Goal: Task Accomplishment & Management: Use online tool/utility

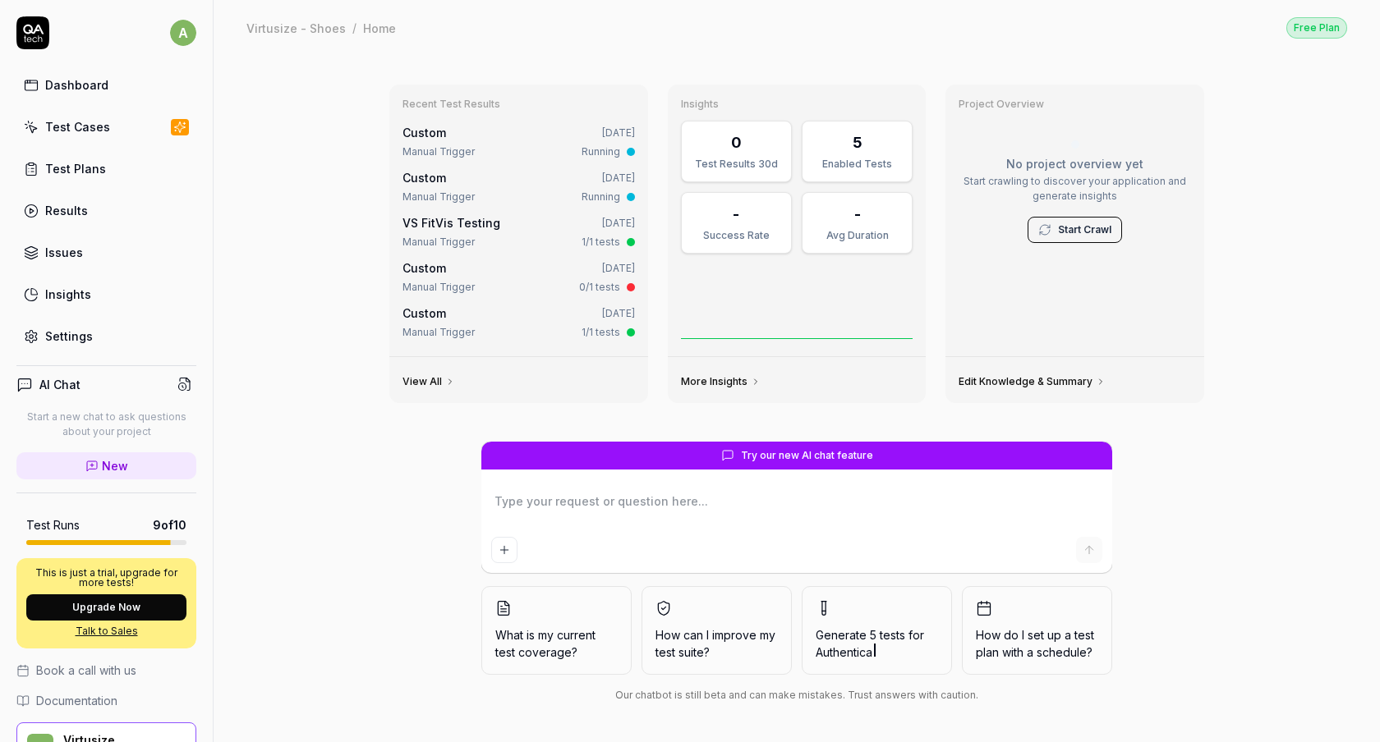
click at [95, 181] on link "Test Plans" at bounding box center [106, 169] width 180 height 32
type textarea "*"
click at [76, 168] on div "Test Plans" at bounding box center [75, 168] width 61 height 17
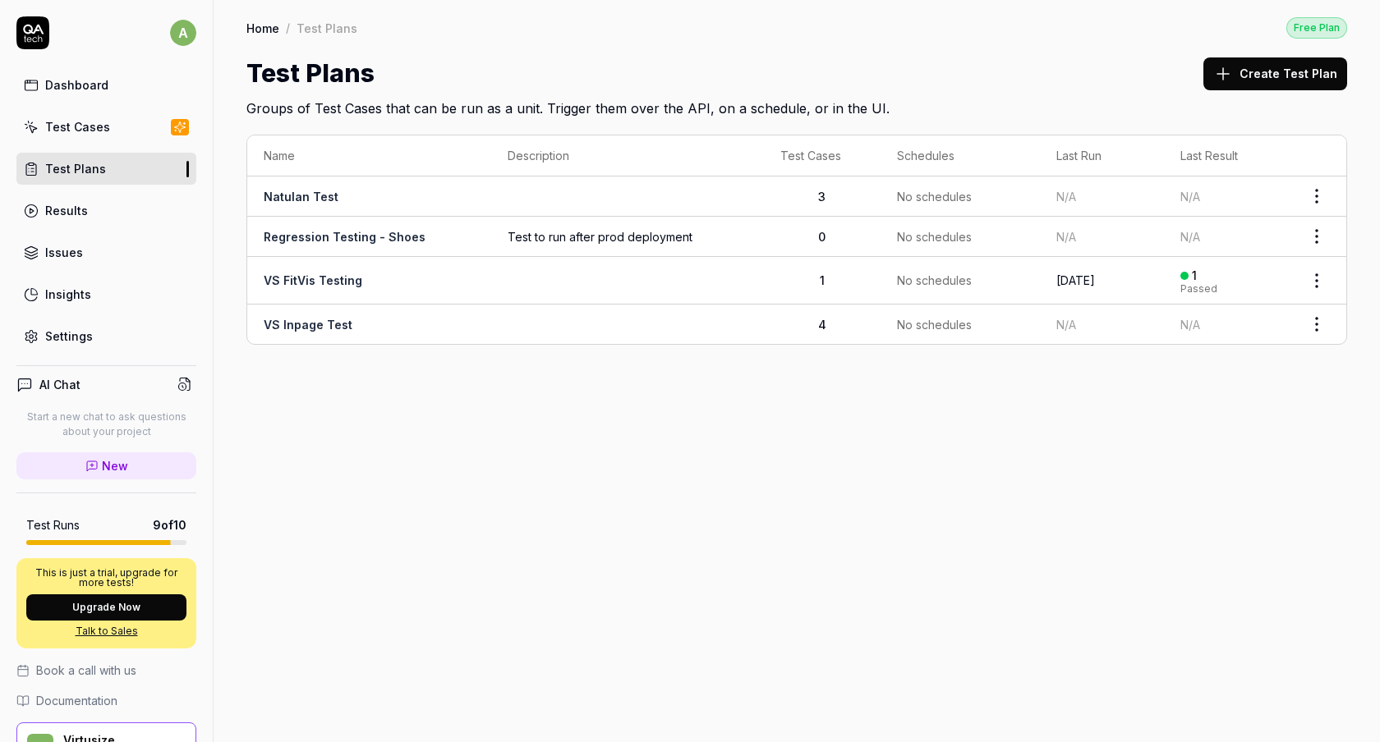
click at [1320, 193] on html "a Dashboard Test Cases Test Plans Results Issues Insights Settings AI Chat Star…" at bounding box center [690, 371] width 1380 height 742
click at [1238, 404] on div "Delete" at bounding box center [1248, 411] width 156 height 36
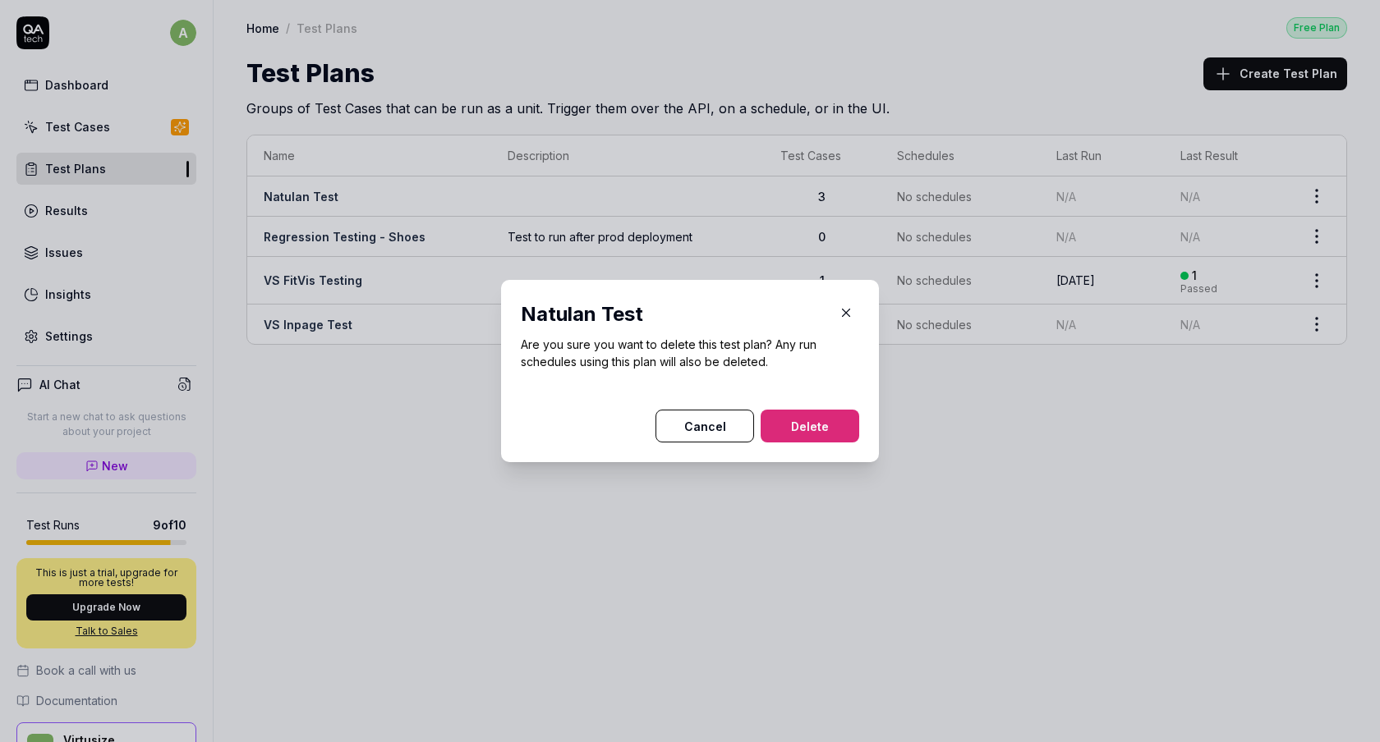
click at [813, 417] on button "Delete" at bounding box center [809, 426] width 99 height 33
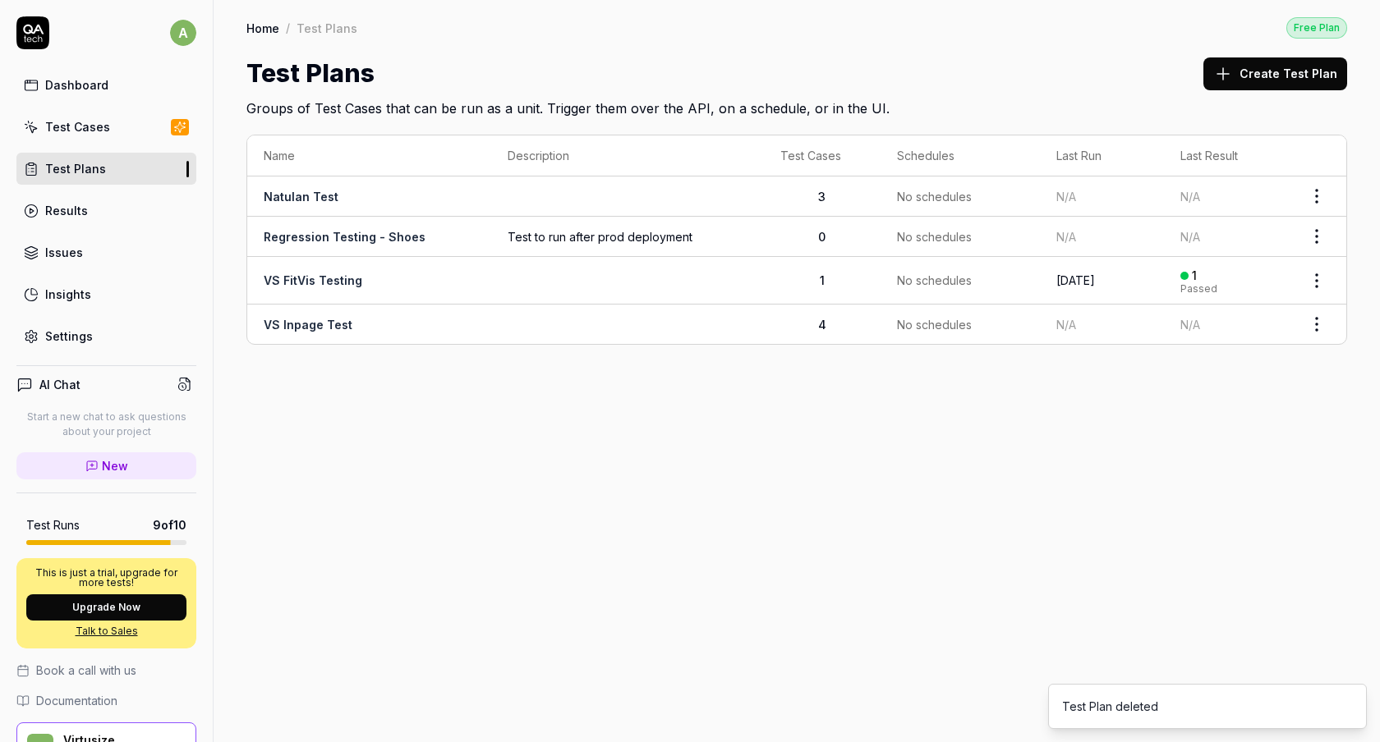
click at [1325, 196] on html "a Dashboard Test Cases Test Plans Results Issues Insights Settings AI Chat Star…" at bounding box center [690, 371] width 1380 height 742
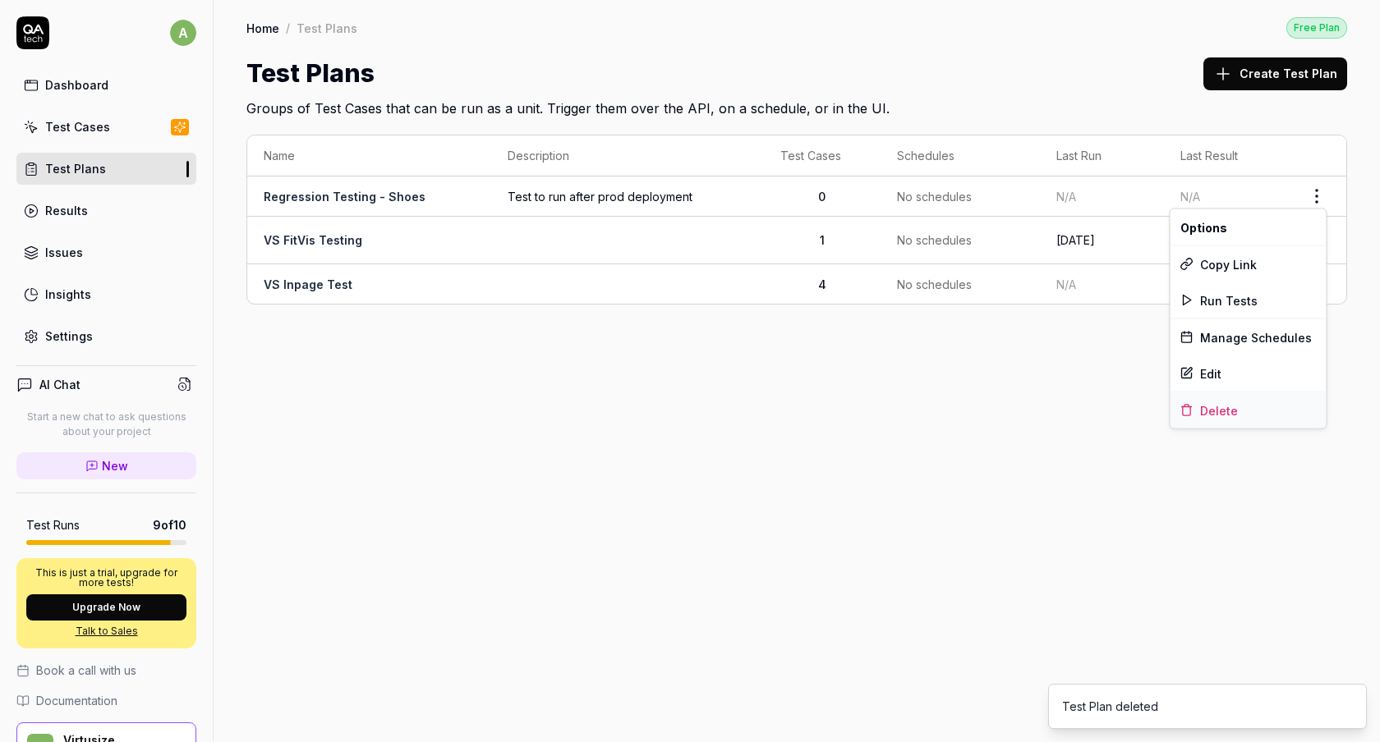
click at [1229, 407] on div "Delete" at bounding box center [1248, 411] width 156 height 36
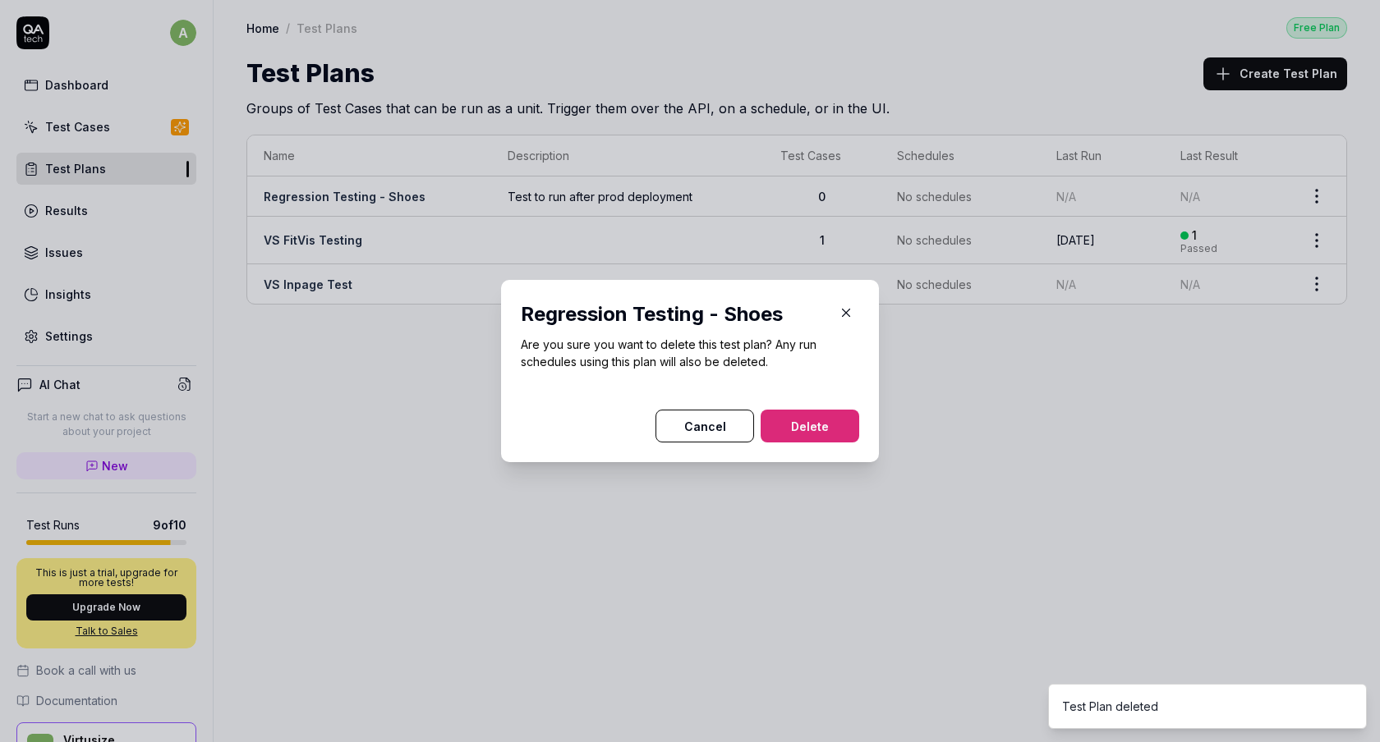
click at [807, 411] on button "Delete" at bounding box center [809, 426] width 99 height 33
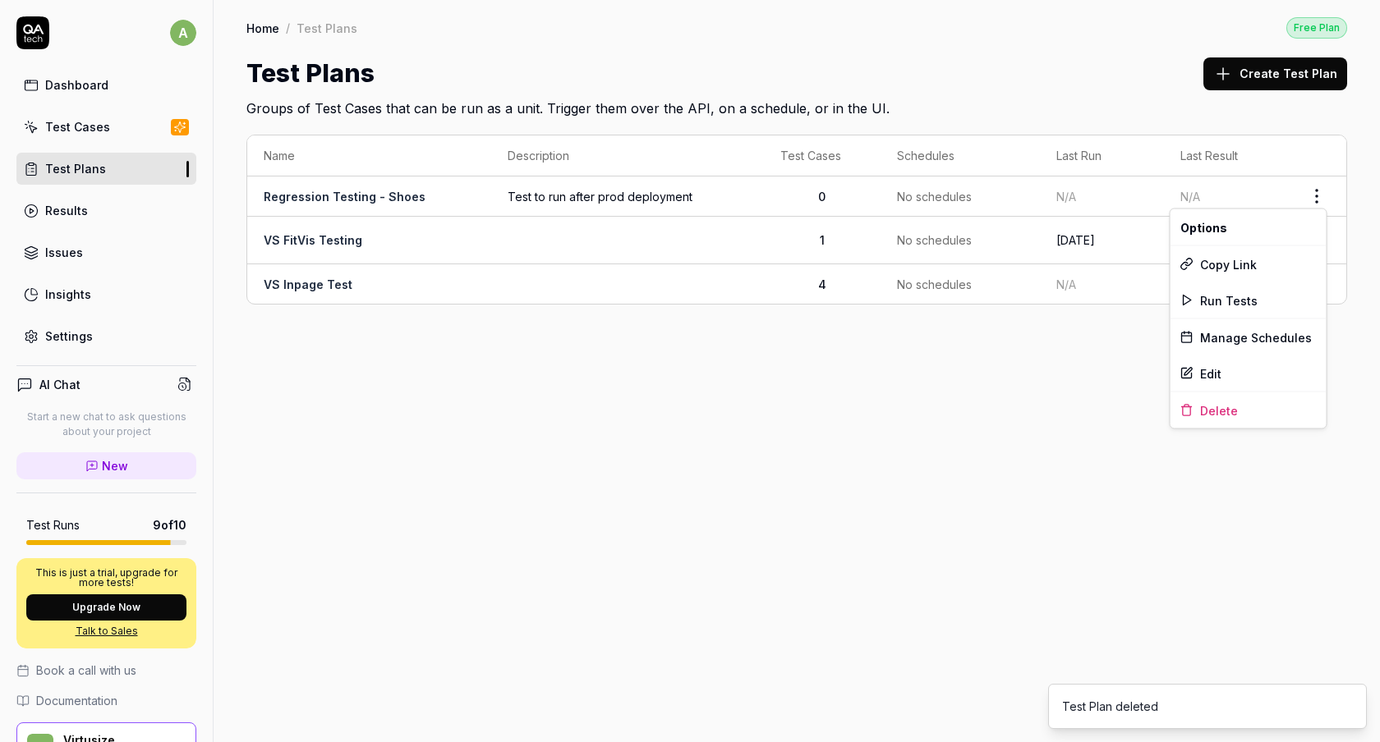
click at [1326, 195] on html "a Dashboard Test Cases Test Plans Results Issues Insights Settings AI Chat Star…" at bounding box center [690, 371] width 1380 height 742
click at [939, 446] on html "a Dashboard Test Cases Test Plans Results Issues Insights Settings AI Chat Star…" at bounding box center [690, 371] width 1380 height 742
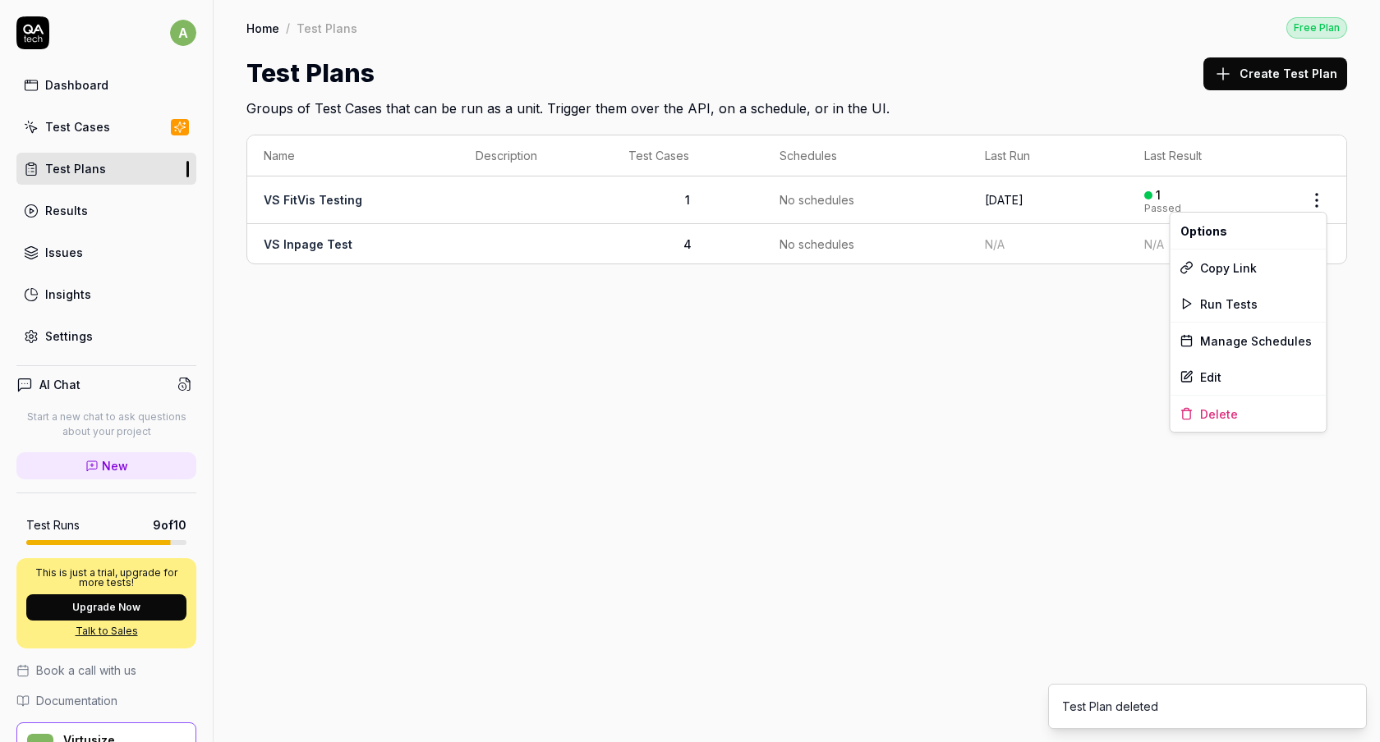
click at [1329, 210] on html "a Dashboard Test Cases Test Plans Results Issues Insights Settings AI Chat Star…" at bounding box center [690, 371] width 1380 height 742
click at [1222, 423] on div "Delete" at bounding box center [1248, 414] width 156 height 36
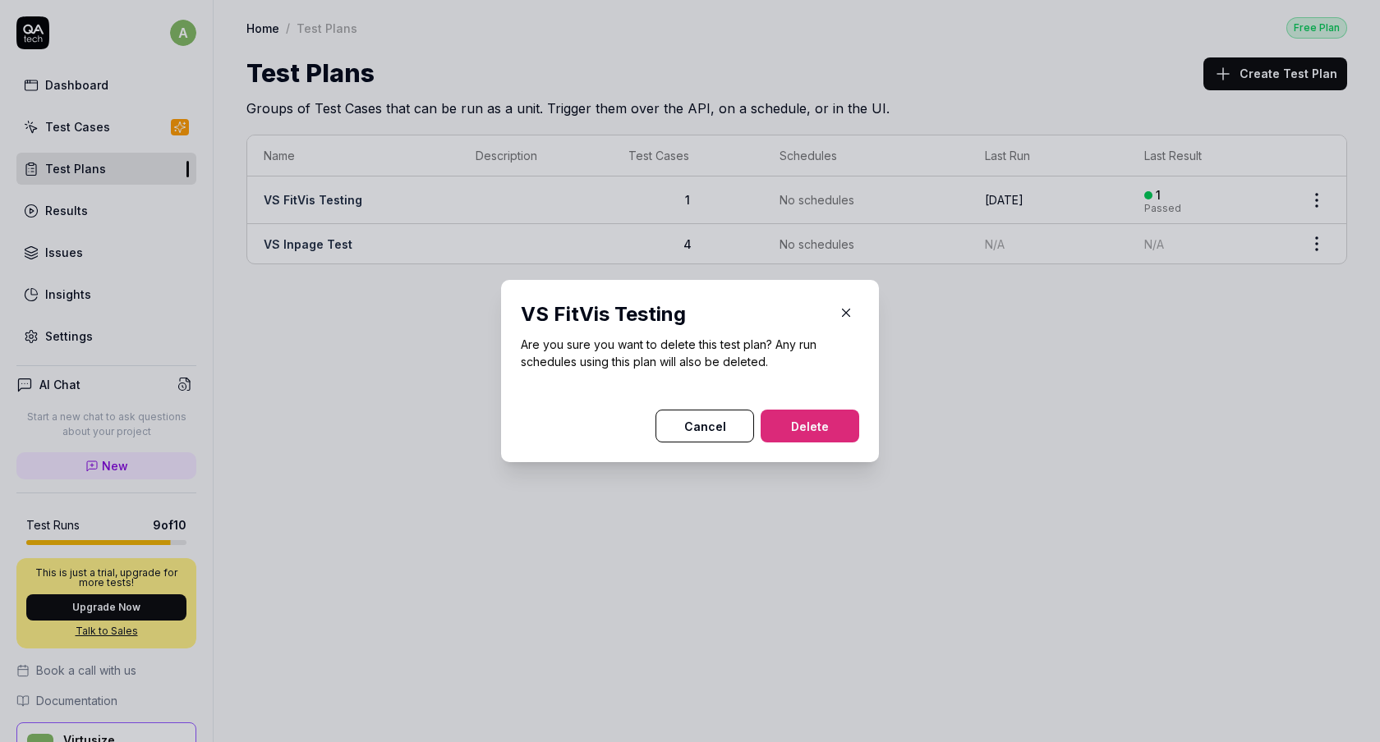
click at [812, 436] on button "Delete" at bounding box center [809, 426] width 99 height 33
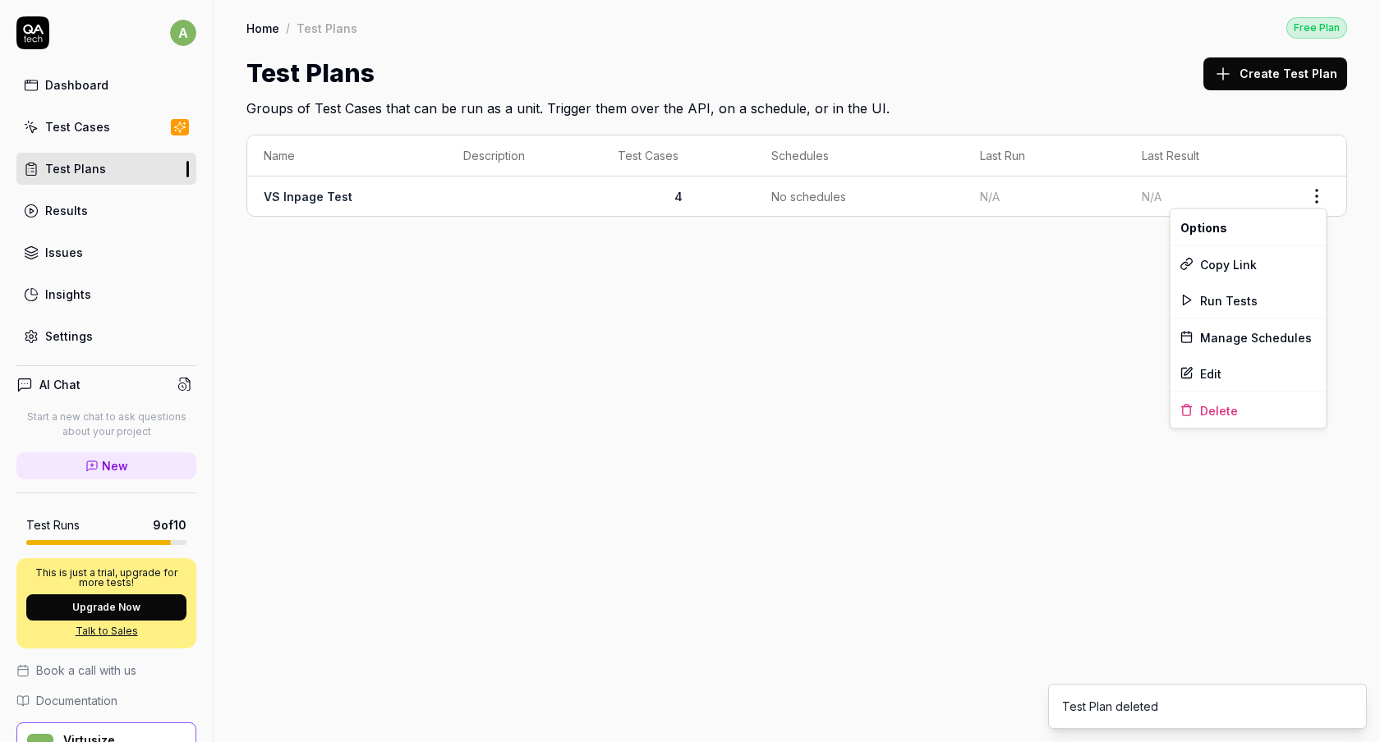
click at [1321, 202] on body "a Dashboard Test Cases Test Plans Results Issues Insights Settings AI Chat Star…" at bounding box center [690, 371] width 1380 height 742
click at [1316, 198] on html "a Dashboard Test Cases Test Plans Results Issues Insights Settings AI Chat Star…" at bounding box center [690, 371] width 1380 height 742
click at [1231, 398] on div "Delete" at bounding box center [1248, 411] width 156 height 36
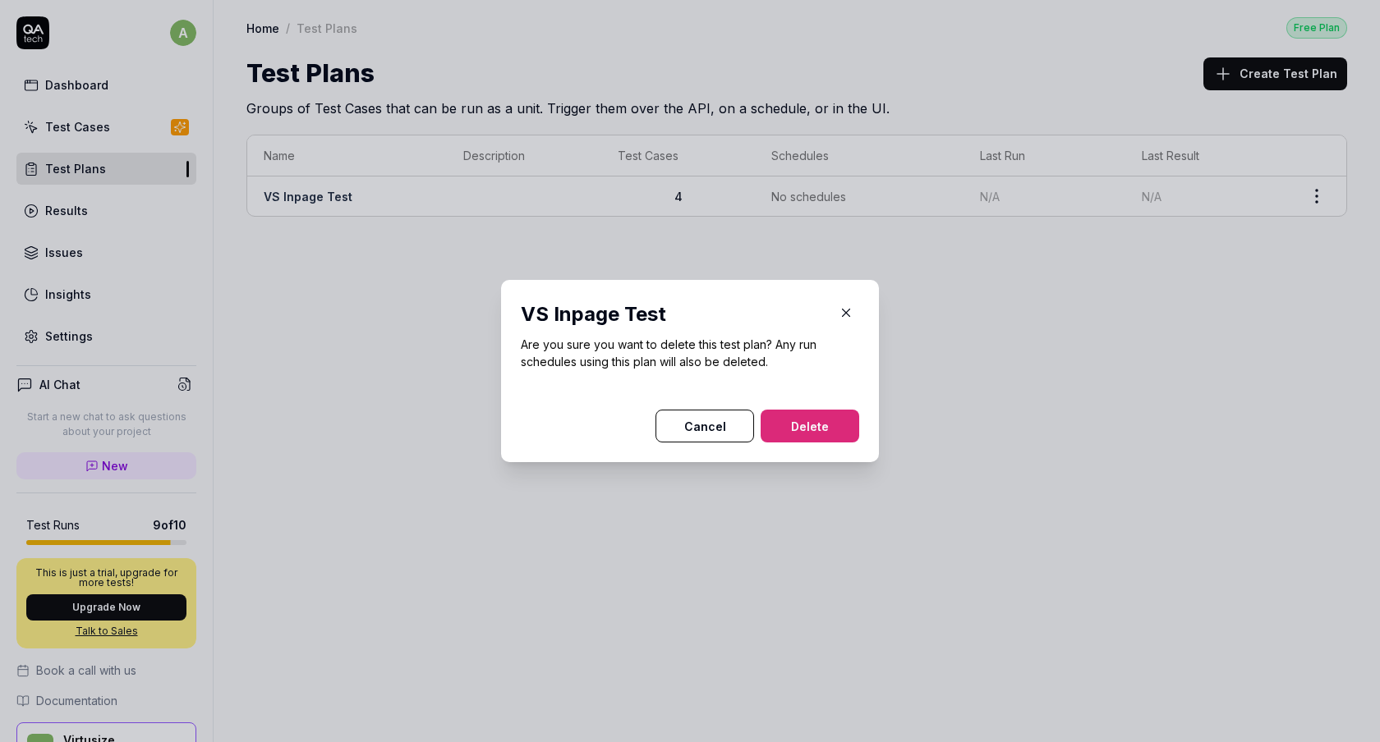
click at [839, 424] on button "Delete" at bounding box center [809, 426] width 99 height 33
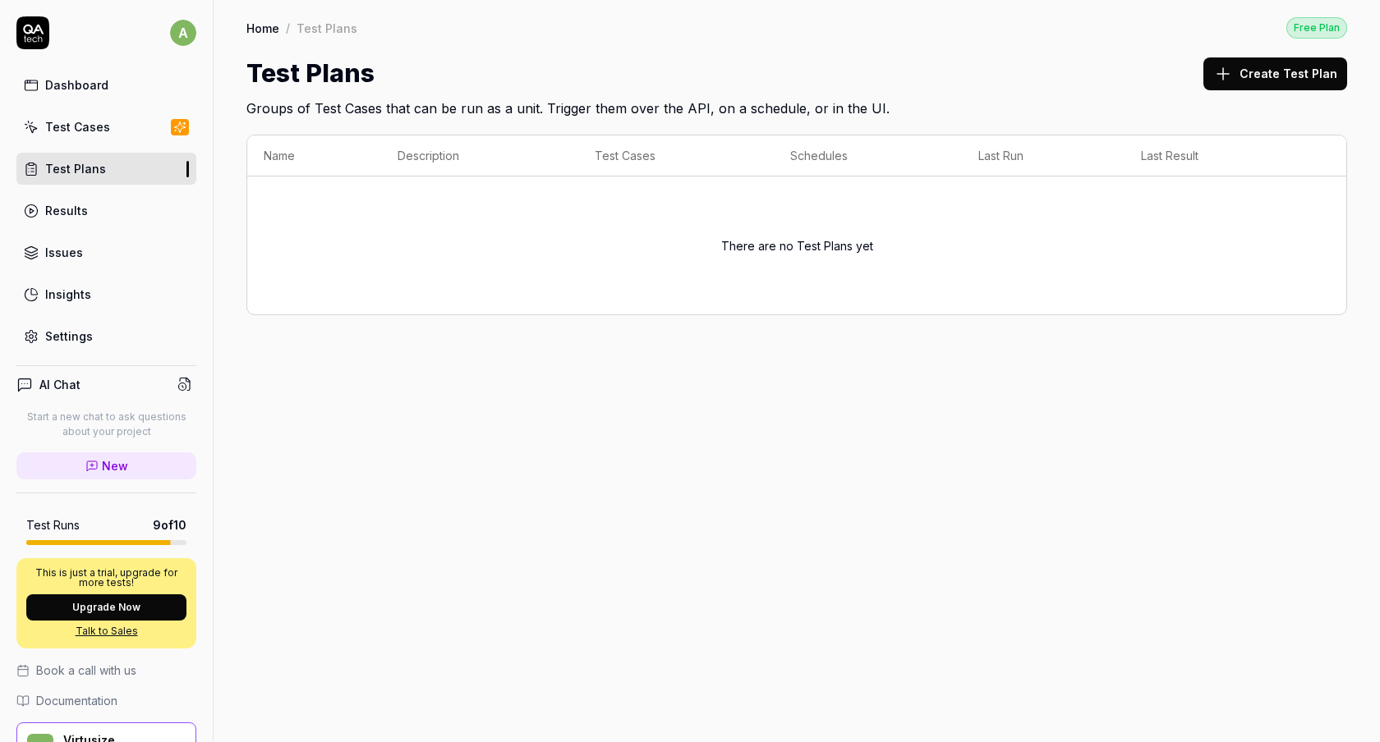
click at [1247, 86] on button "Create Test Plan" at bounding box center [1275, 73] width 144 height 33
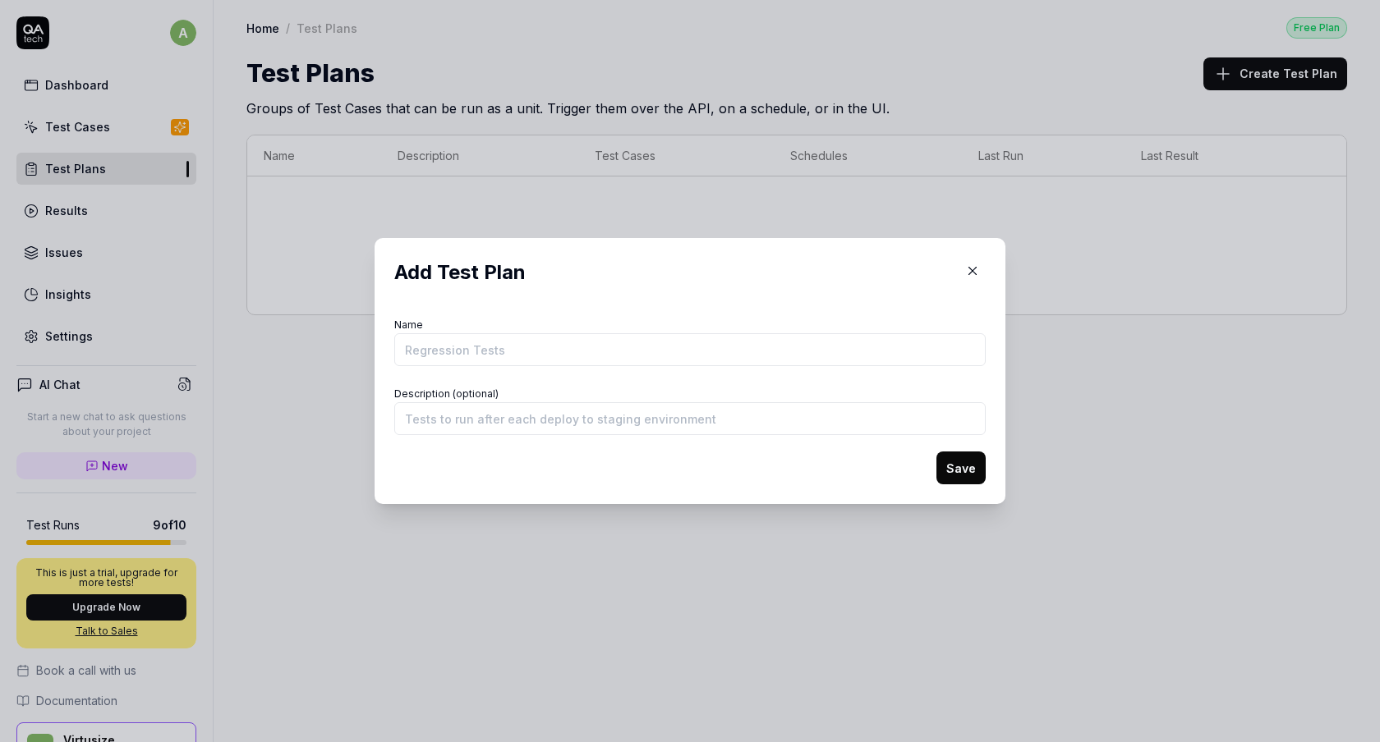
click at [567, 336] on input "Name" at bounding box center [689, 349] width 591 height 33
click at [476, 434] on input "Description (optional)" at bounding box center [689, 418] width 591 height 33
click at [475, 368] on form "Name Description (optional) Save" at bounding box center [689, 399] width 591 height 171
click at [475, 356] on input "Name" at bounding box center [689, 349] width 591 height 33
type input "Inpage Regression Testing"
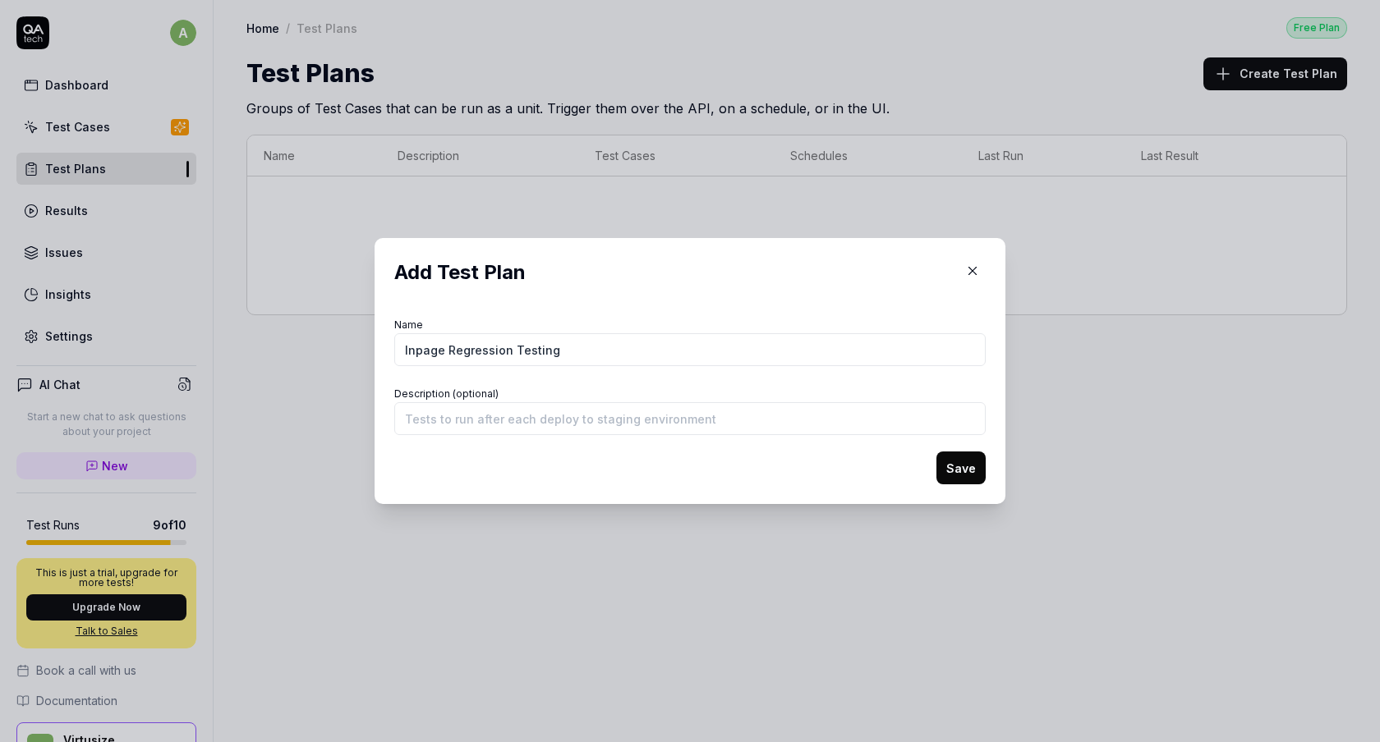
click at [968, 458] on button "Save" at bounding box center [960, 468] width 49 height 33
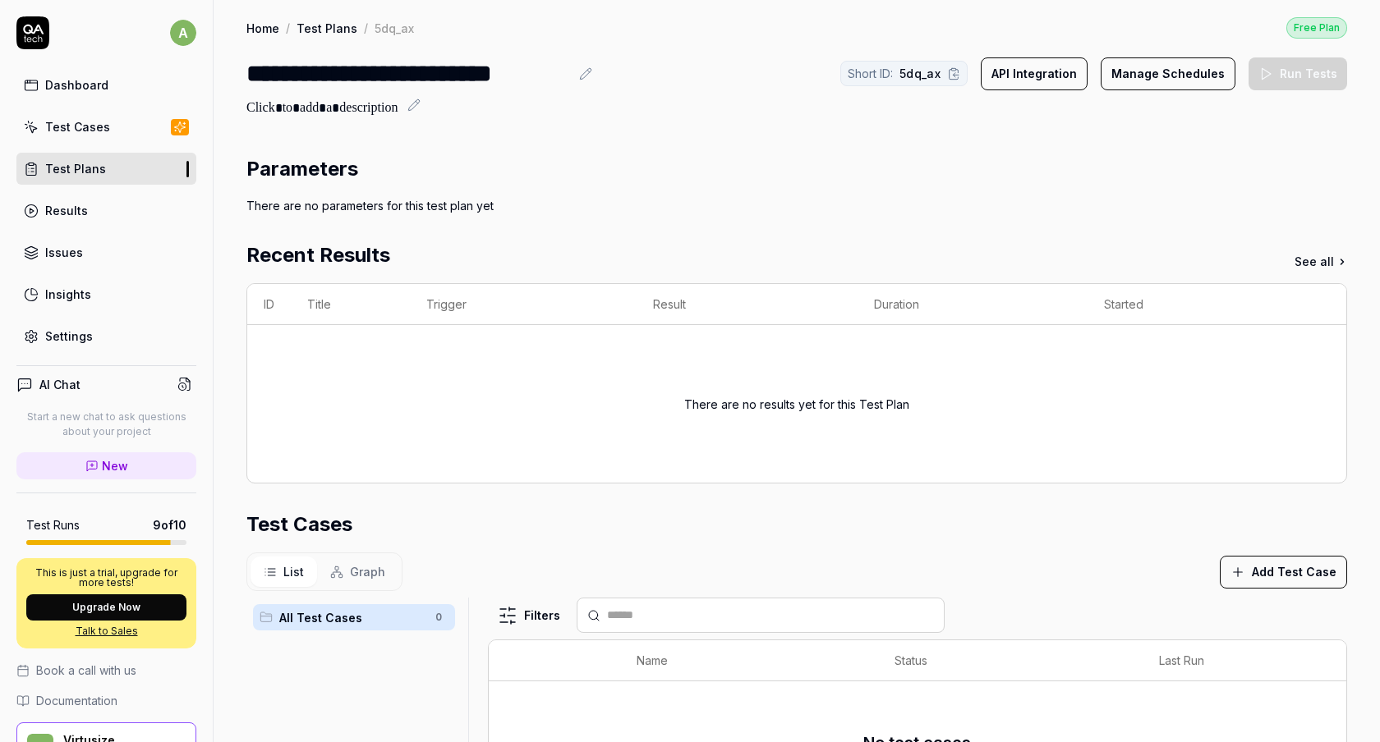
click at [727, 218] on div "Parameters There are no parameters for this test plan yet Recent Results See al…" at bounding box center [796, 582] width 1100 height 857
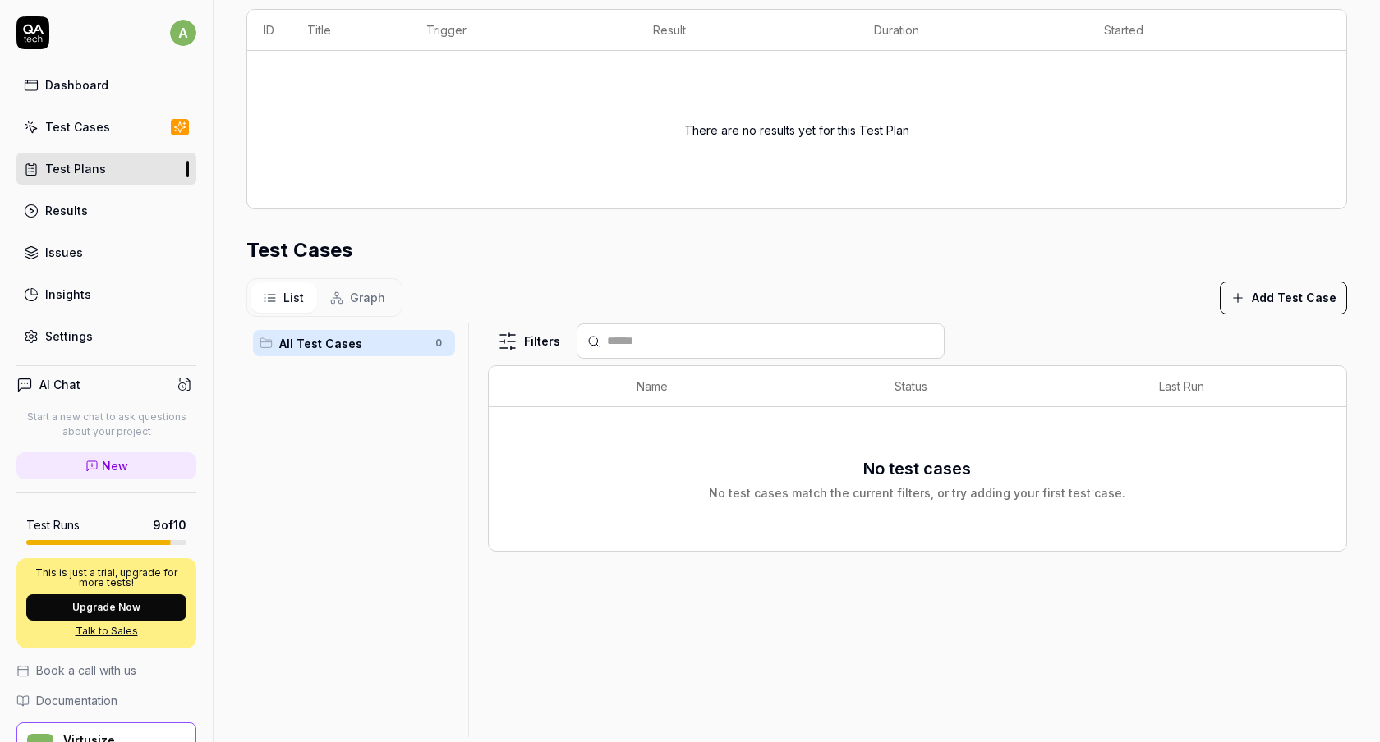
scroll to position [301, 0]
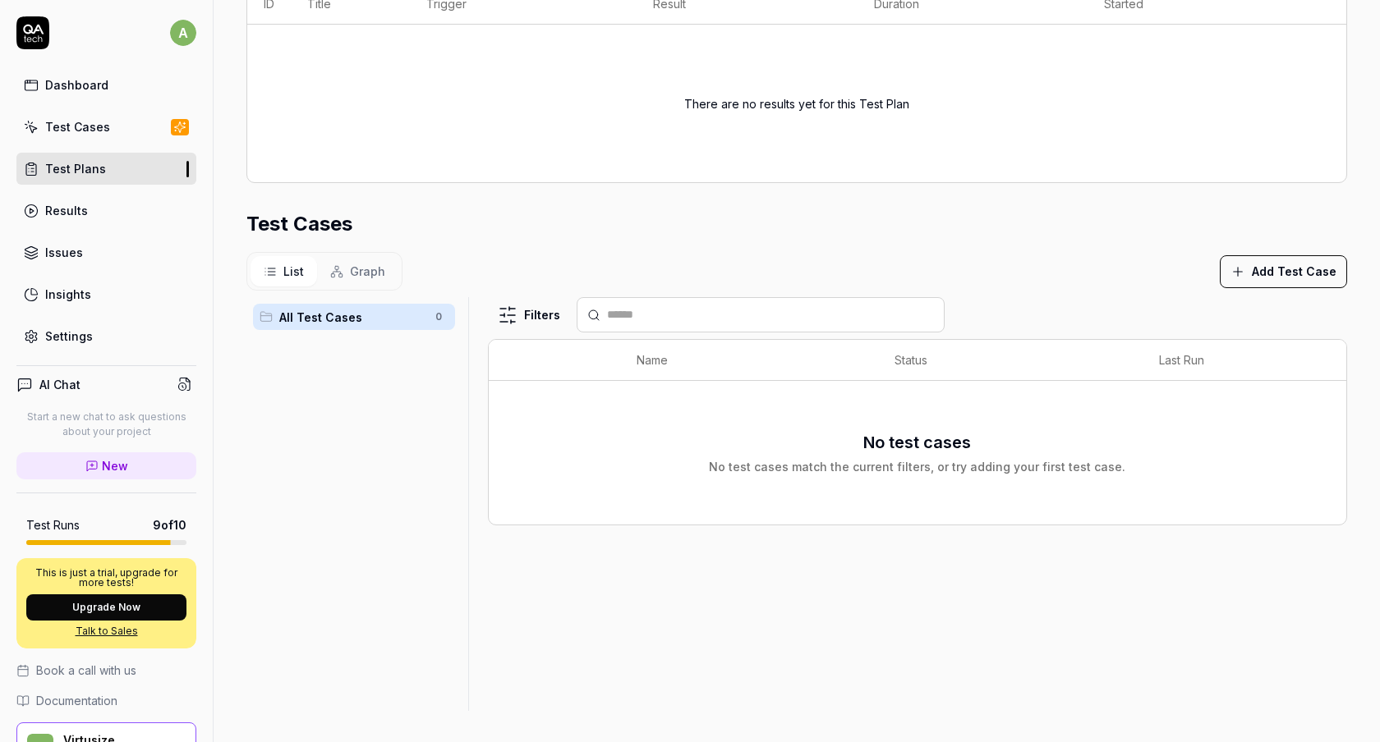
click at [1256, 252] on div "List Graph Add Test Case" at bounding box center [796, 271] width 1100 height 39
click at [1245, 275] on button "Add Test Case" at bounding box center [1282, 271] width 127 height 33
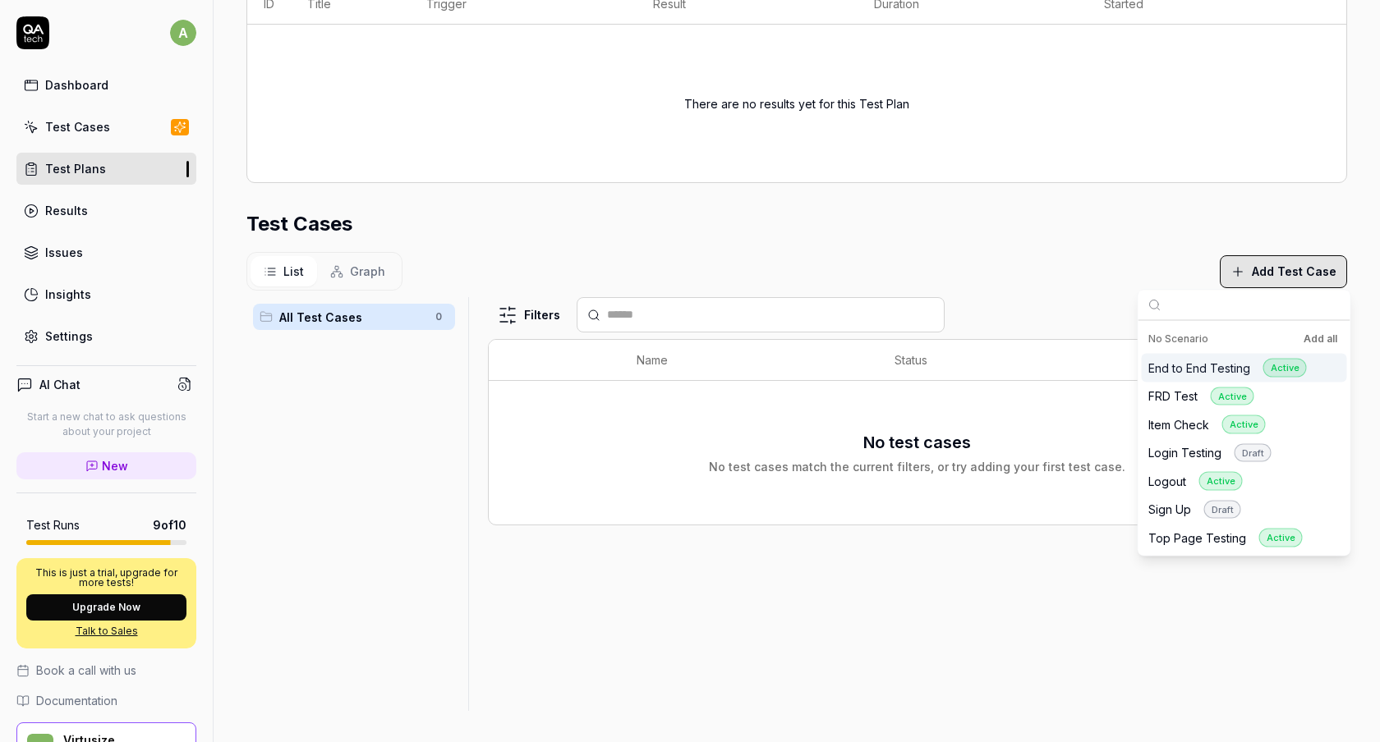
click at [1019, 269] on div "List Graph Add Test Case" at bounding box center [796, 271] width 1100 height 39
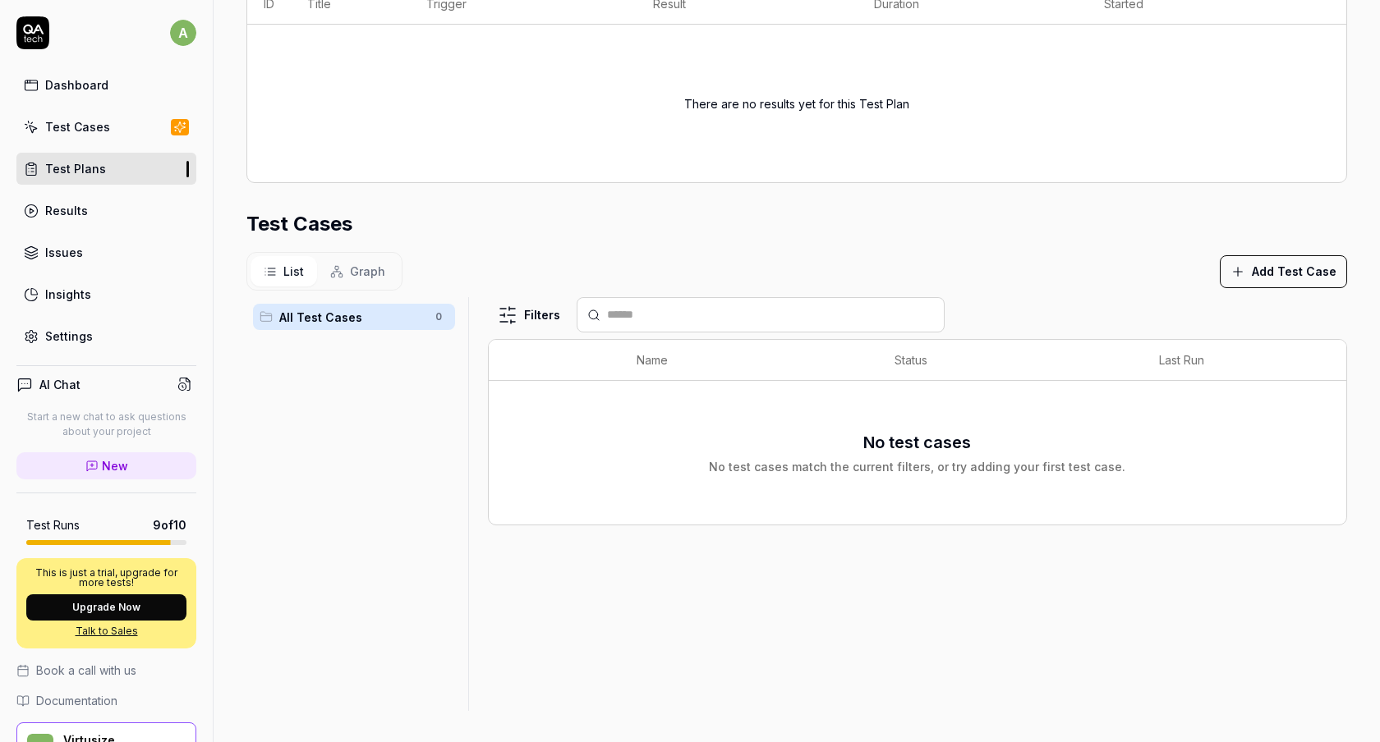
click at [48, 137] on link "Test Cases" at bounding box center [106, 127] width 180 height 32
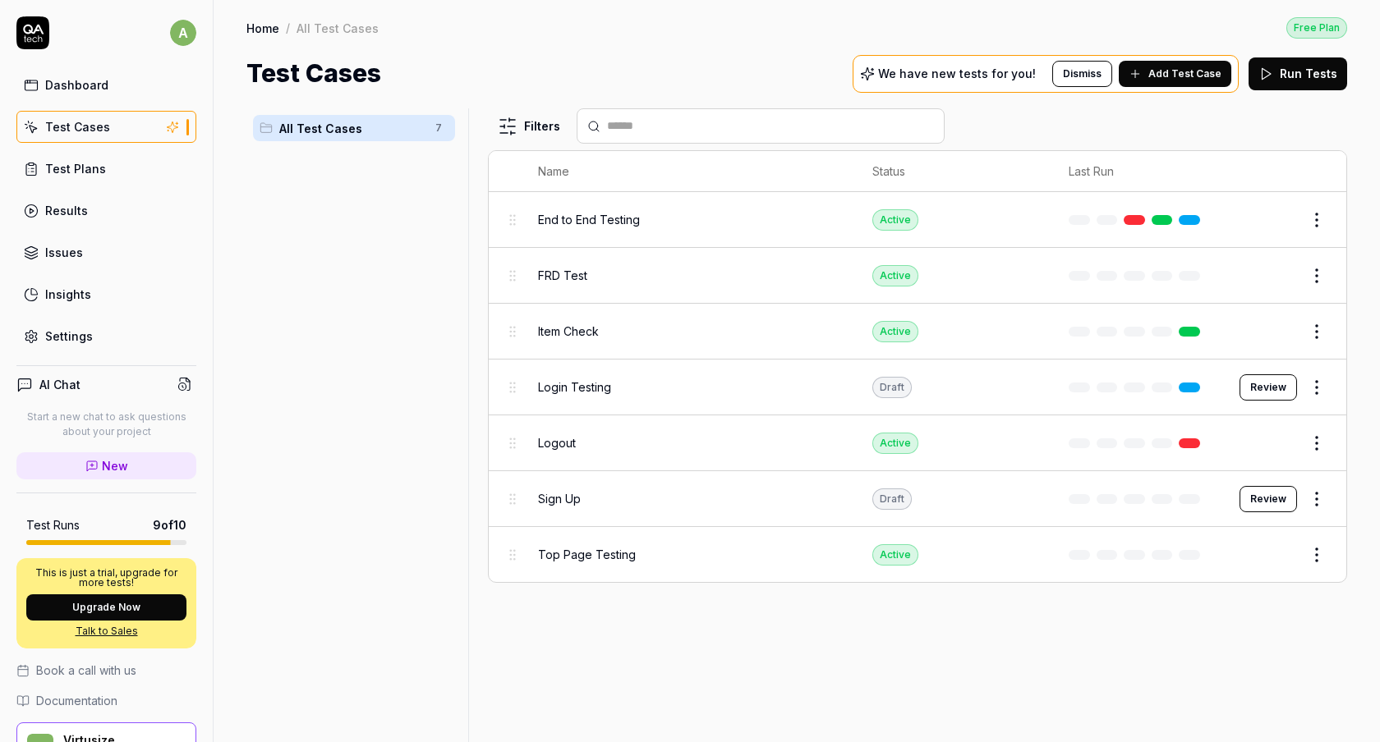
click at [1311, 221] on html "a Dashboard Test Cases Test Plans Results Issues Insights Settings AI Chat Star…" at bounding box center [690, 371] width 1380 height 742
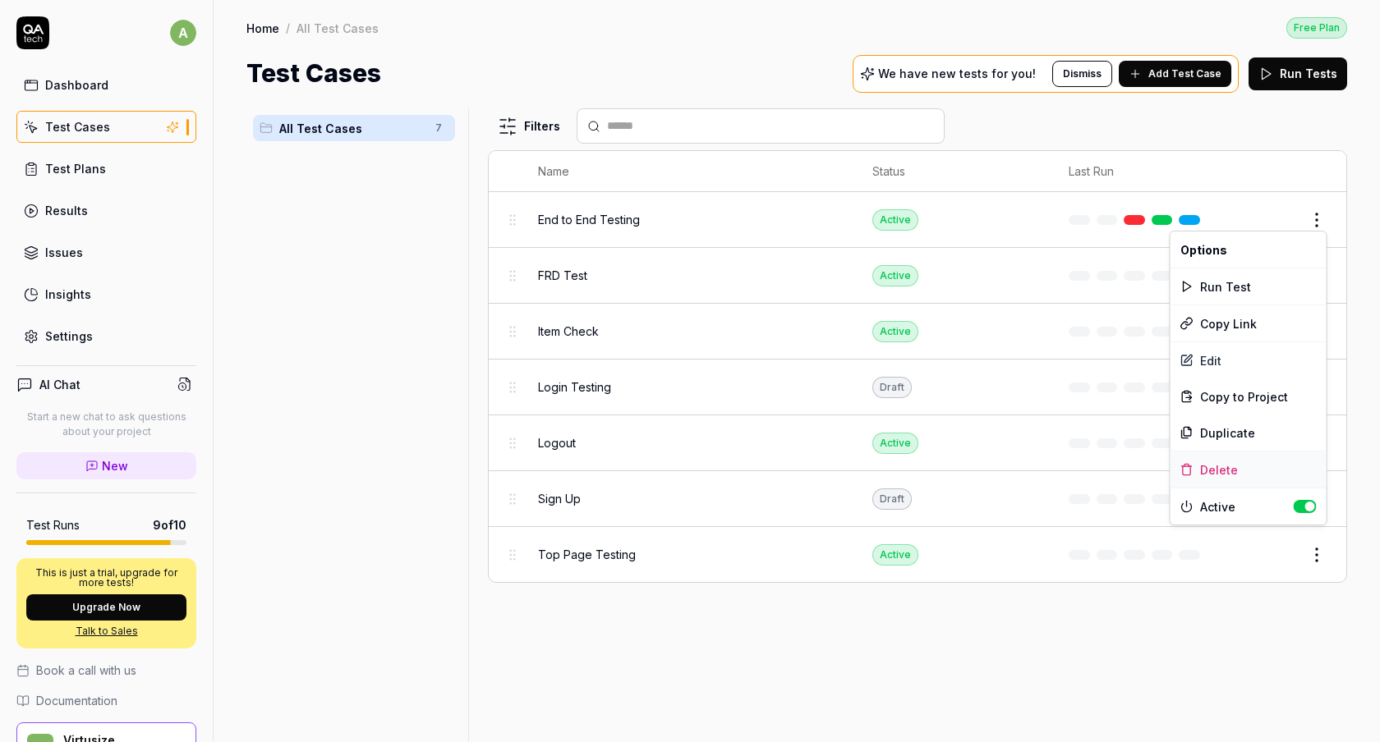
click at [1244, 484] on div "Delete" at bounding box center [1248, 470] width 156 height 36
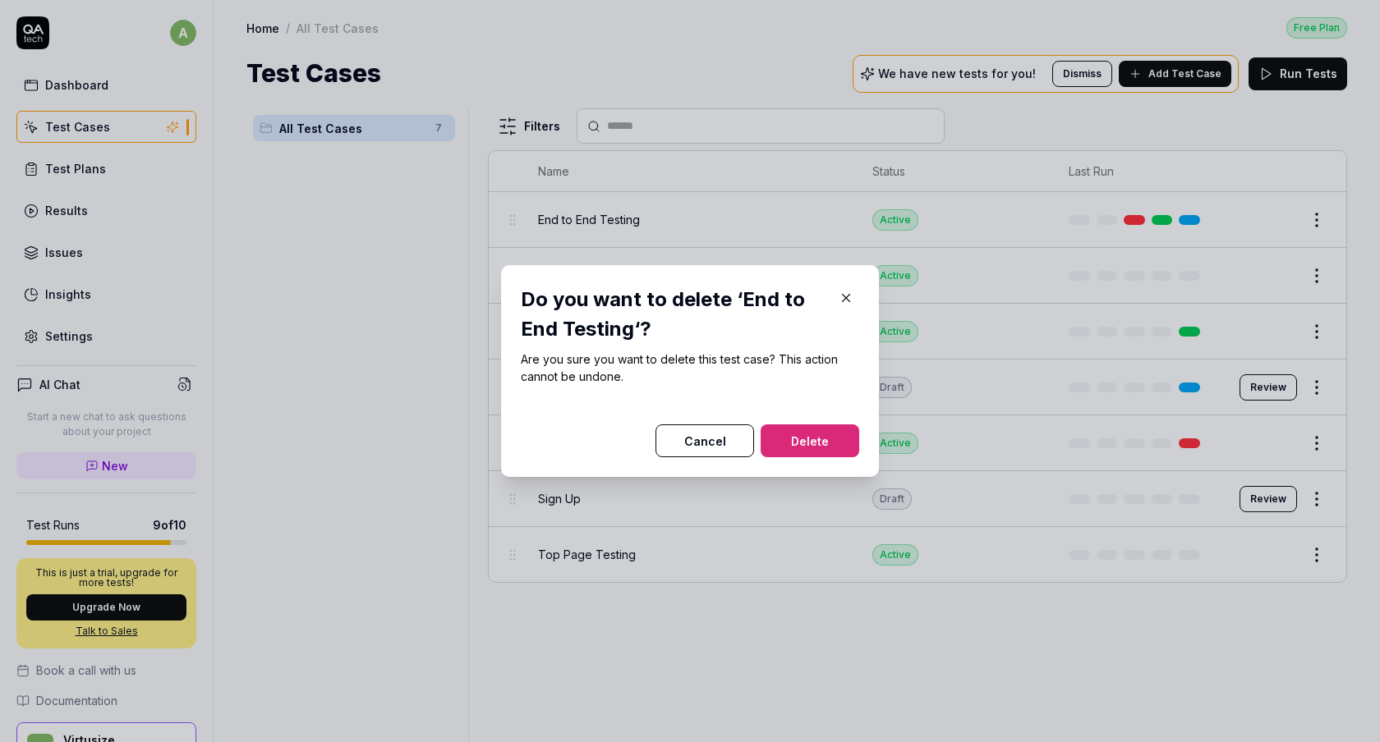
click at [808, 421] on div at bounding box center [690, 415] width 338 height 20
click at [821, 443] on button "Delete" at bounding box center [809, 441] width 99 height 33
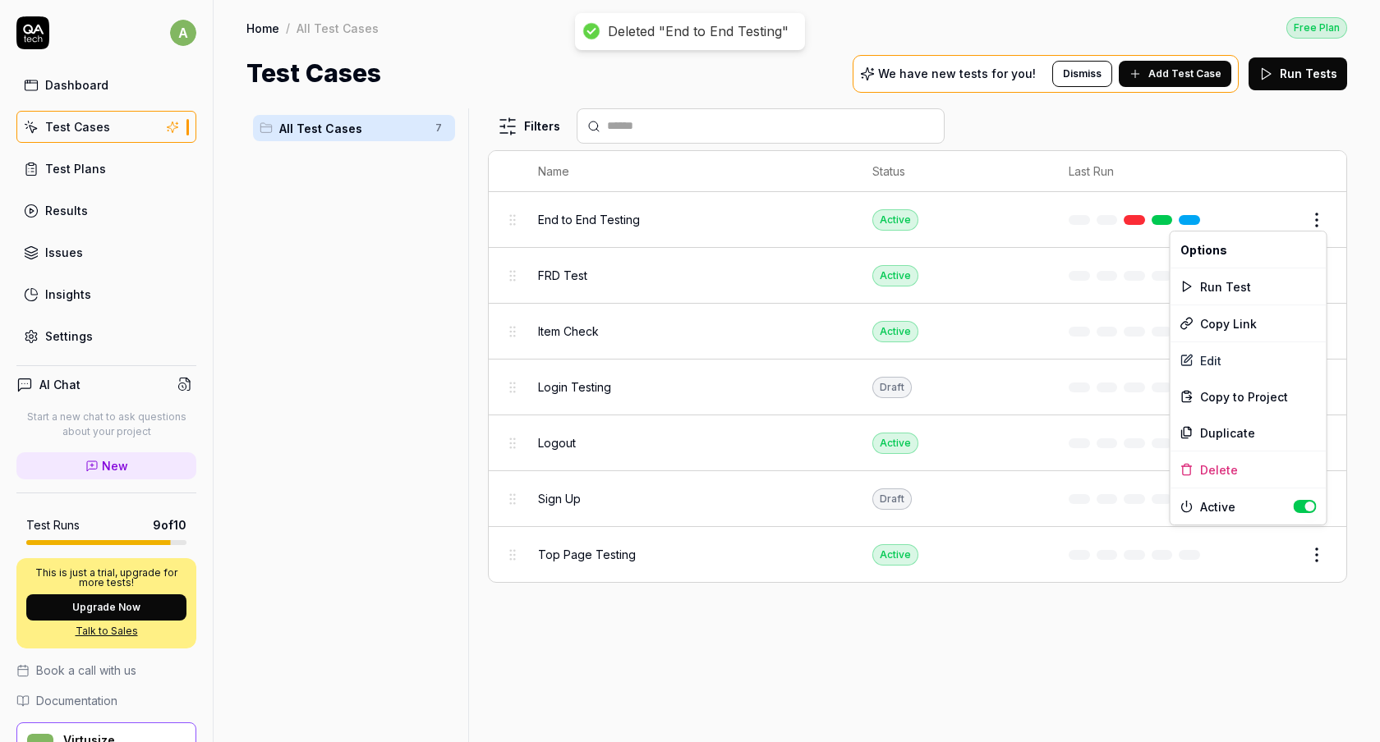
click at [1316, 225] on body "Deleted "End to End Testing" a Dashboard Test Cases Test Plans Results Issues I…" at bounding box center [690, 371] width 1380 height 742
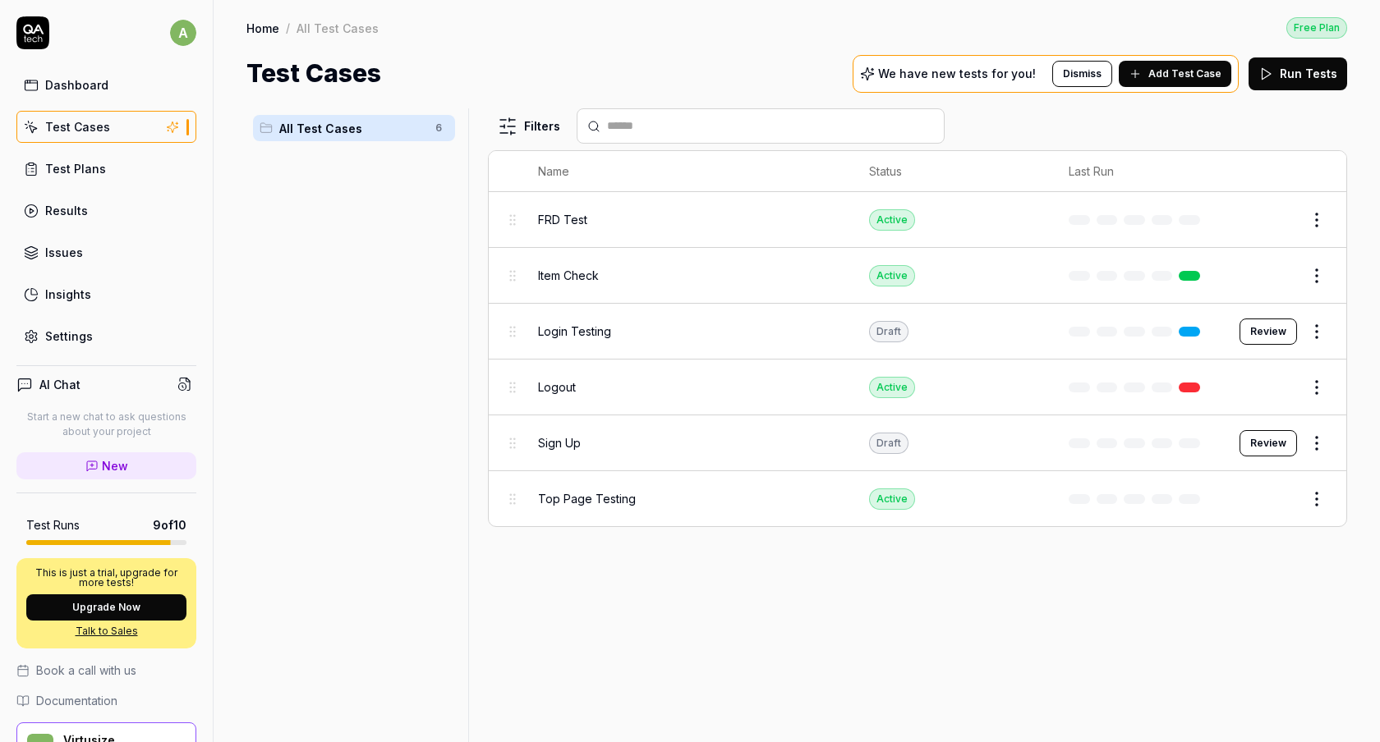
click at [1320, 214] on html "Deleted "End to End Testing" a Dashboard Test Cases Test Plans Results Issues I…" at bounding box center [690, 371] width 1380 height 742
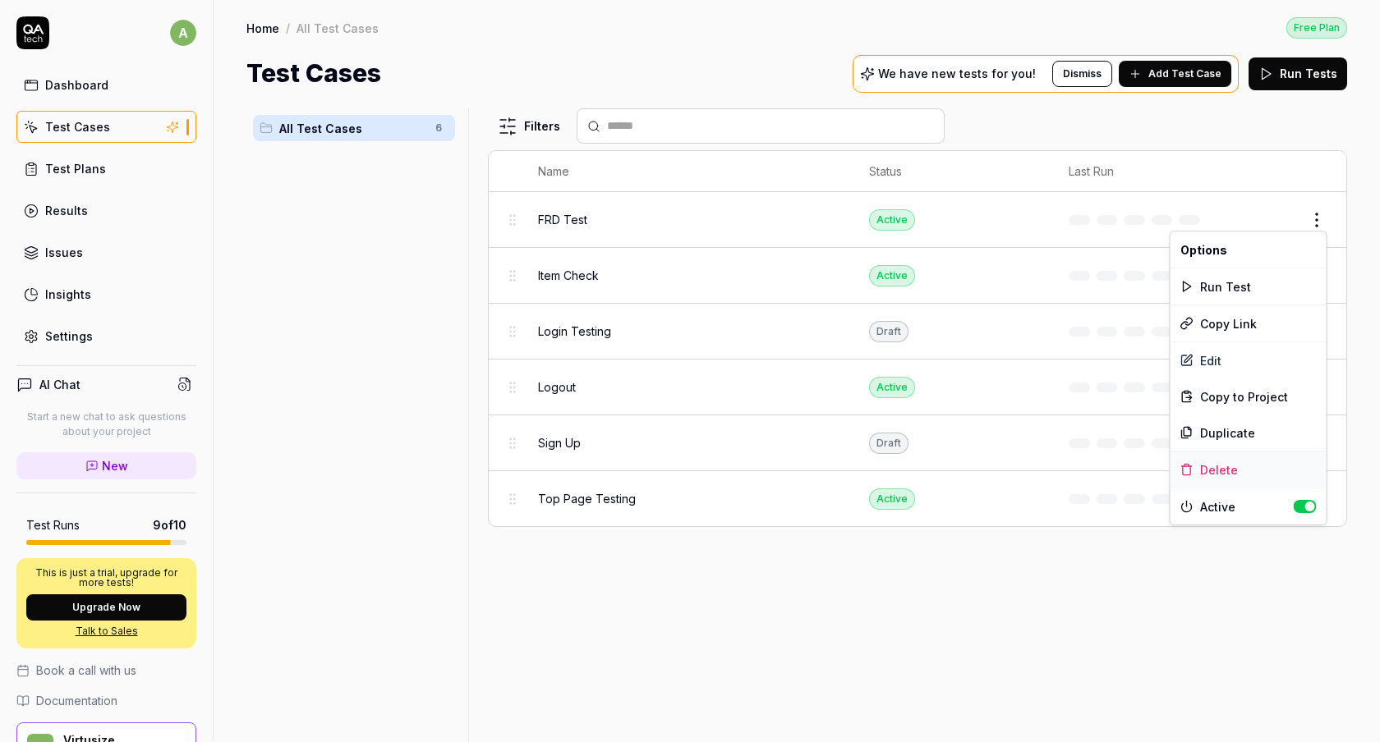
click at [1234, 468] on div "Delete" at bounding box center [1248, 470] width 156 height 36
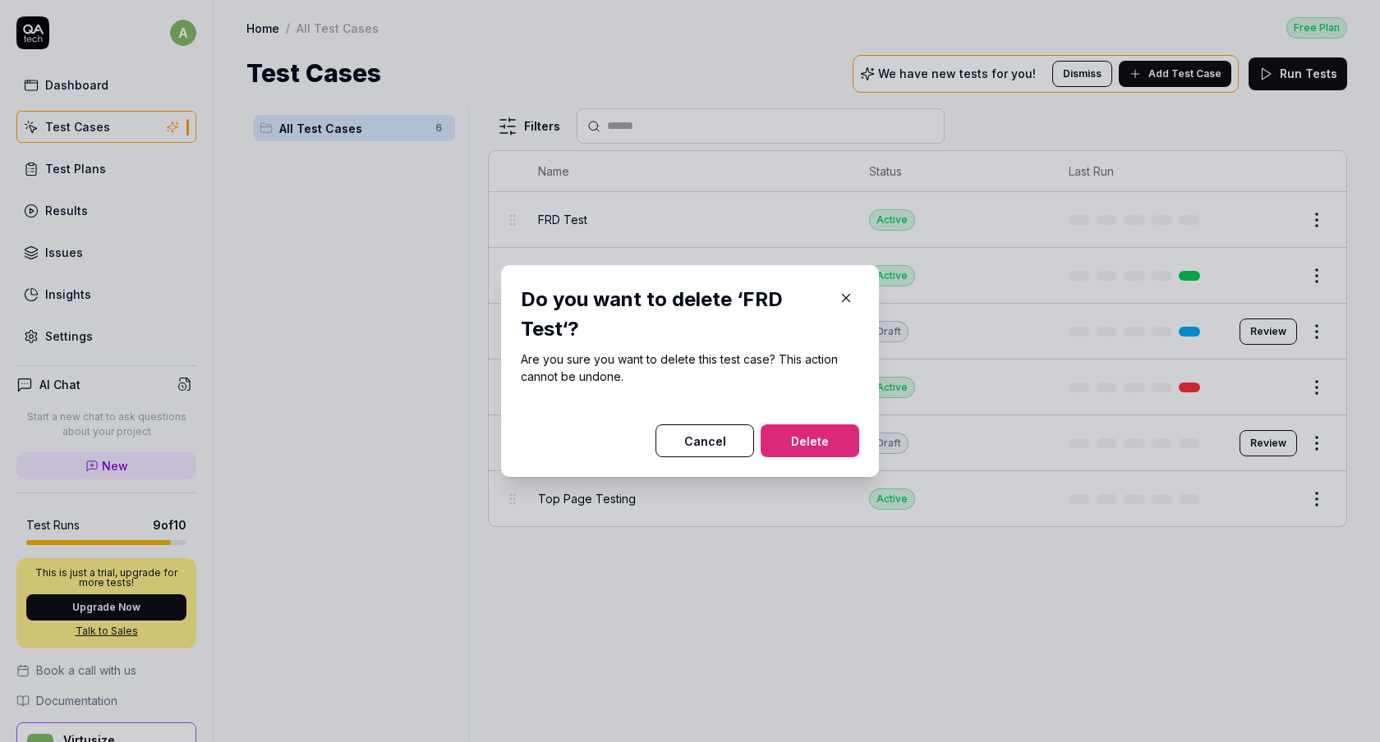
click at [817, 427] on button "Delete" at bounding box center [809, 441] width 99 height 33
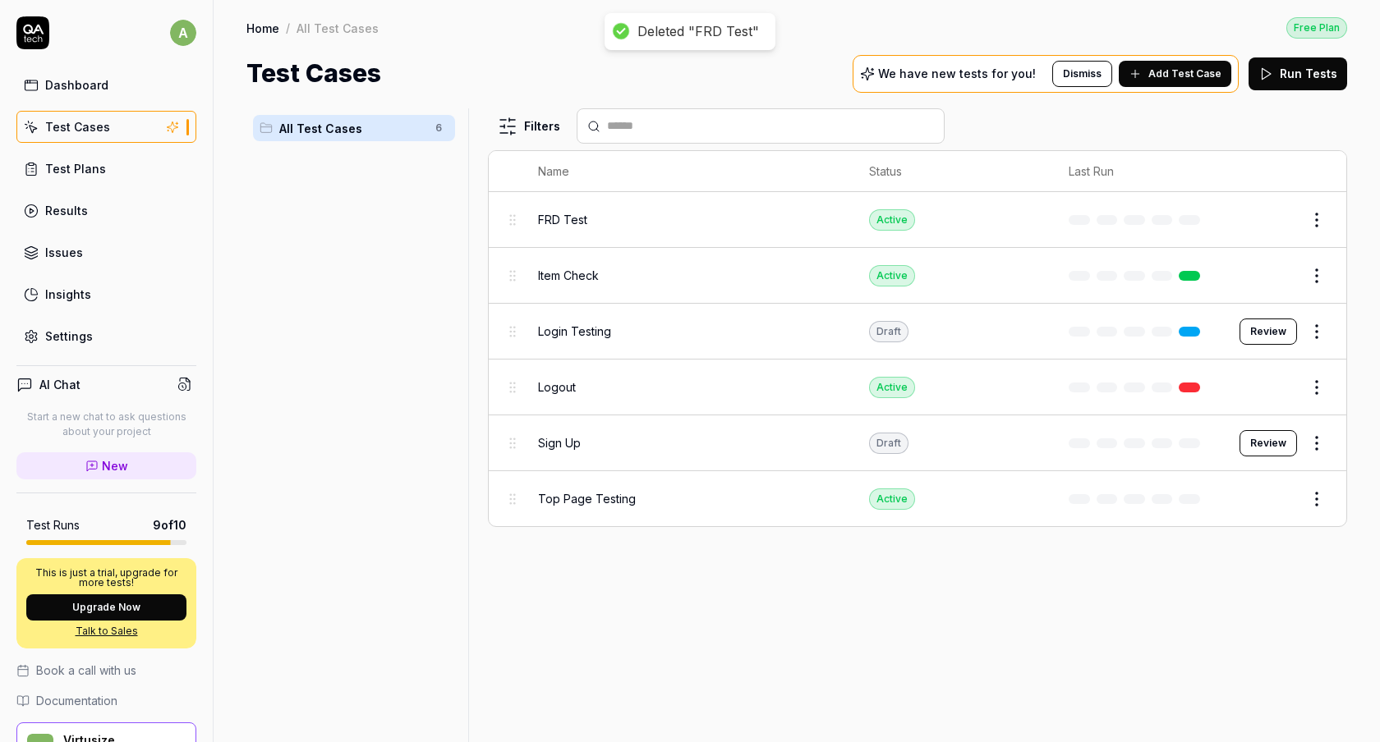
click at [1324, 218] on html "Deleted "FRD Test" a Dashboard Test Cases Test Plans Results Issues Insights Se…" at bounding box center [690, 371] width 1380 height 742
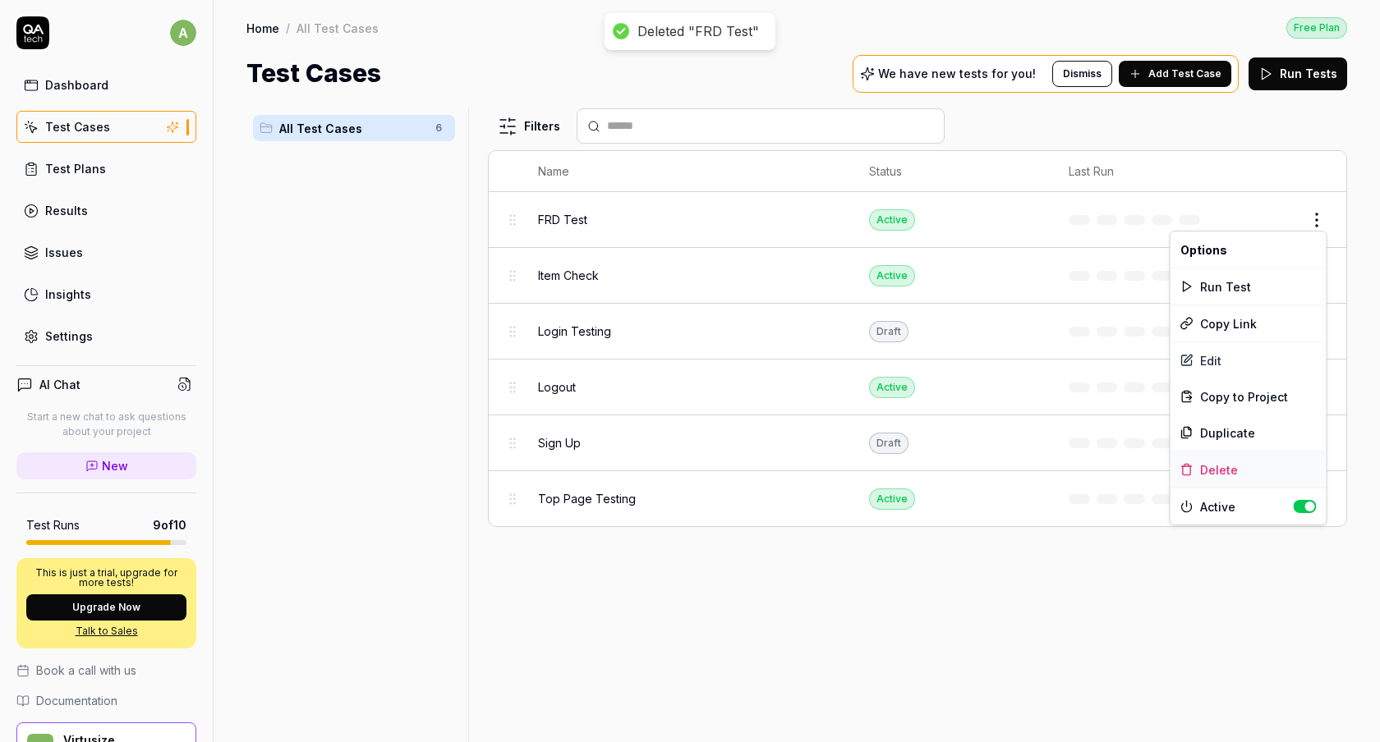
click at [1198, 470] on div "Delete" at bounding box center [1248, 470] width 156 height 36
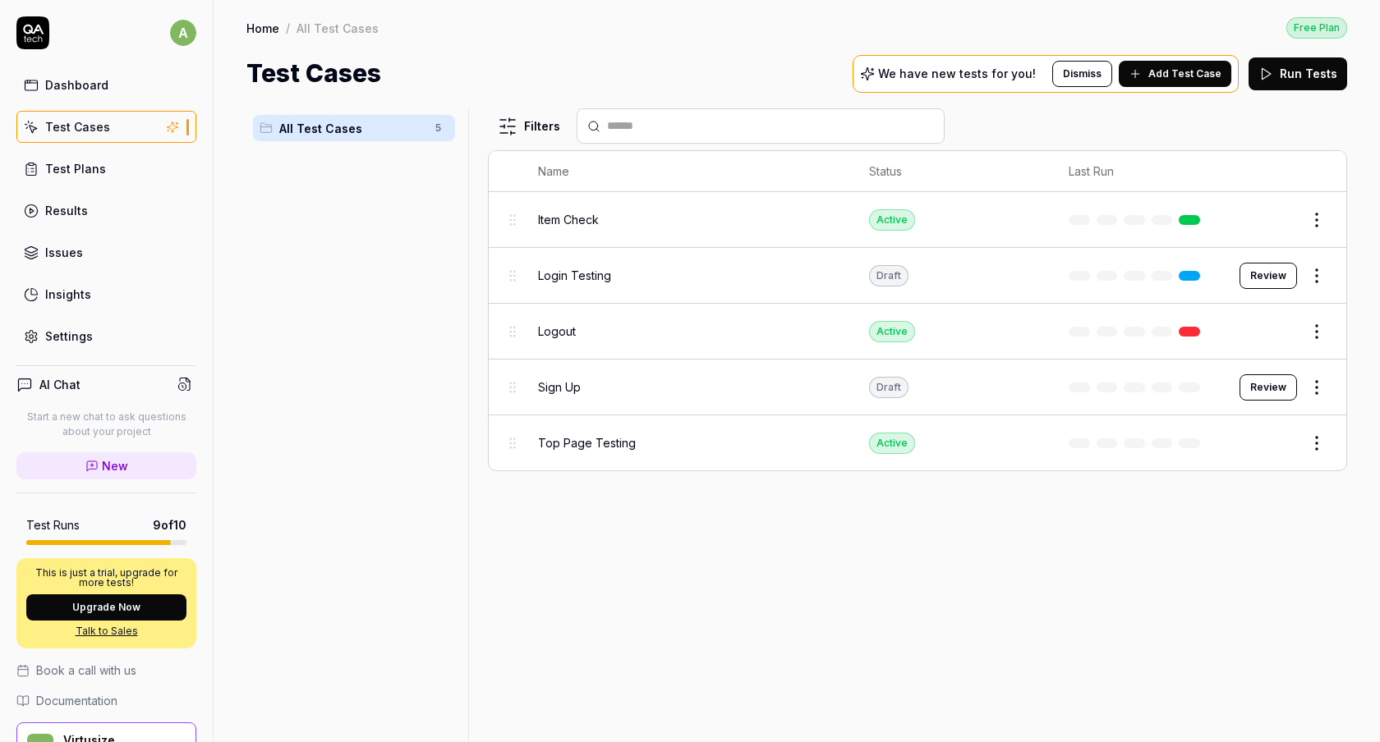
click at [833, 442] on div "Top Page Testing" at bounding box center [687, 442] width 298 height 17
click at [1320, 217] on html "a Dashboard Test Cases Test Plans Results Issues Insights Settings AI Chat Star…" at bounding box center [690, 371] width 1380 height 742
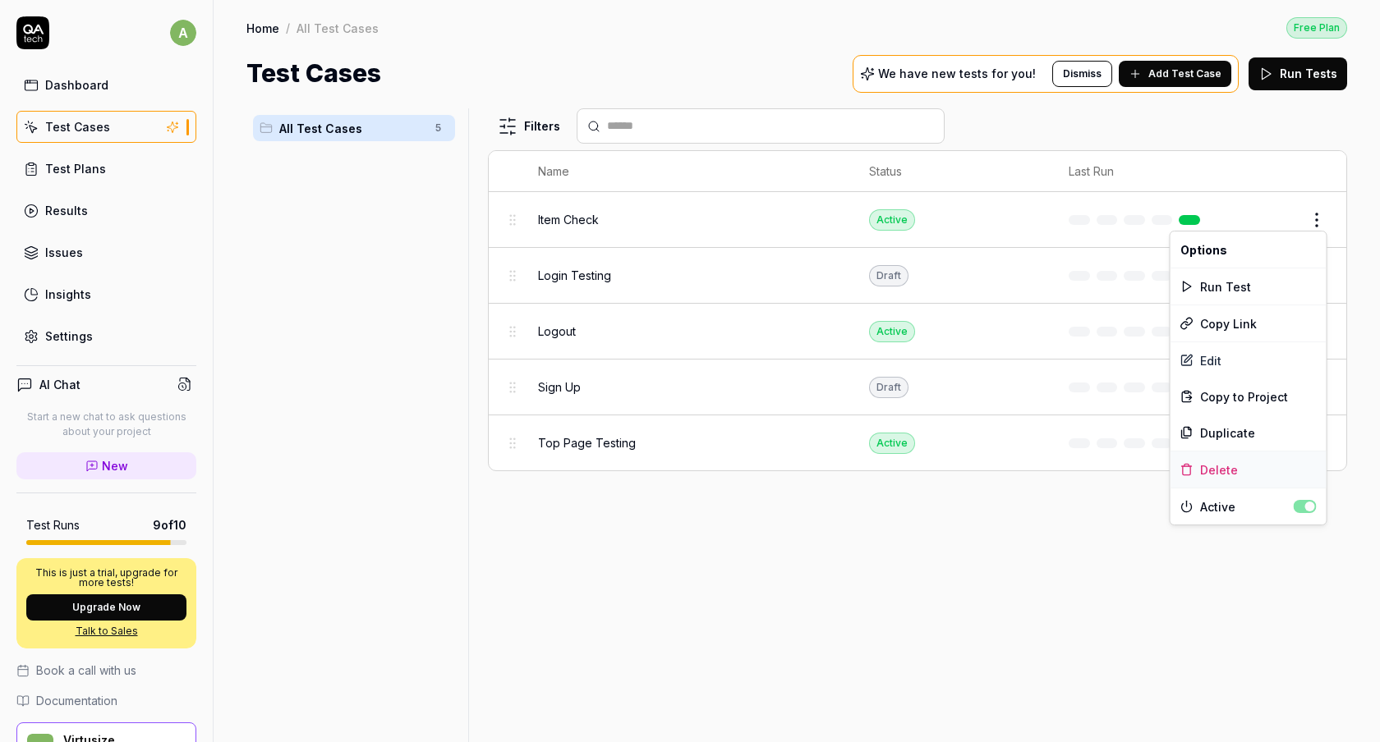
click at [1196, 471] on div "Delete" at bounding box center [1248, 470] width 156 height 36
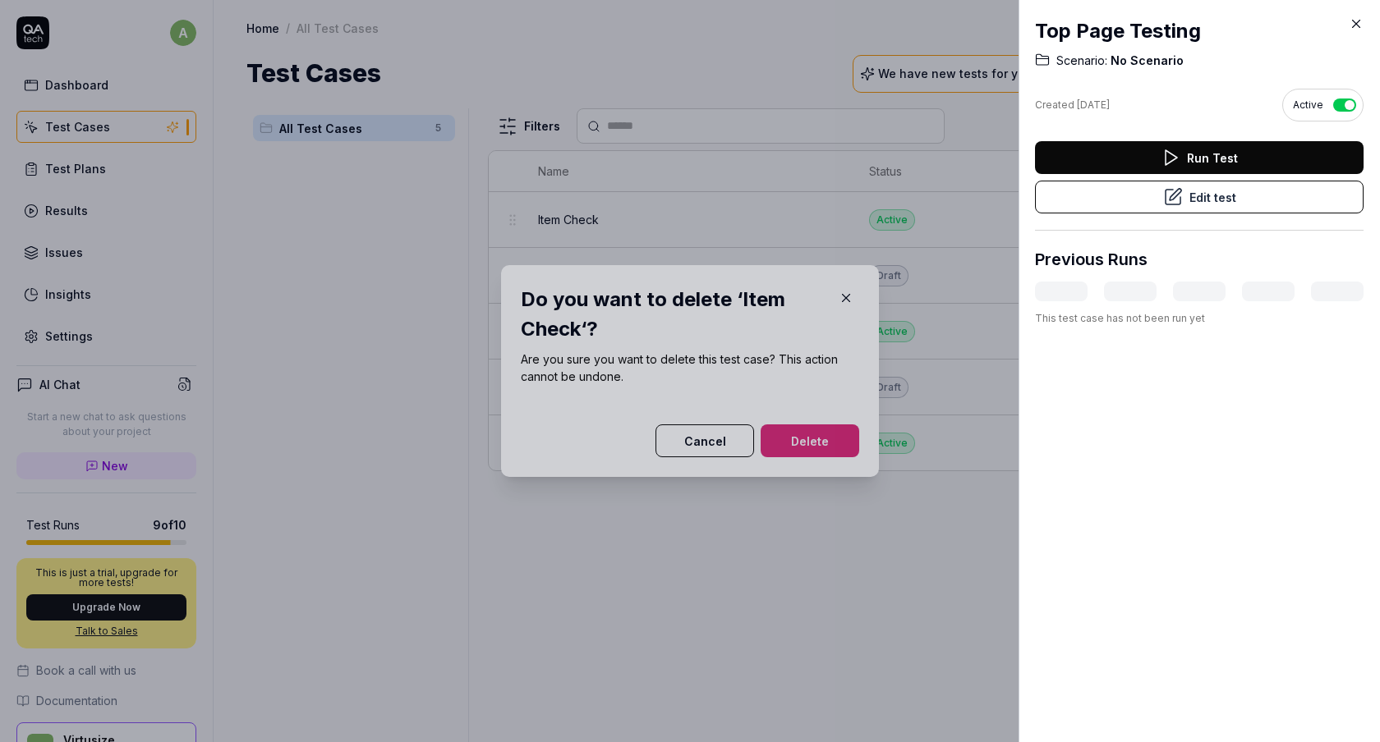
click at [783, 432] on div at bounding box center [690, 371] width 1380 height 742
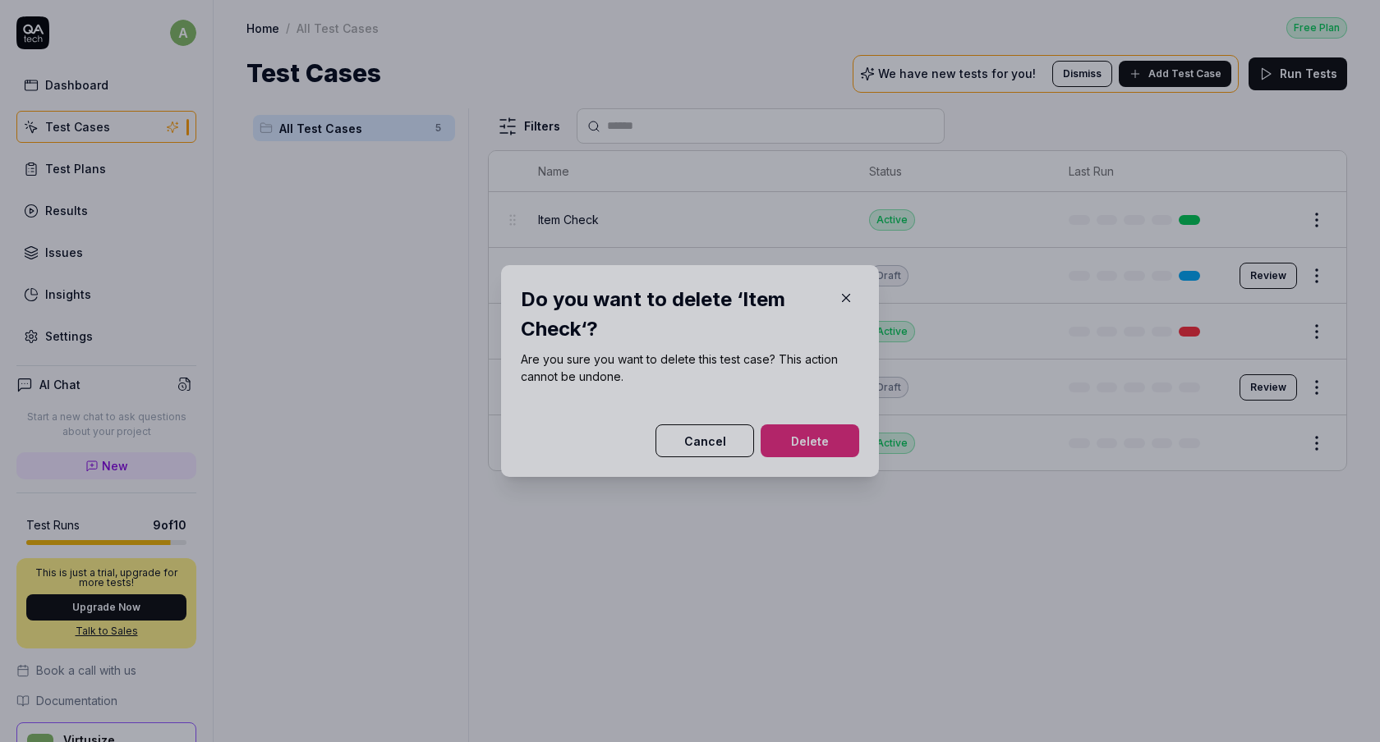
click at [798, 443] on div at bounding box center [690, 371] width 1380 height 742
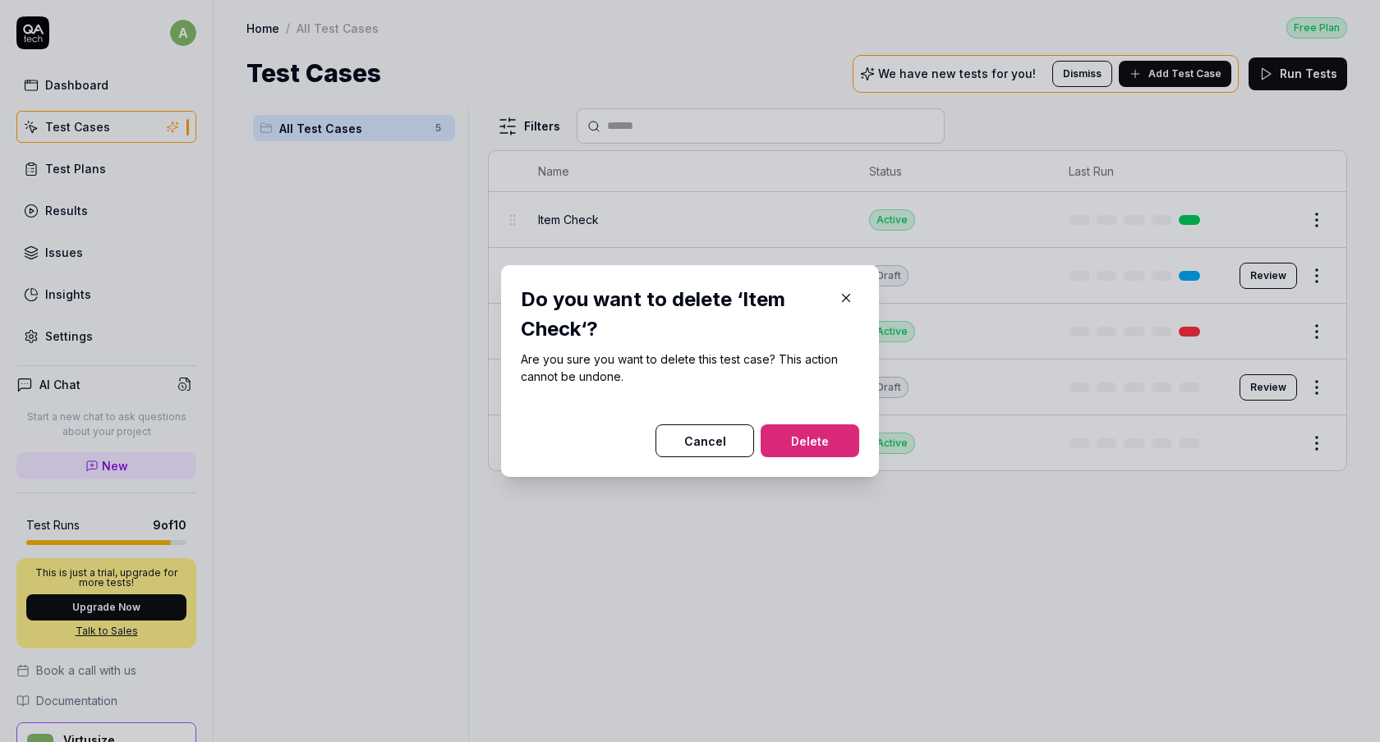
click at [827, 443] on button "Delete" at bounding box center [809, 441] width 99 height 33
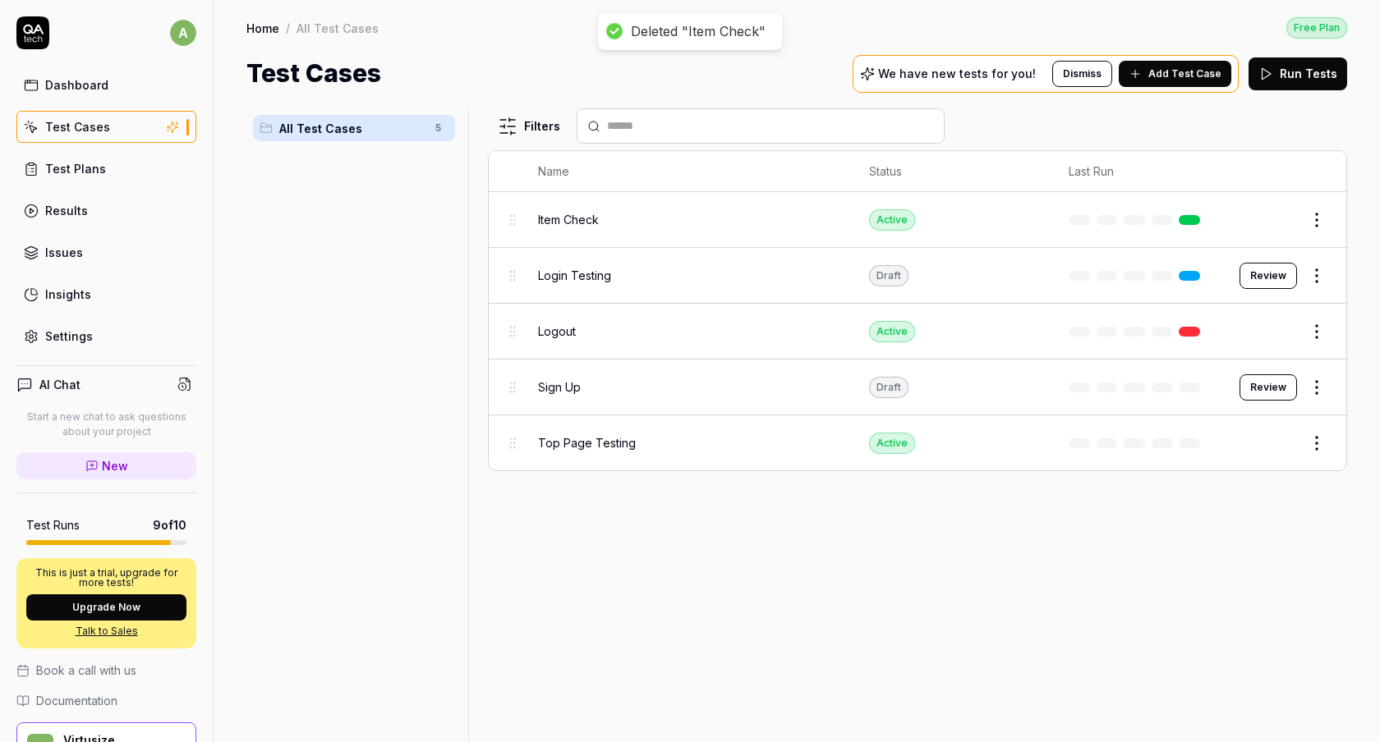
click at [1317, 232] on body "Deleted "Item Check" a Dashboard Test Cases Test Plans Results Issues Insights …" at bounding box center [690, 371] width 1380 height 742
click at [1311, 225] on html "Deleted "Item Check" a Dashboard Test Cases Test Plans Results Issues Insights …" at bounding box center [690, 371] width 1380 height 742
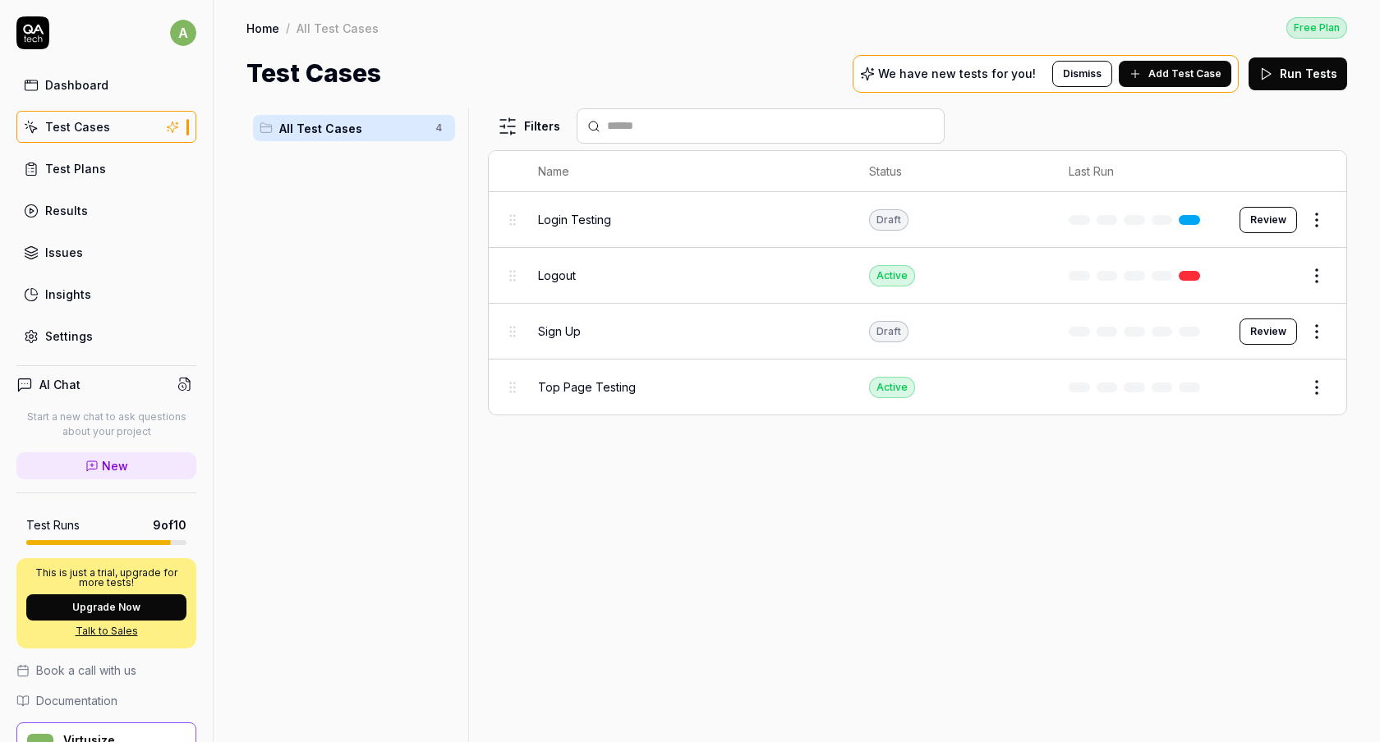
click at [1320, 230] on body "a Dashboard Test Cases Test Plans Results Issues Insights Settings AI Chat Star…" at bounding box center [690, 371] width 1380 height 742
click at [1308, 213] on html "a Dashboard Test Cases Test Plans Results Issues Insights Settings AI Chat Star…" at bounding box center [690, 371] width 1380 height 742
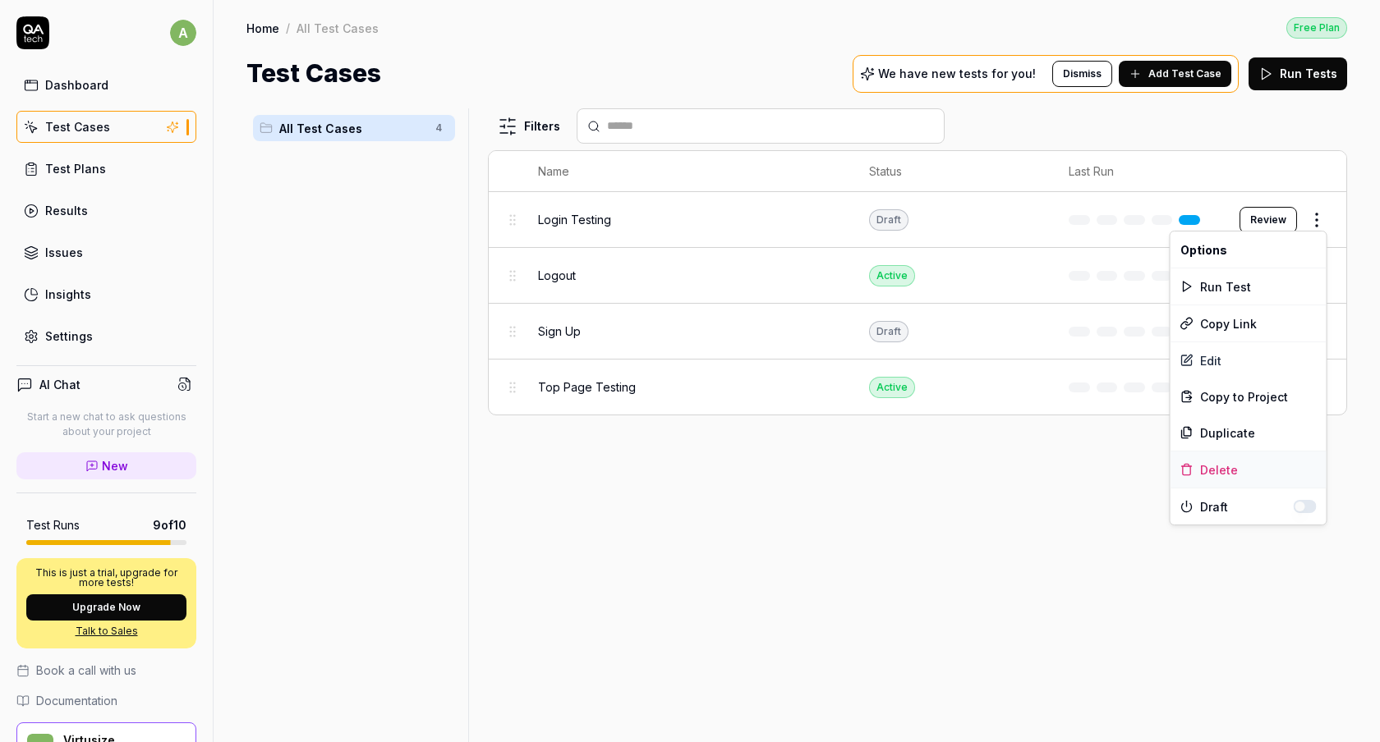
click at [1206, 470] on div "Delete" at bounding box center [1248, 470] width 156 height 36
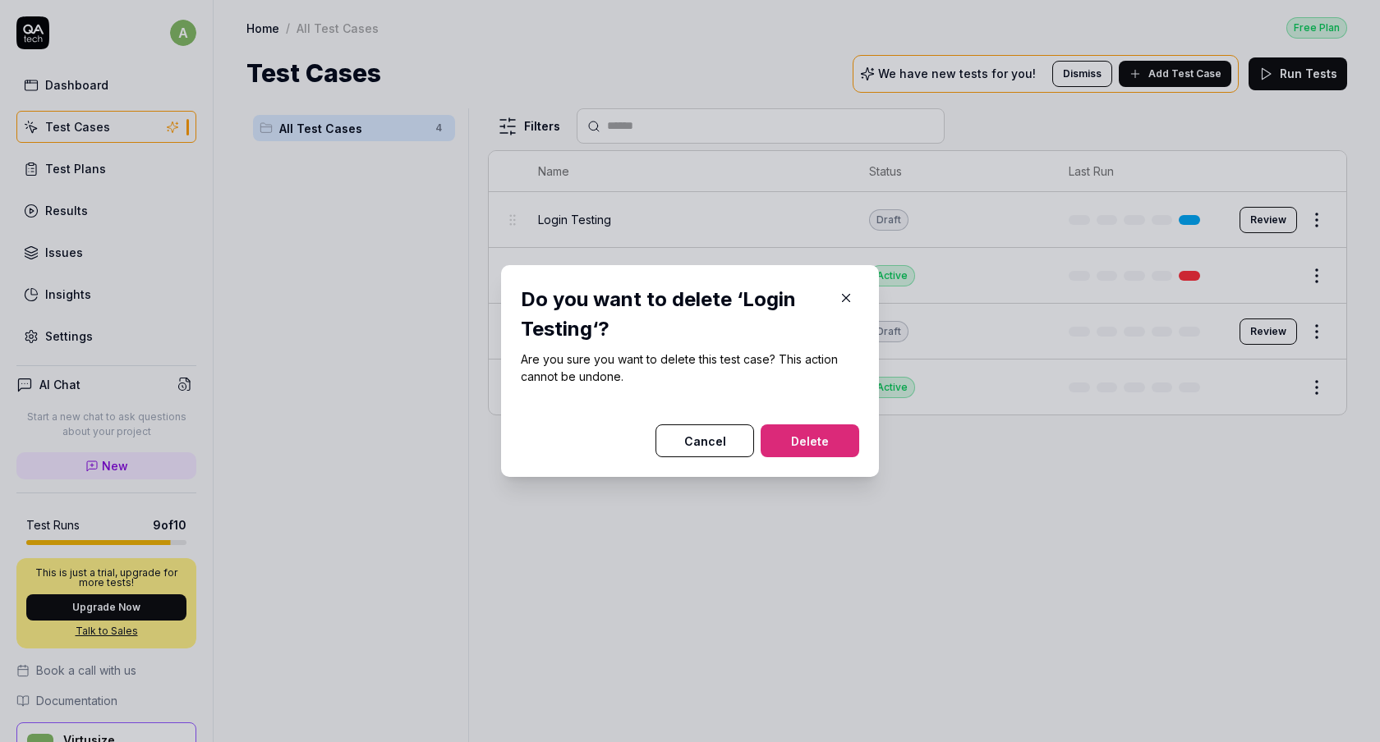
click at [804, 431] on button "Delete" at bounding box center [809, 441] width 99 height 33
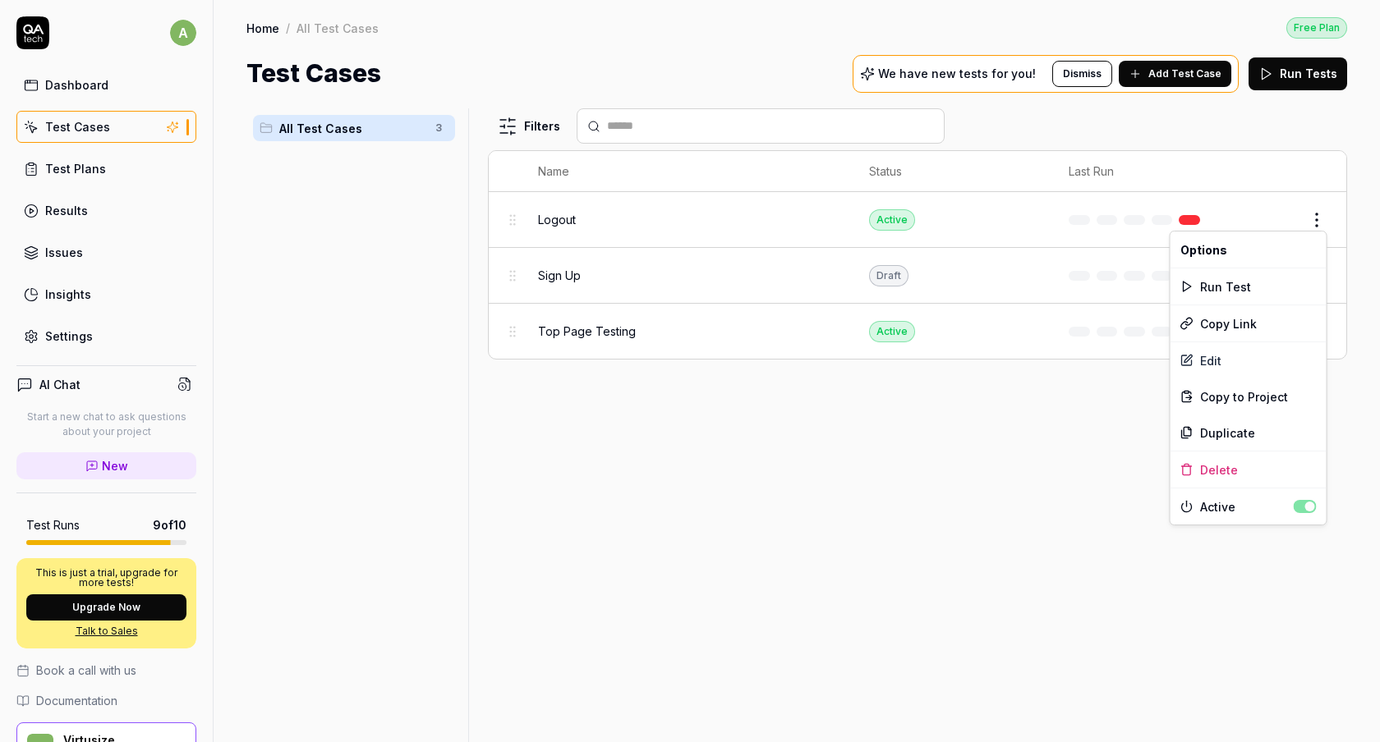
click at [1324, 218] on html "Deleted "Login Testing" a Dashboard Test Cases Test Plans Results Issues Insigh…" at bounding box center [690, 371] width 1380 height 742
click at [1229, 465] on div "Delete" at bounding box center [1248, 470] width 156 height 36
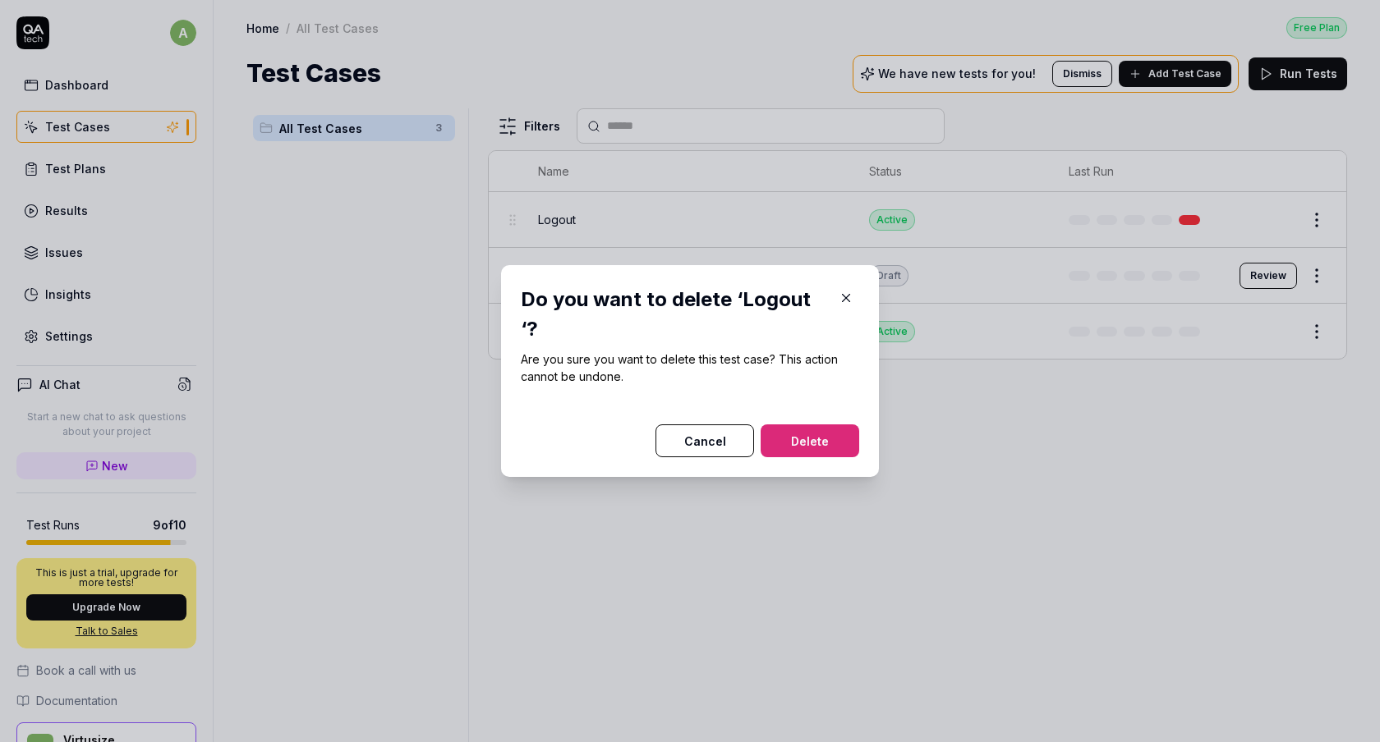
click at [796, 438] on button "Delete" at bounding box center [809, 441] width 99 height 33
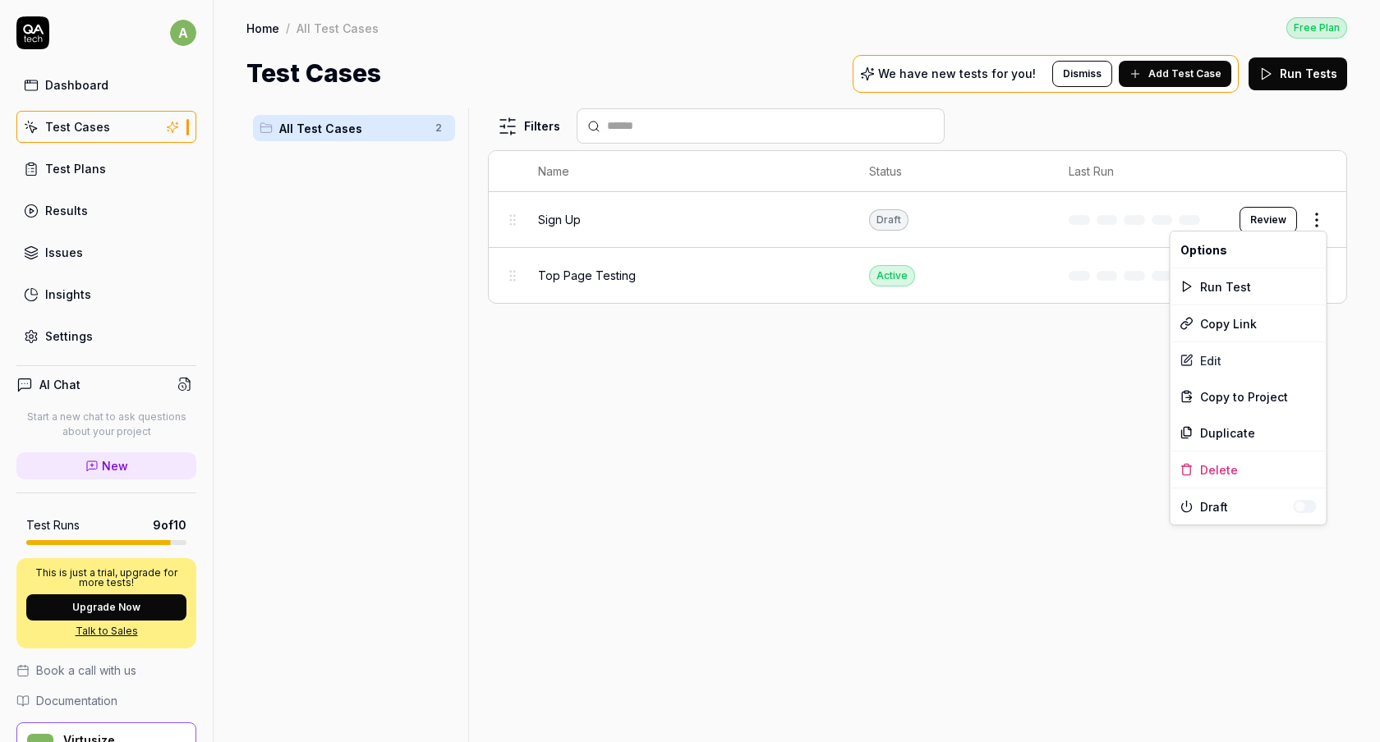
click at [1316, 220] on html "a Dashboard Test Cases Test Plans Results Issues Insights Settings AI Chat Star…" at bounding box center [690, 371] width 1380 height 742
click at [1210, 470] on div "Delete" at bounding box center [1248, 470] width 156 height 36
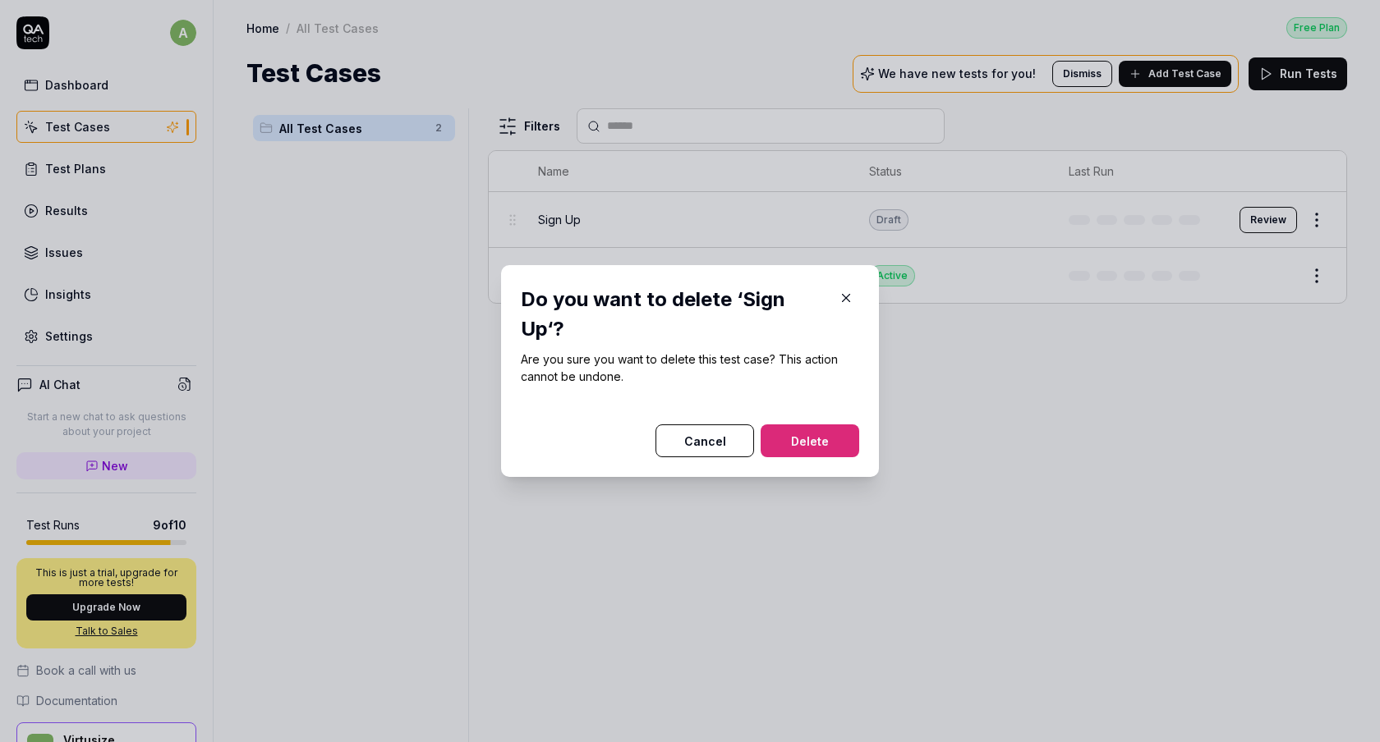
click at [809, 438] on button "Delete" at bounding box center [809, 441] width 99 height 33
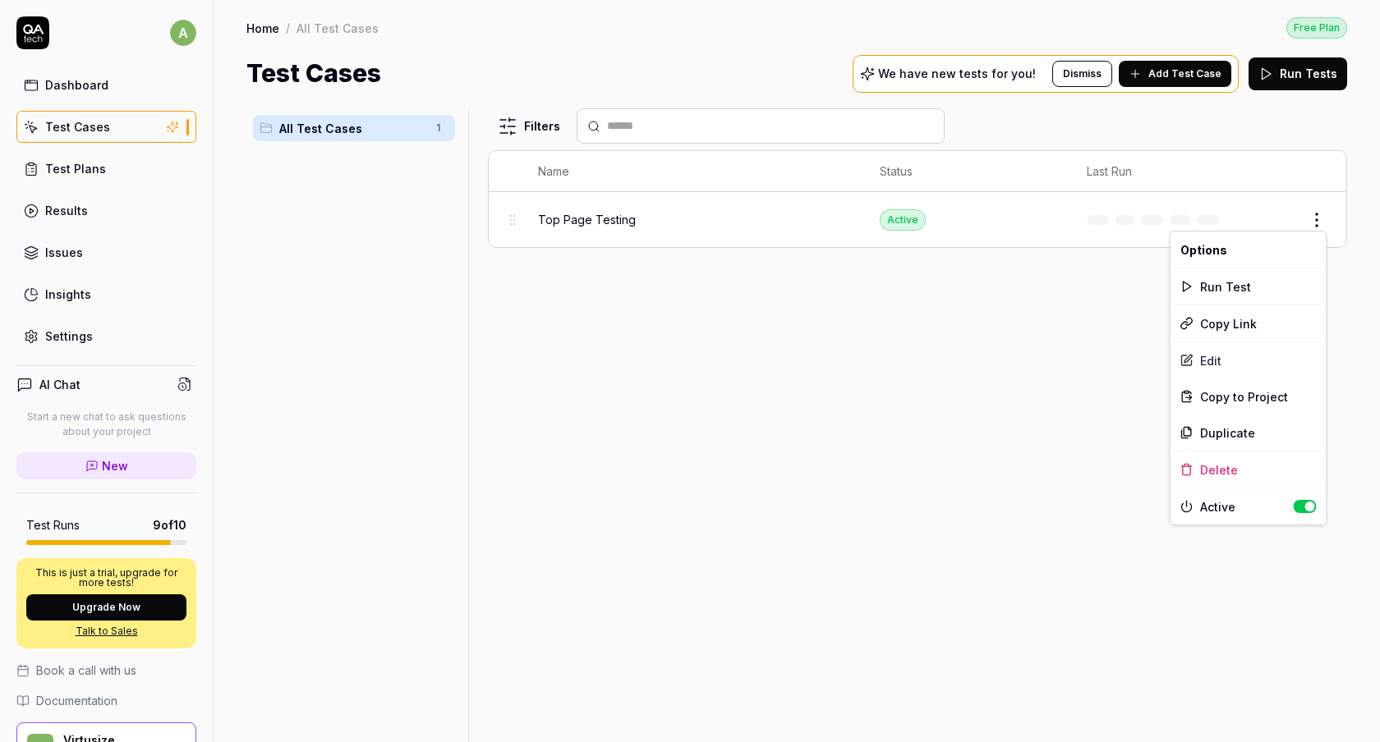
click at [1318, 209] on html "a Dashboard Test Cases Test Plans Results Issues Insights Settings AI Chat Star…" at bounding box center [690, 371] width 1380 height 742
click at [1219, 463] on div "Delete" at bounding box center [1248, 470] width 156 height 36
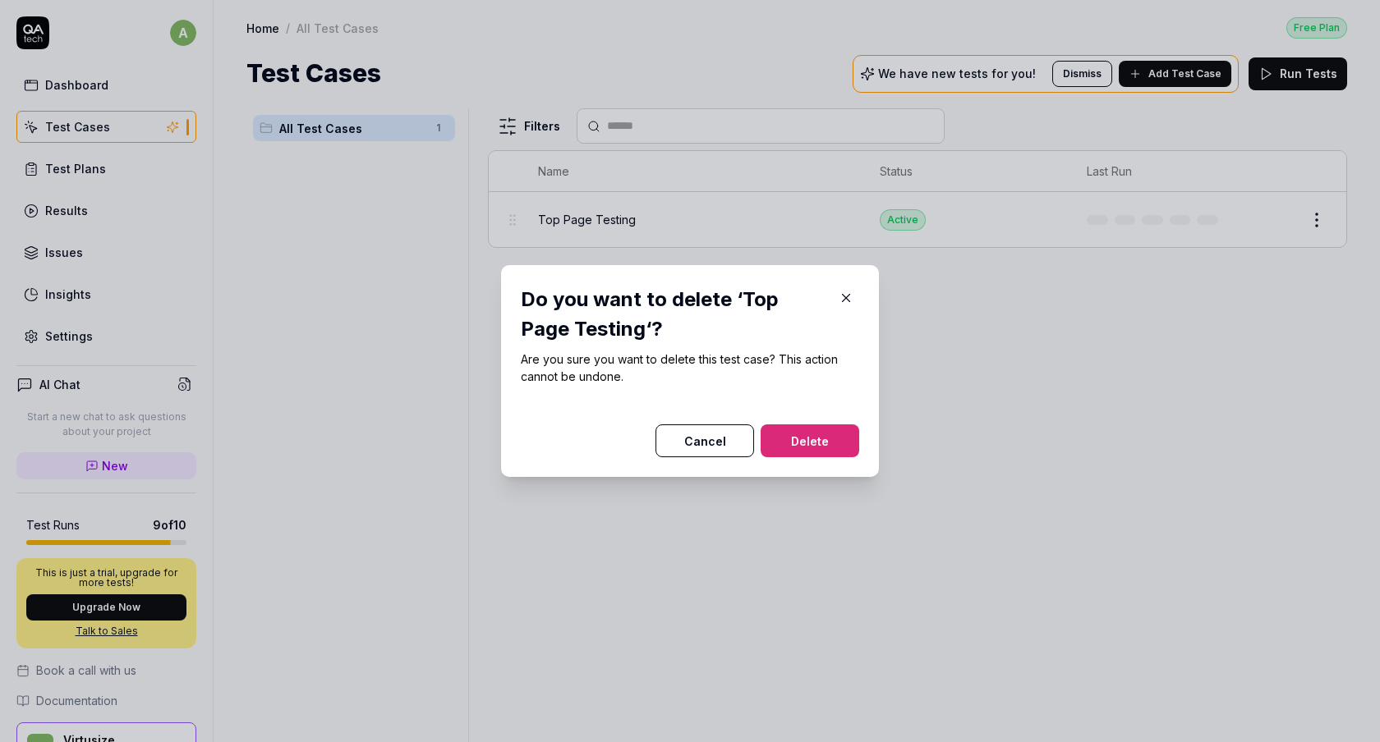
click at [812, 435] on button "Delete" at bounding box center [809, 441] width 99 height 33
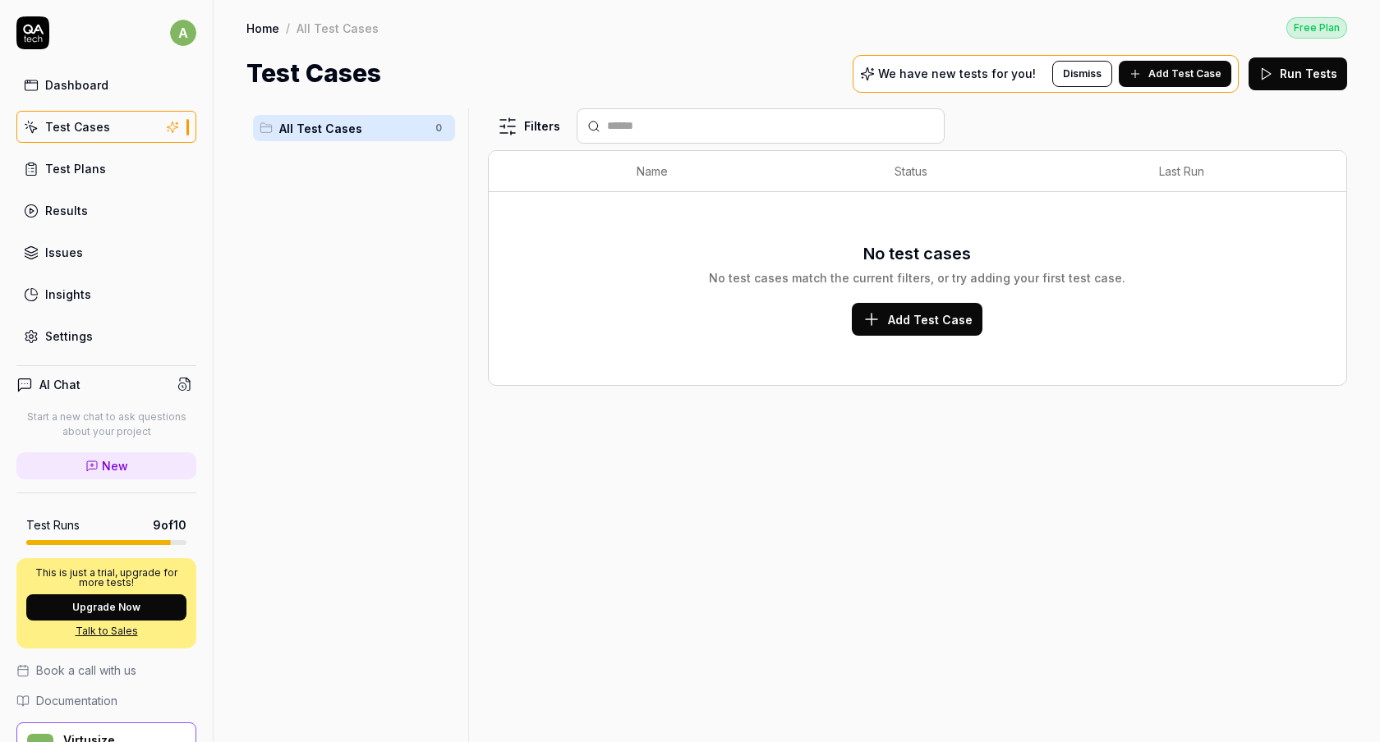
click at [1094, 72] on button "Dismiss" at bounding box center [1082, 74] width 60 height 26
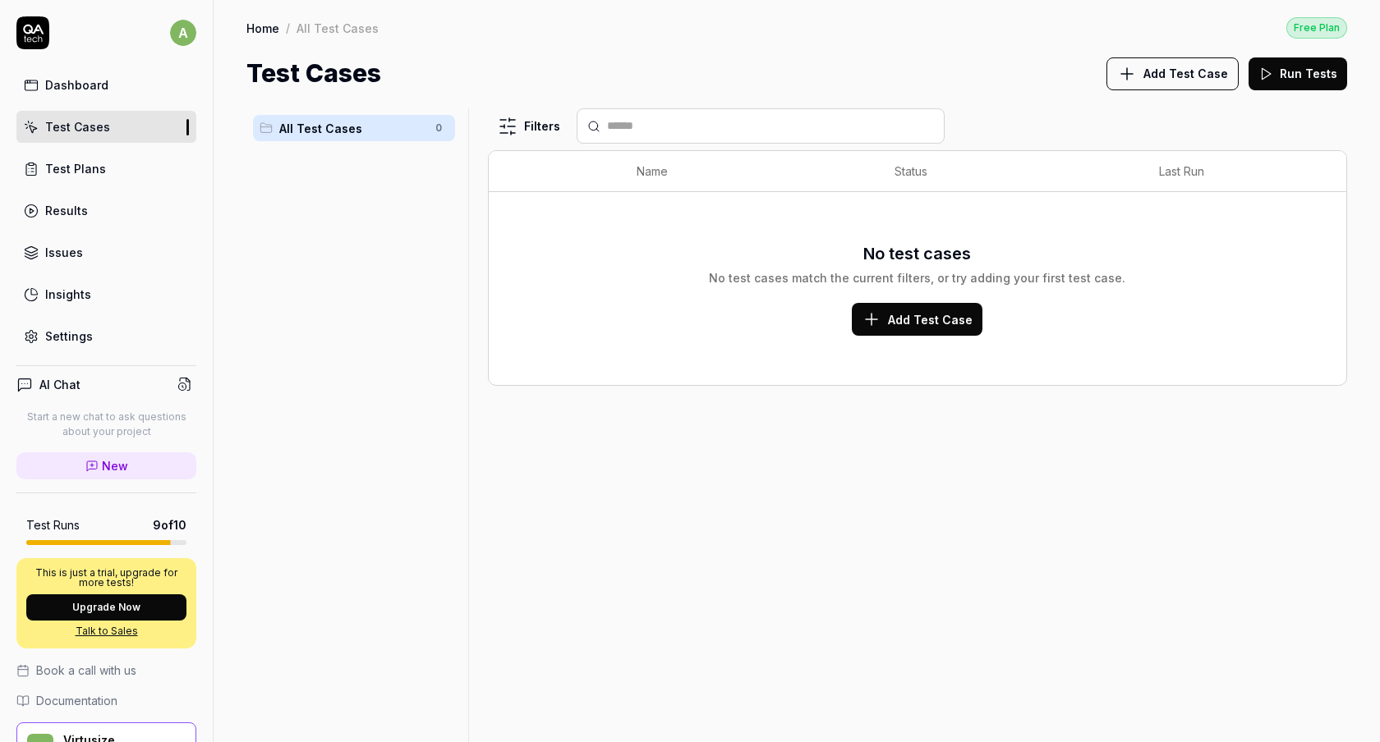
click at [1134, 68] on icon at bounding box center [1127, 74] width 20 height 20
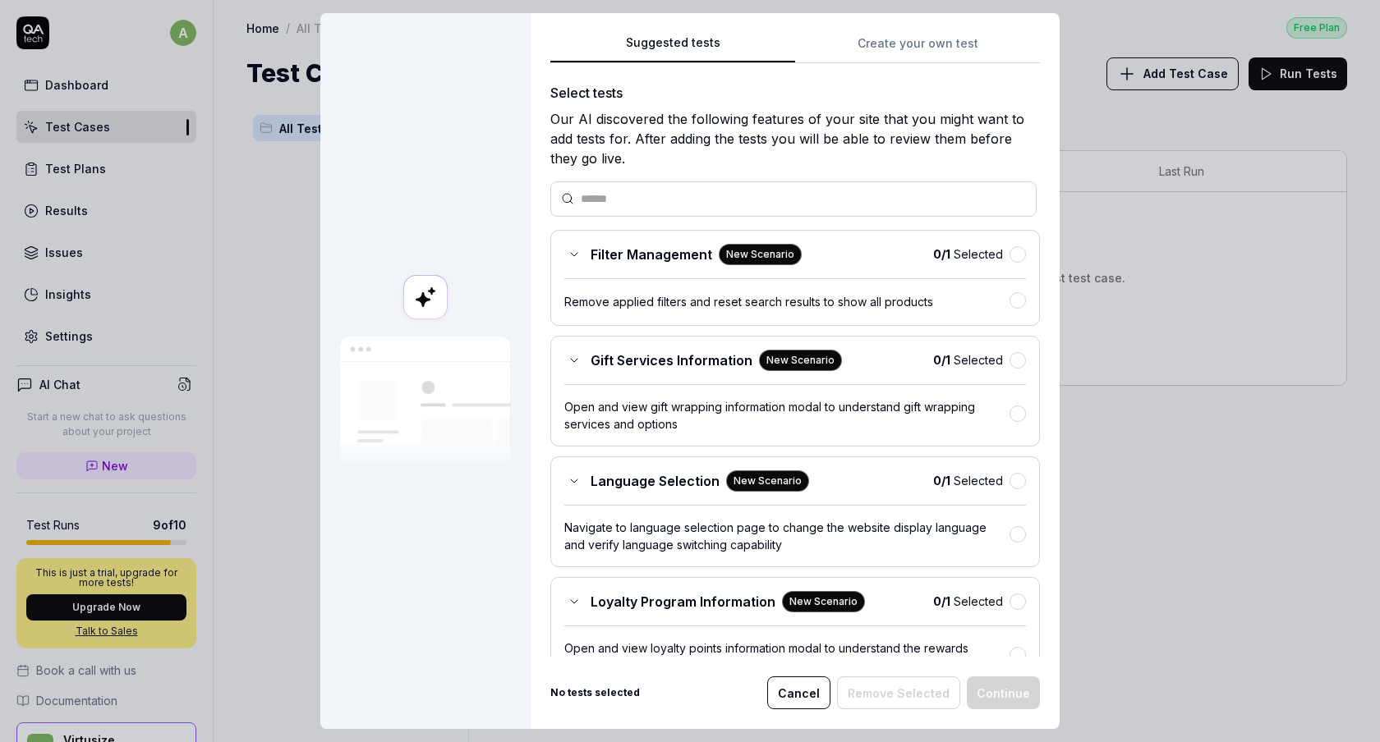
click at [856, 30] on div "Suggested tests Create your own test Select tests Our AI discovered the followi…" at bounding box center [794, 371] width 529 height 716
click at [866, 44] on button "Create your own test" at bounding box center [917, 49] width 245 height 30
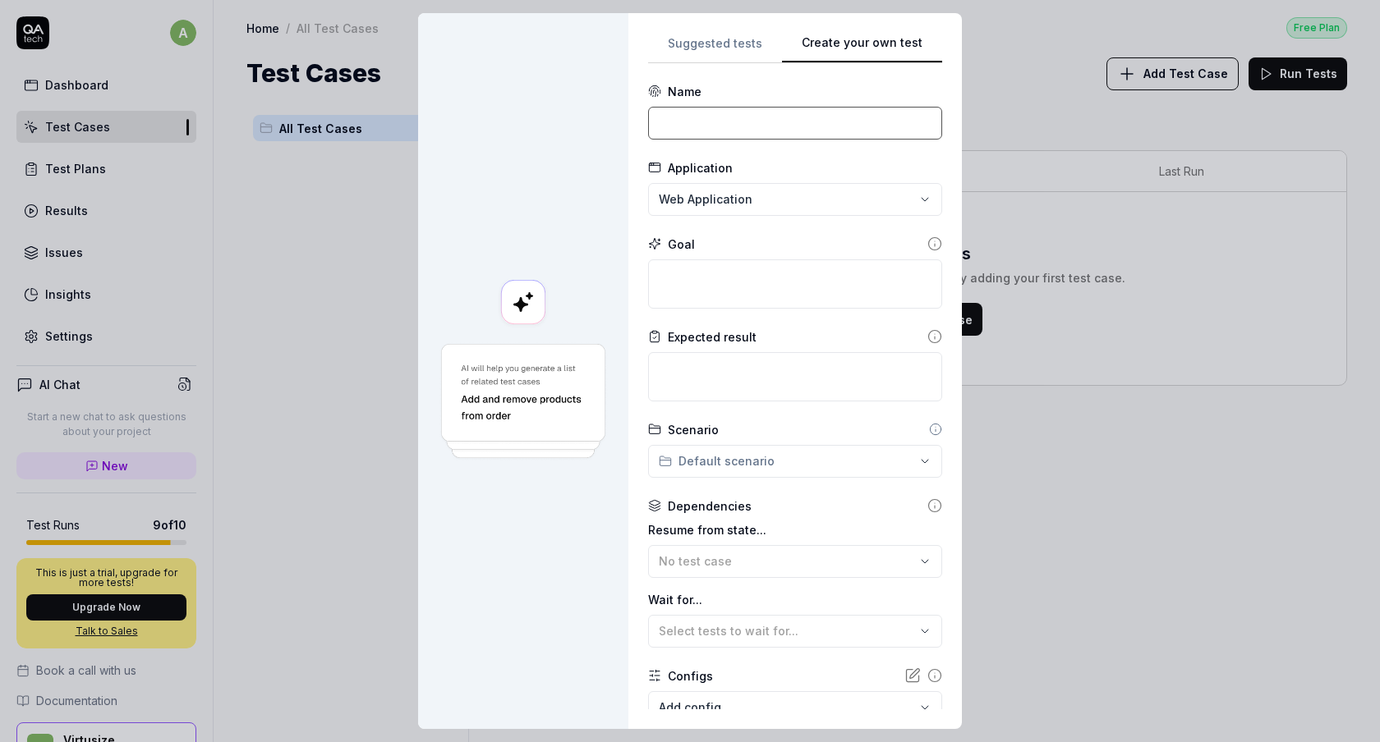
click at [753, 133] on input at bounding box center [795, 123] width 294 height 33
paste input "Widget Display"
type input "Widget Display"
click at [783, 198] on div "**********" at bounding box center [690, 371] width 1380 height 742
click at [753, 272] on span "Create New Application" at bounding box center [741, 274] width 136 height 17
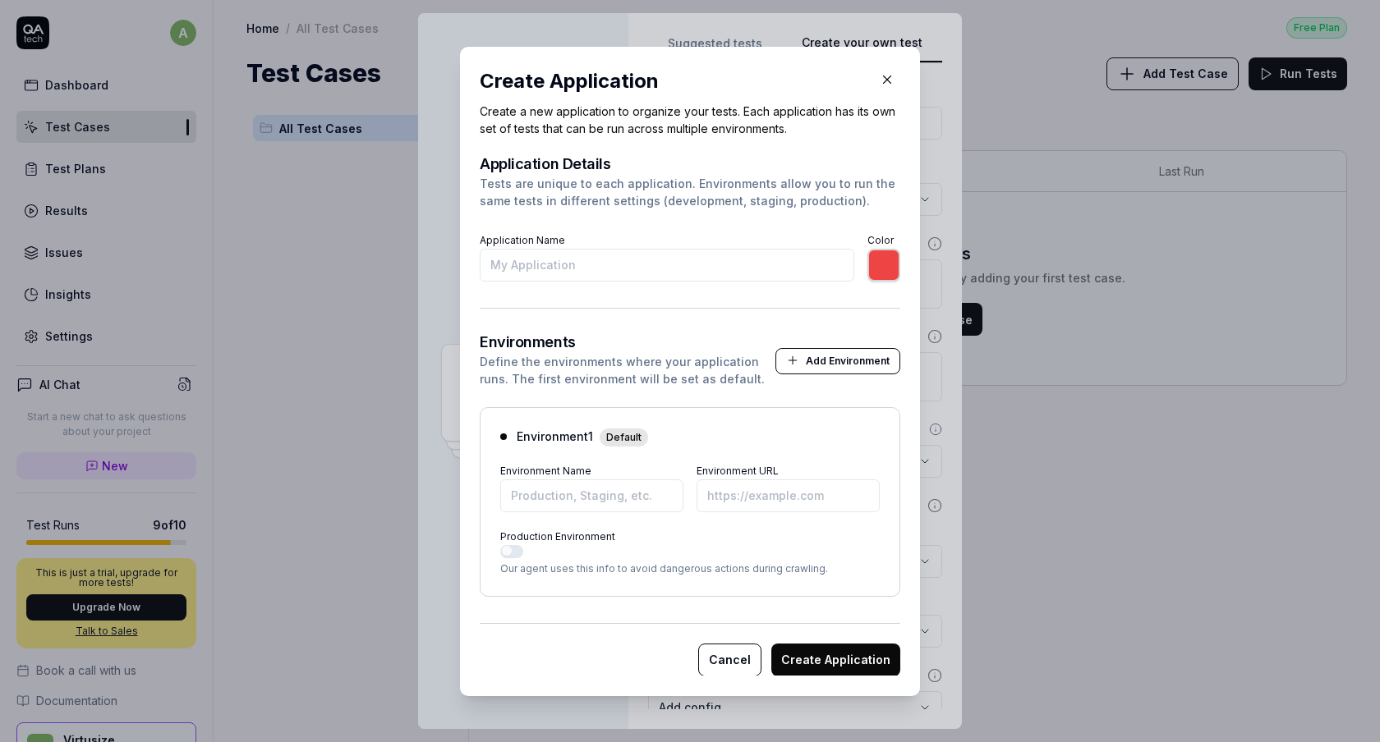
click at [727, 671] on button "Cancel" at bounding box center [729, 659] width 63 height 33
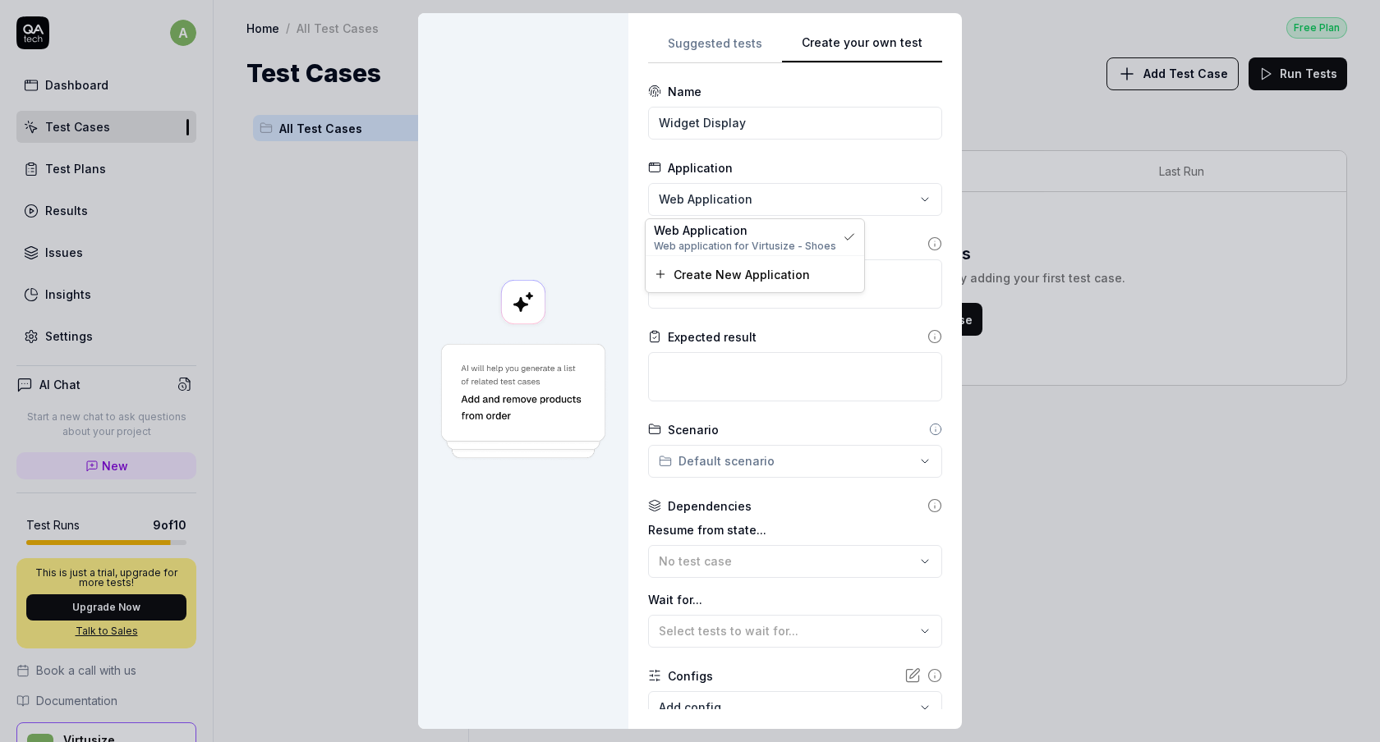
click at [685, 191] on div "**********" at bounding box center [690, 371] width 1380 height 742
click at [696, 232] on span "Web Application" at bounding box center [701, 230] width 94 height 17
click at [710, 305] on textarea at bounding box center [795, 283] width 294 height 49
paste textarea "Widget should display or load properly upon opening client's PDP"
type textarea "*"
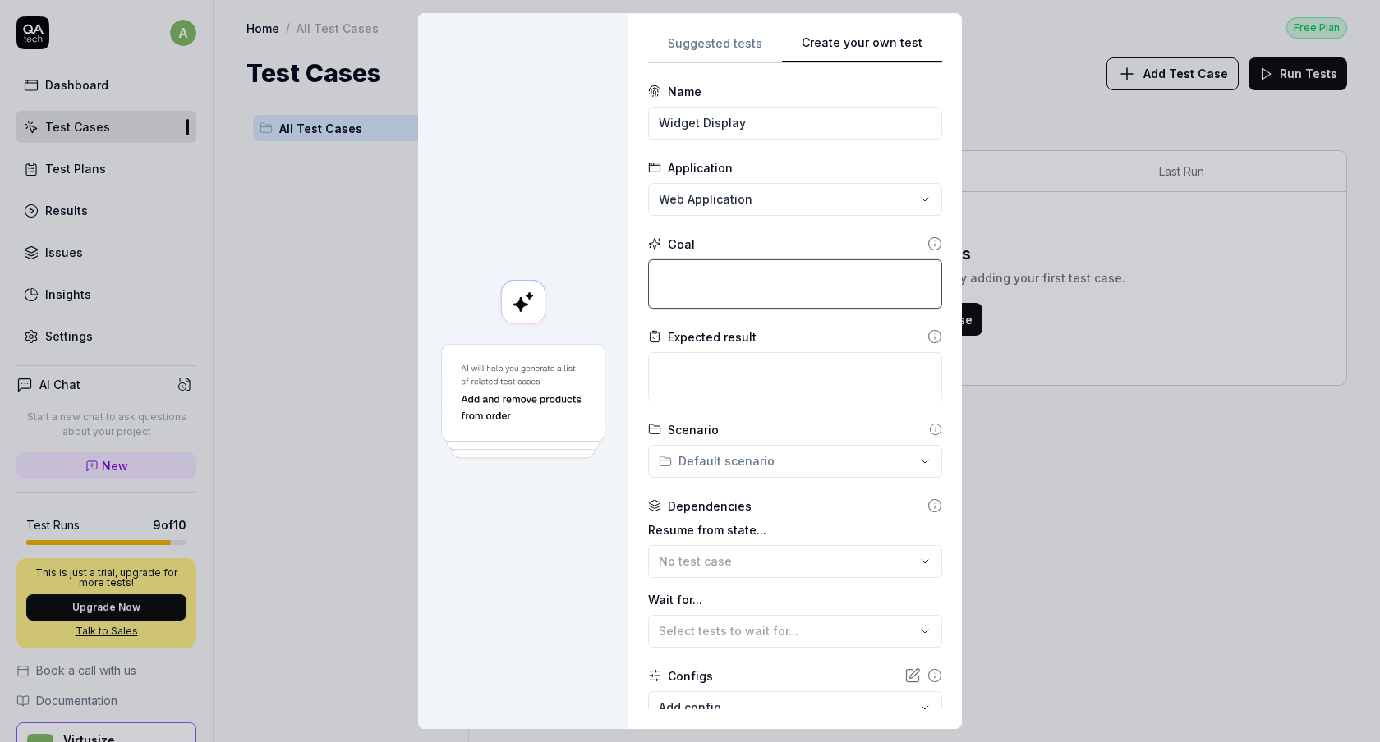
type textarea "Widget should display or load properly upon opening client's PDP"
paste textarea ""1. Open client's PDP 2. Wait for VS Inpage to appear""
type textarea "*"
type textarea ""1. Open client's PDP 2. Wait for VS Inpage to appear""
click at [659, 280] on textarea ""1. Open client's PDP 2. Wait for VS Inpage to appear"" at bounding box center [795, 283] width 294 height 49
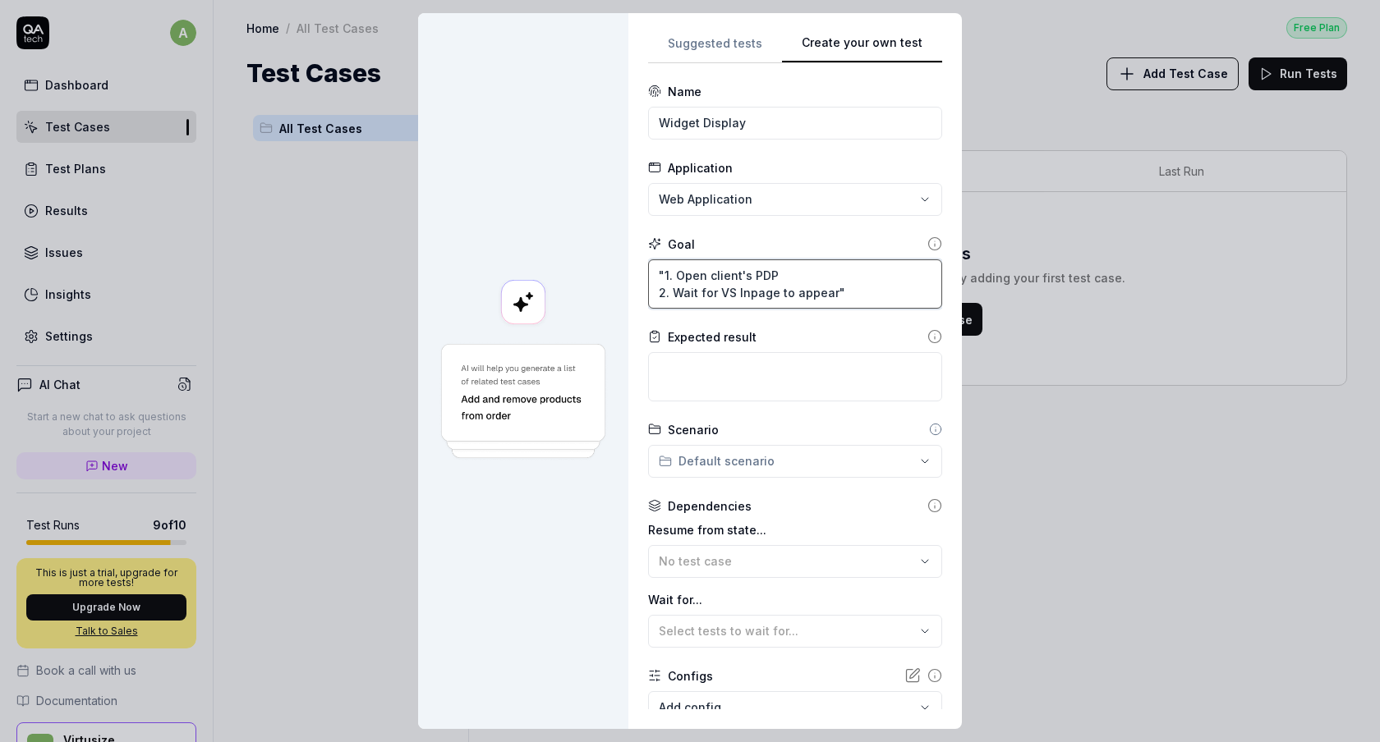
type textarea "*"
type textarea "1. Open client's PDP 2. Wait for VS Inpage to appear""
click at [870, 302] on textarea "1. Open client's PDP 2. Wait for VS Inpage to appear"" at bounding box center [795, 283] width 294 height 49
type textarea "*"
type textarea "1. Open client's PDP 2. Wait for VS Inpage to appear"
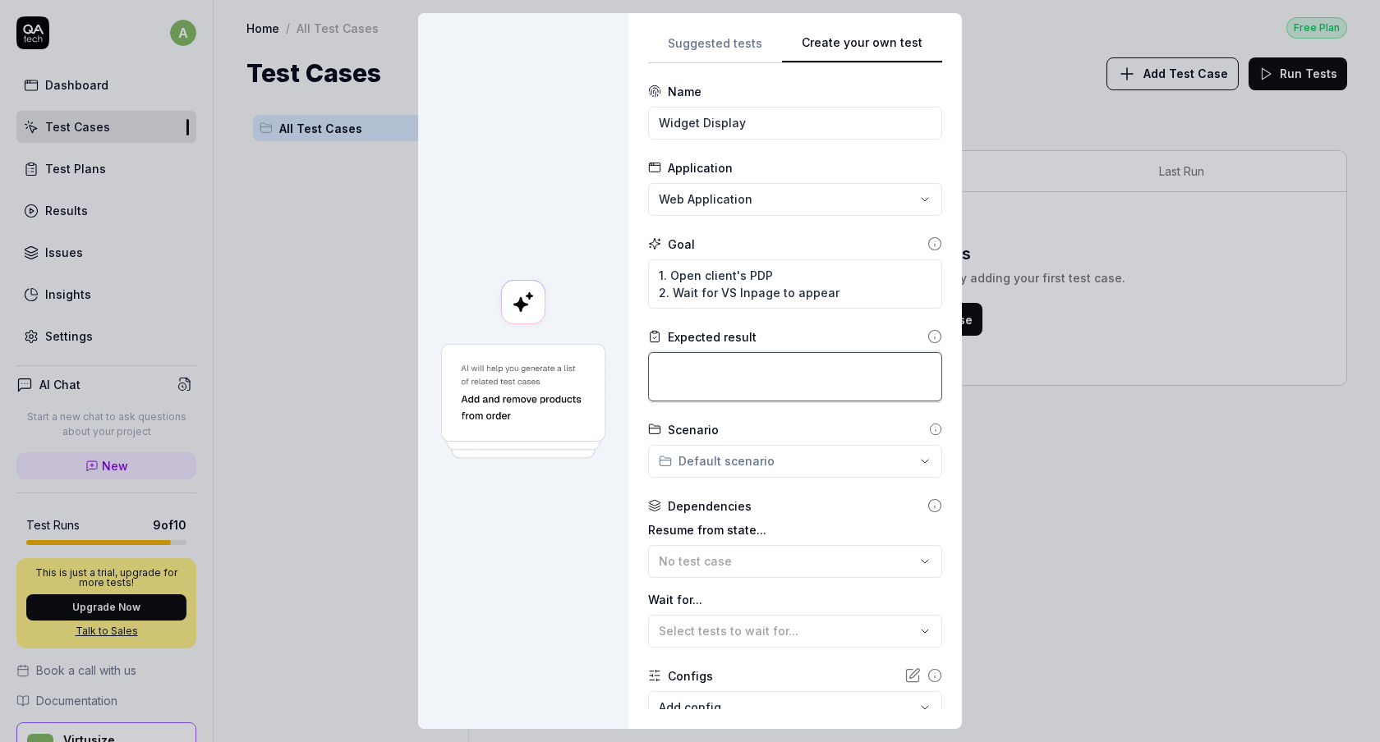
click at [691, 368] on textarea at bounding box center [795, 376] width 294 height 49
paste textarea "Inpage loads and is visible without UI Issues"
type textarea "*"
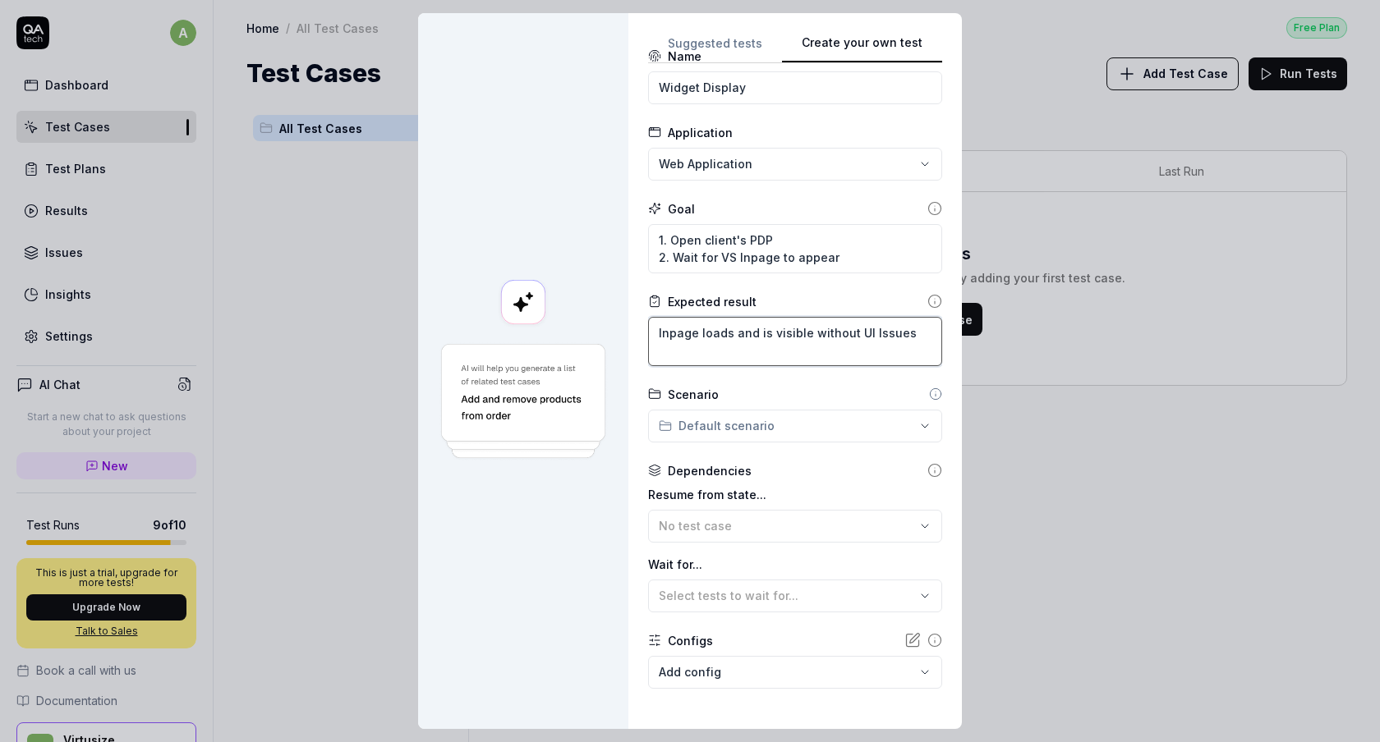
scroll to position [77, 0]
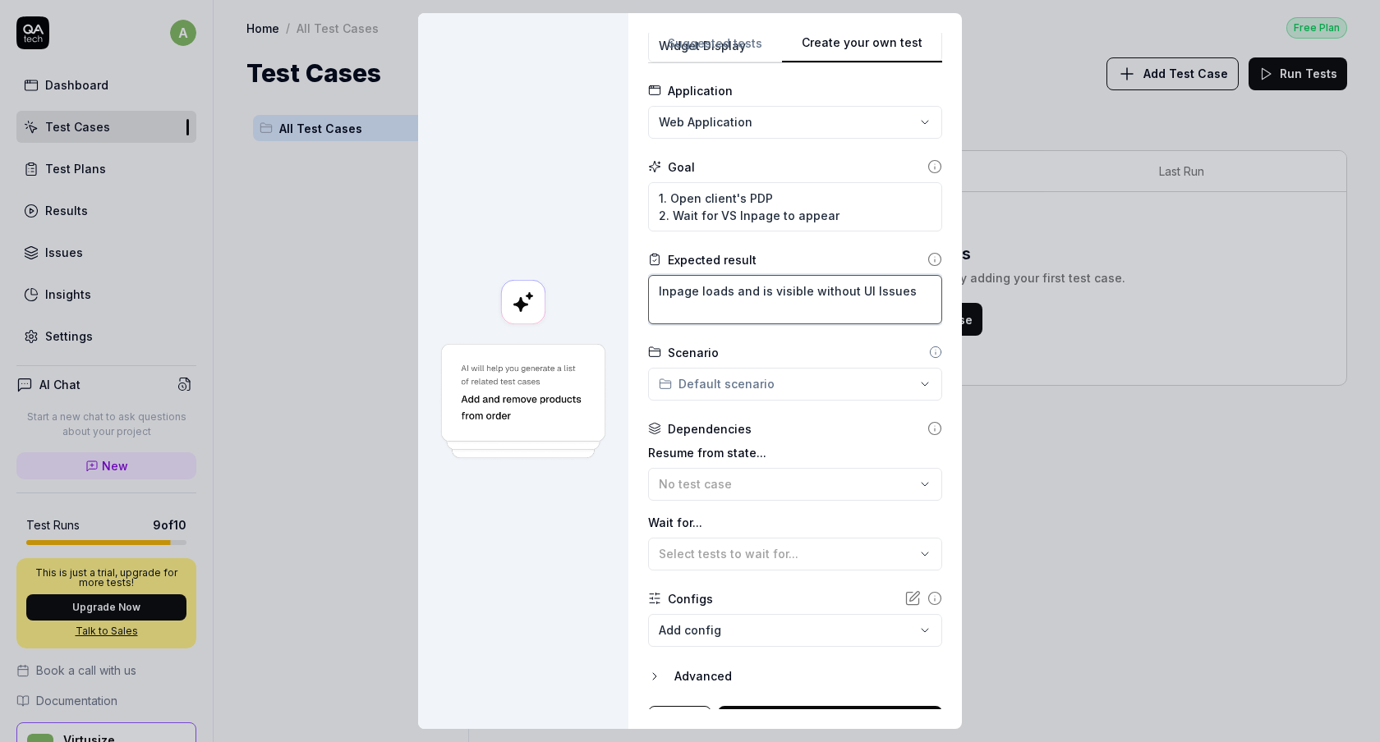
type textarea "Inpage loads and is visible without UI Issues"
click at [863, 365] on div "**********" at bounding box center [690, 371] width 1380 height 742
click at [819, 364] on div "**********" at bounding box center [690, 371] width 1380 height 742
click at [815, 368] on div "**********" at bounding box center [690, 371] width 1380 height 742
click at [850, 327] on div "**********" at bounding box center [690, 371] width 1380 height 742
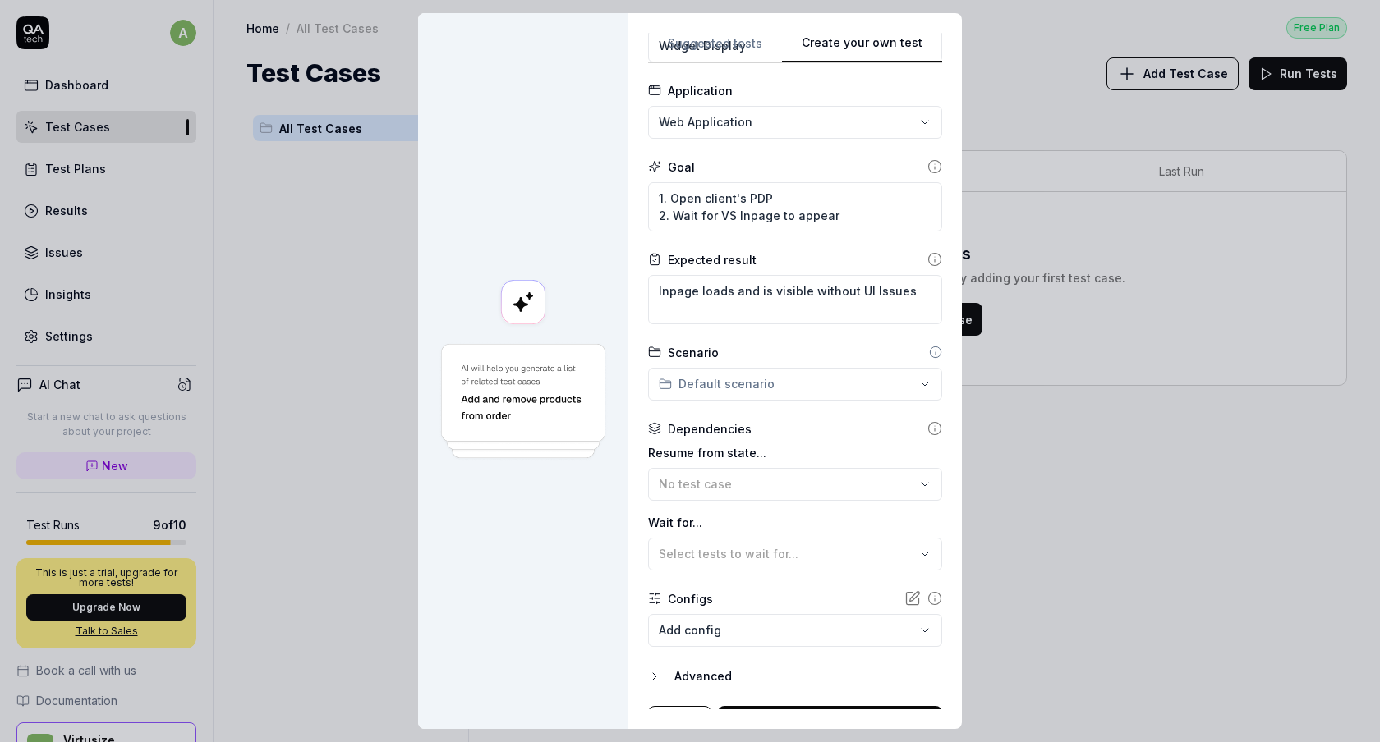
click at [929, 354] on icon at bounding box center [935, 352] width 13 height 13
click at [929, 351] on icon at bounding box center [935, 352] width 13 height 13
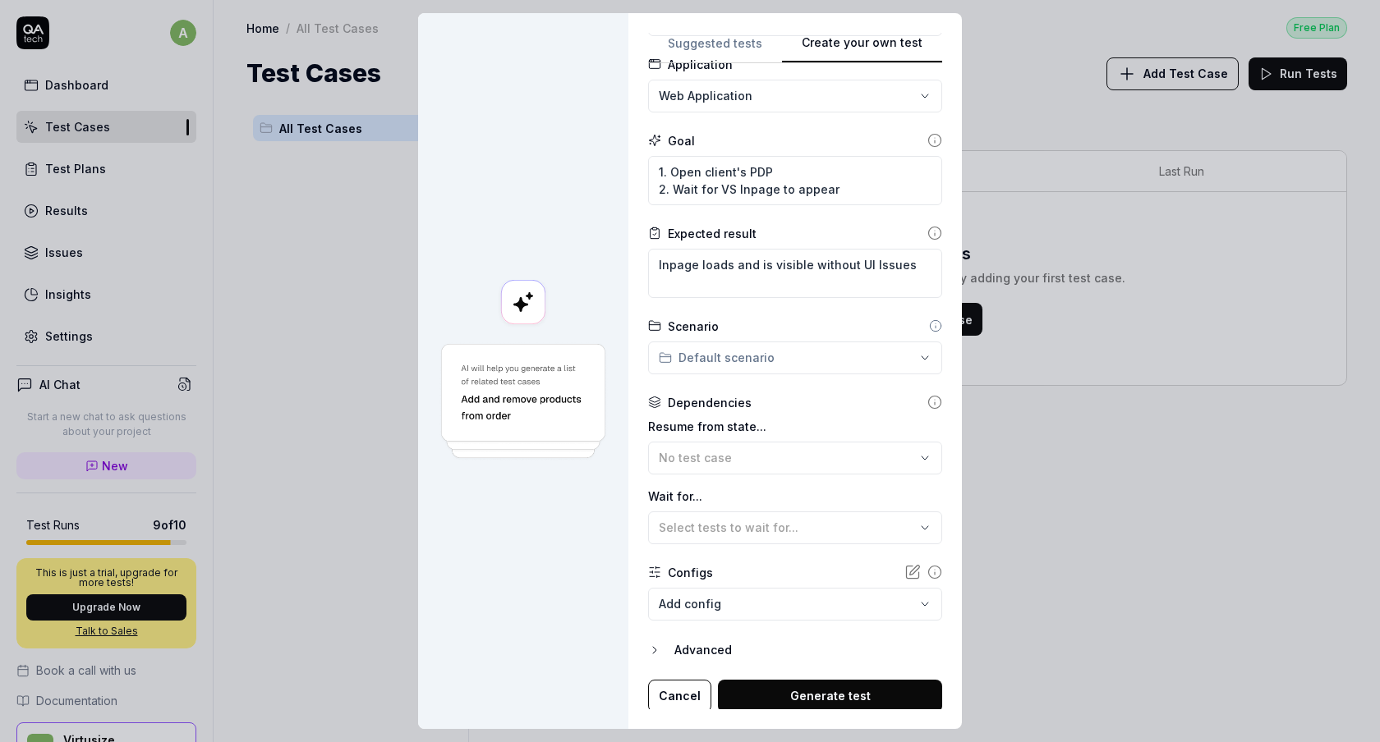
scroll to position [106, 0]
click at [678, 458] on span "No test case" at bounding box center [695, 455] width 73 height 14
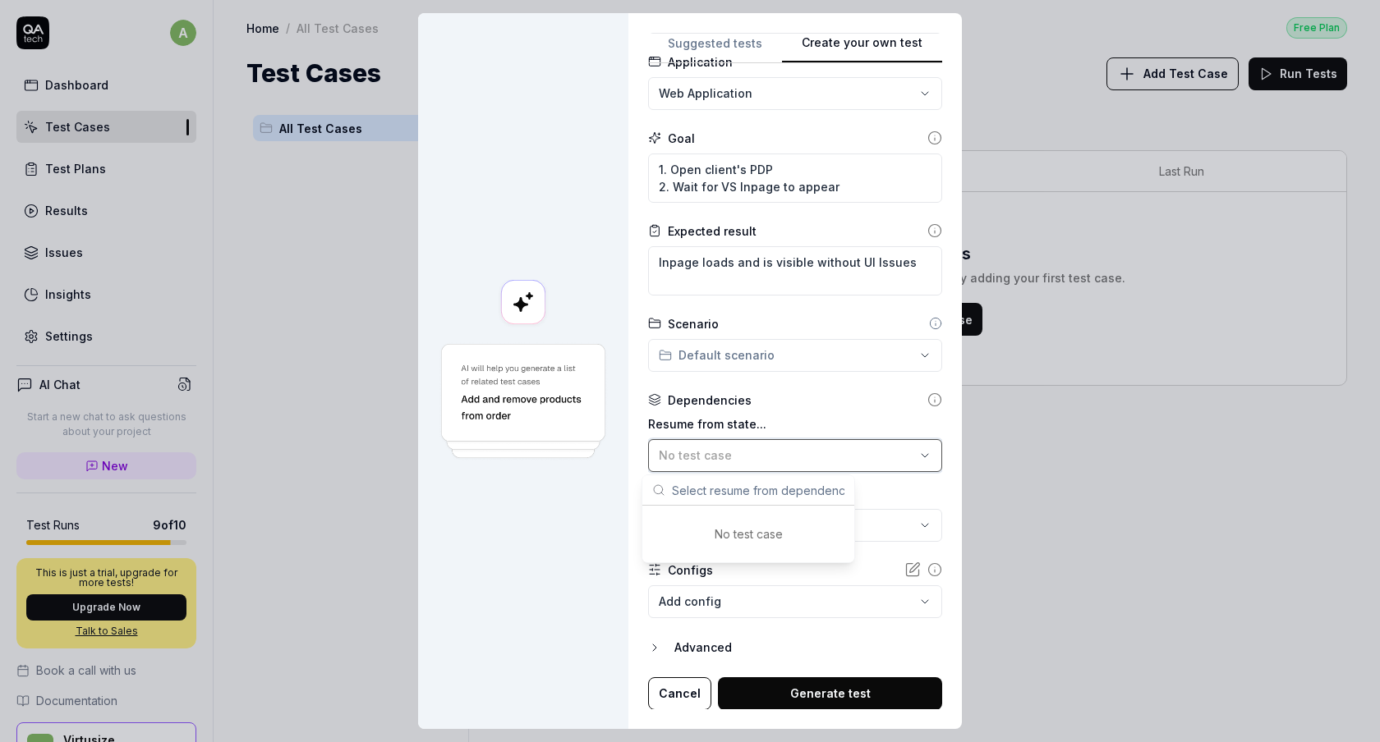
click at [678, 458] on span "No test case" at bounding box center [695, 455] width 73 height 14
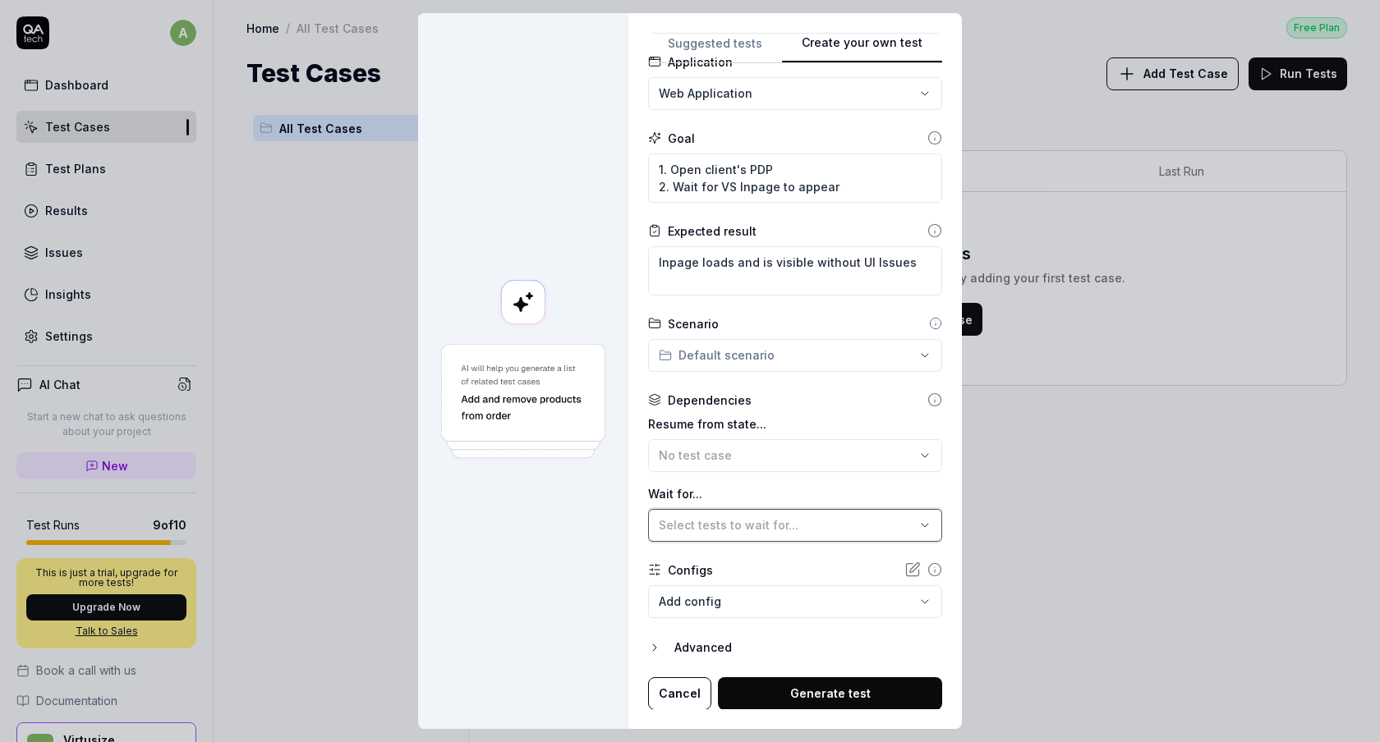
click at [710, 530] on span "Select tests to wait for..." at bounding box center [729, 525] width 140 height 14
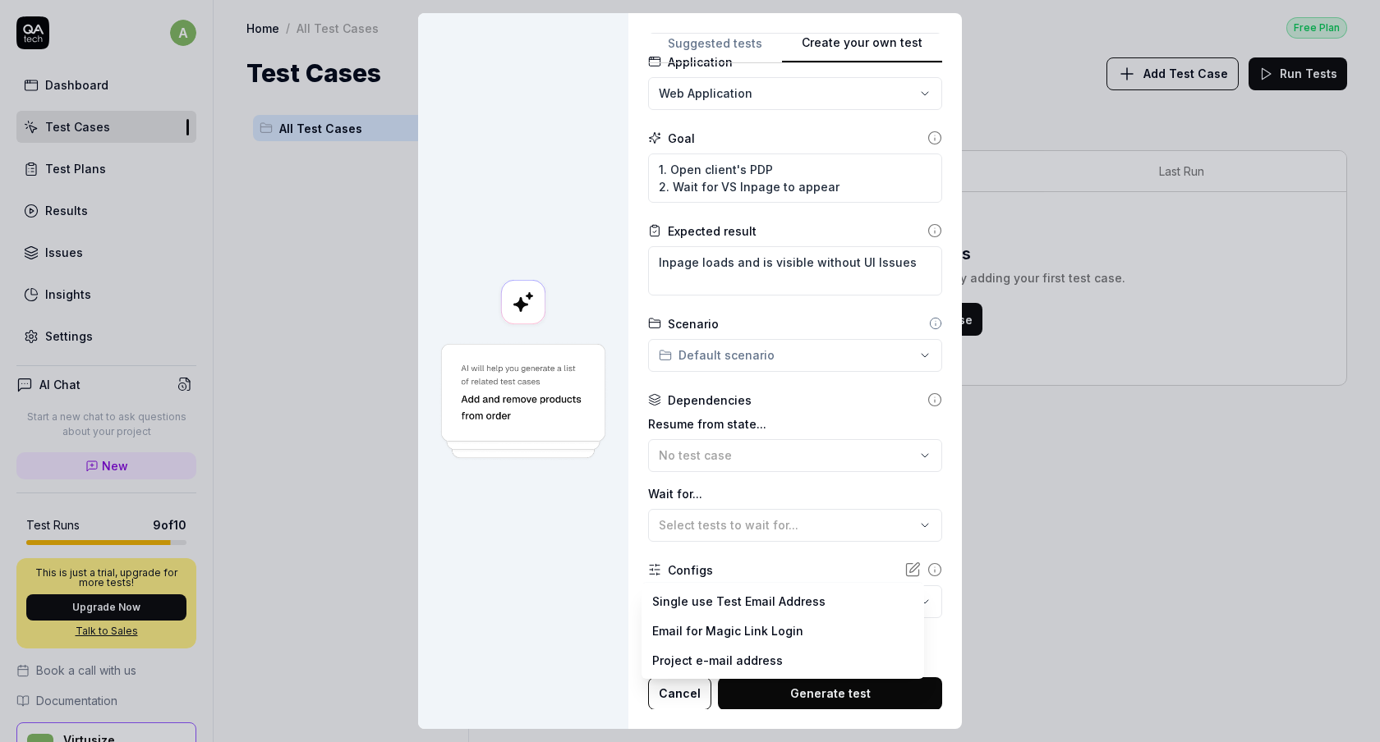
click at [813, 612] on body "a Dashboard Test Cases Test Plans Results Issues Insights Settings AI Chat Star…" at bounding box center [690, 371] width 1380 height 742
click at [794, 541] on div "**********" at bounding box center [690, 371] width 1380 height 742
click at [648, 636] on form "**********" at bounding box center [795, 343] width 294 height 733
click at [648, 645] on icon "button" at bounding box center [654, 647] width 13 height 13
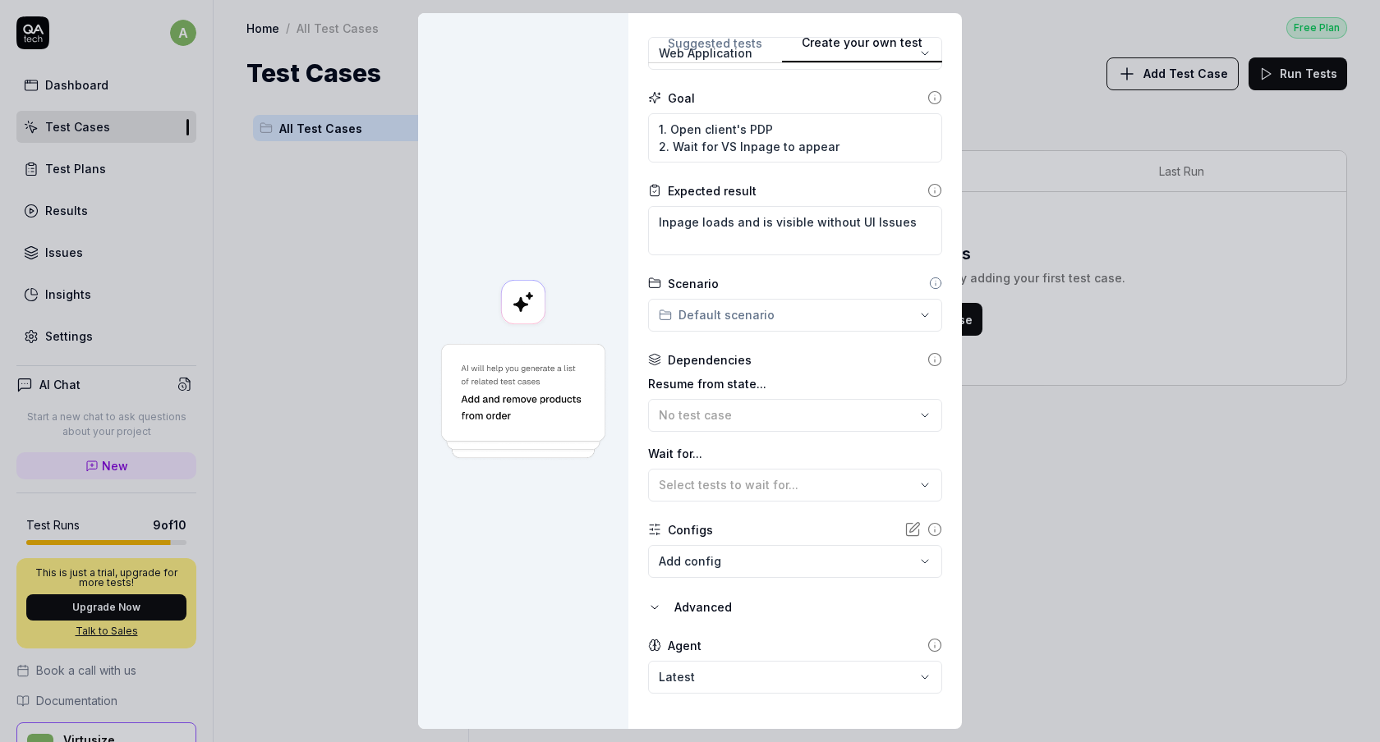
scroll to position [182, 0]
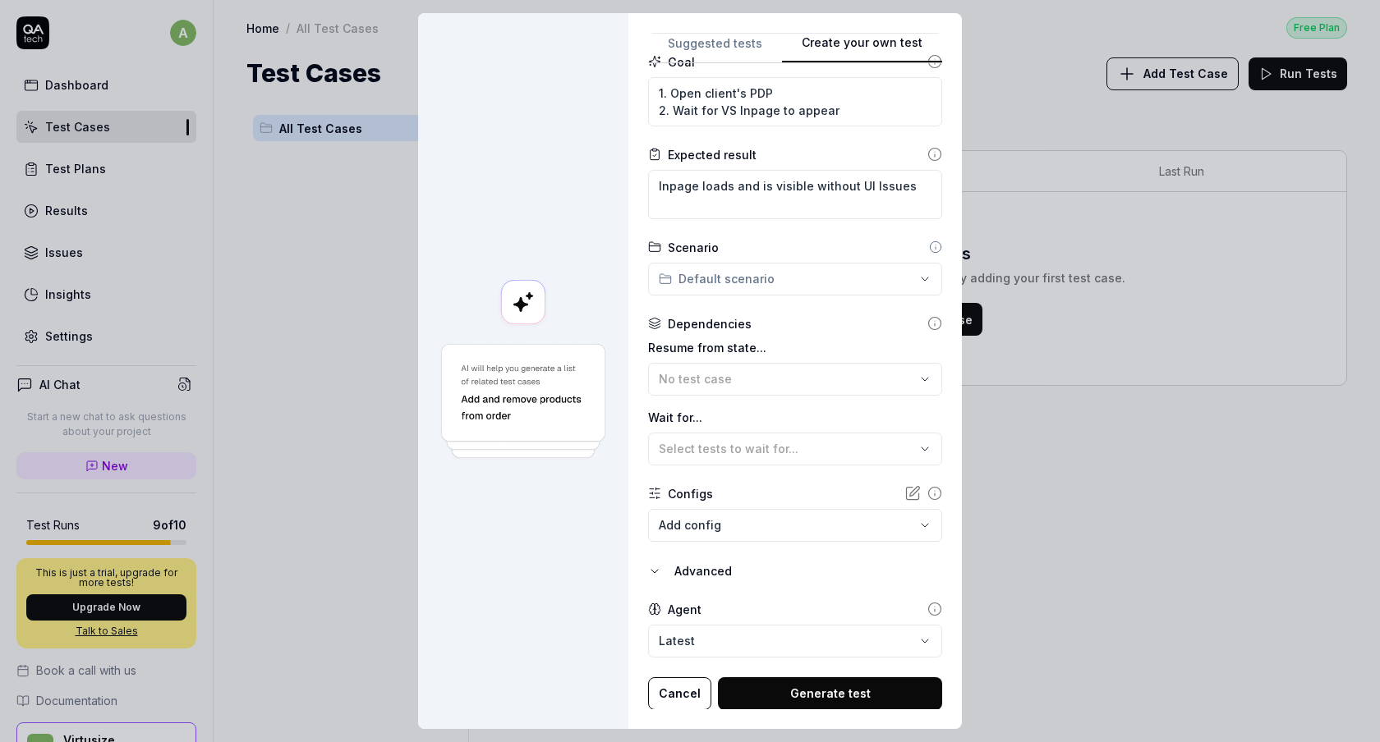
click at [735, 644] on body "a Dashboard Test Cases Test Plans Results Issues Insights Settings AI Chat Star…" at bounding box center [690, 371] width 1380 height 742
click at [779, 687] on button "Generate test" at bounding box center [830, 693] width 224 height 33
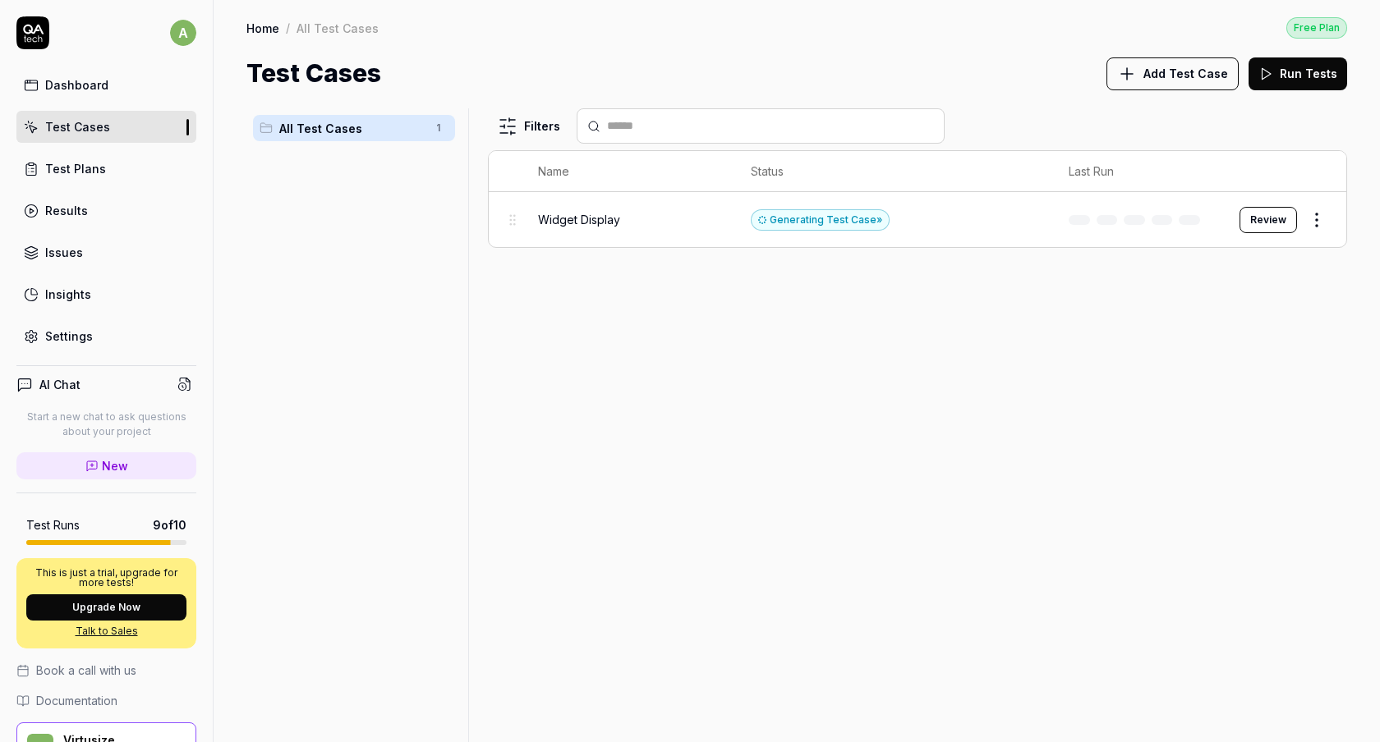
click at [613, 229] on div "Widget Display" at bounding box center [628, 219] width 180 height 35
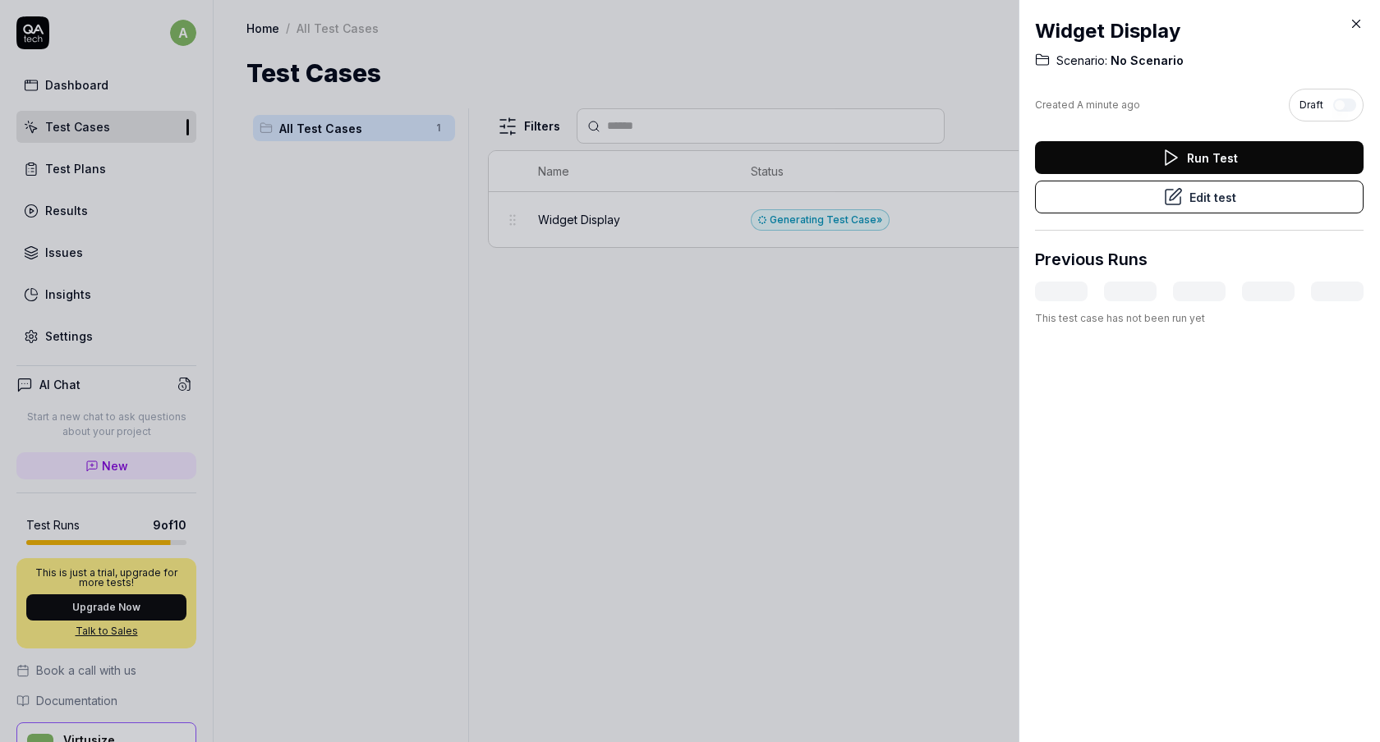
click at [1273, 88] on div "Created A minute ago Draft" at bounding box center [1199, 105] width 328 height 46
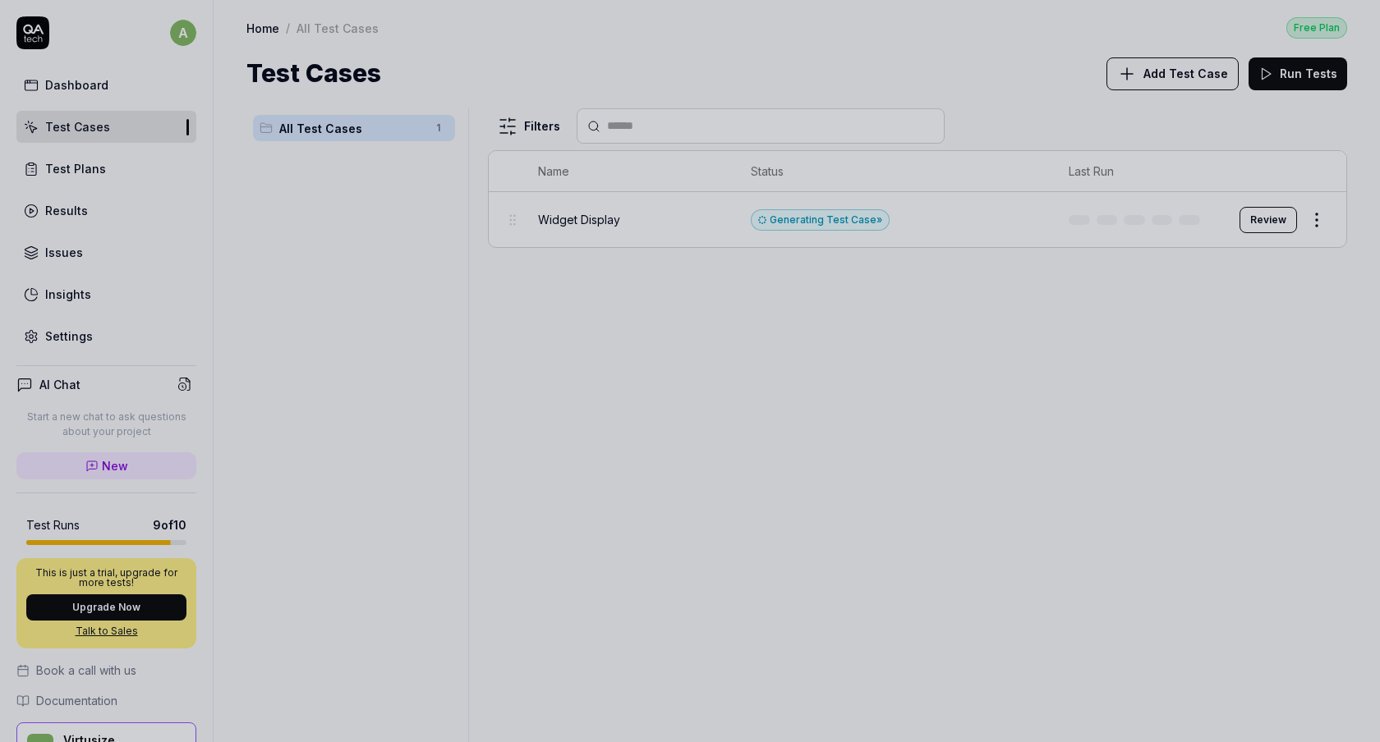
click at [909, 380] on div at bounding box center [690, 371] width 1380 height 742
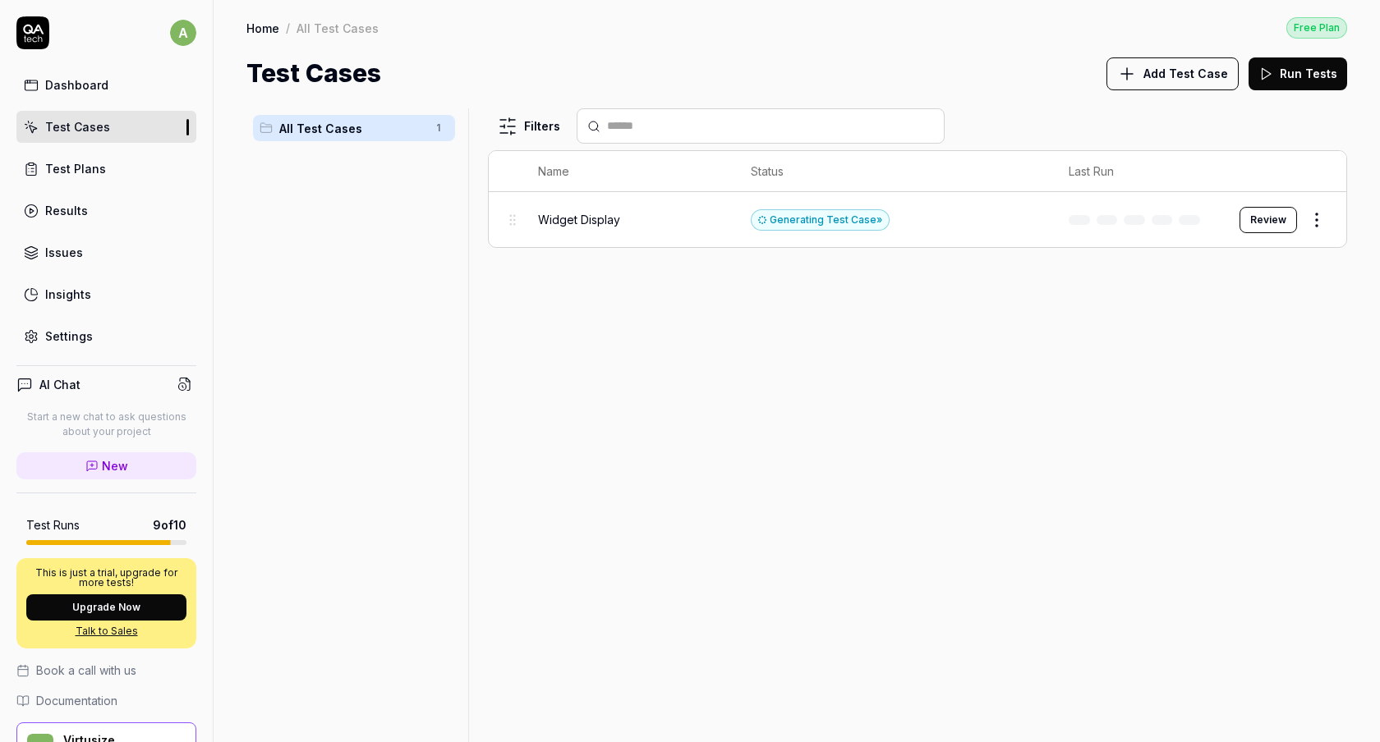
scroll to position [93, 0]
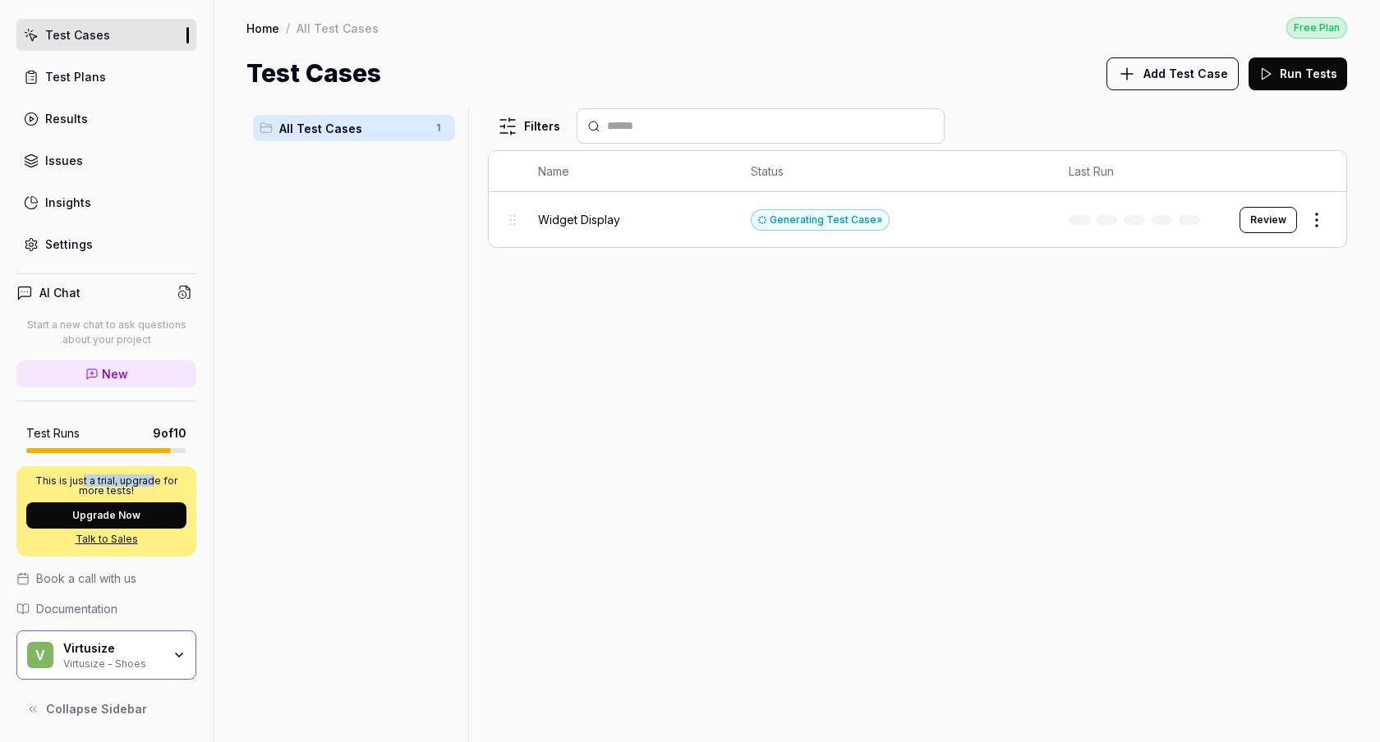
drag, startPoint x: 110, startPoint y: 483, endPoint x: 150, endPoint y: 483, distance: 40.2
click at [150, 483] on p "This is just a trial, upgrade for more tests!" at bounding box center [106, 486] width 160 height 20
click at [277, 484] on div "All Test Cases 1" at bounding box center [353, 415] width 215 height 614
click at [102, 658] on div "Virtusize - Shoes" at bounding box center [112, 662] width 99 height 13
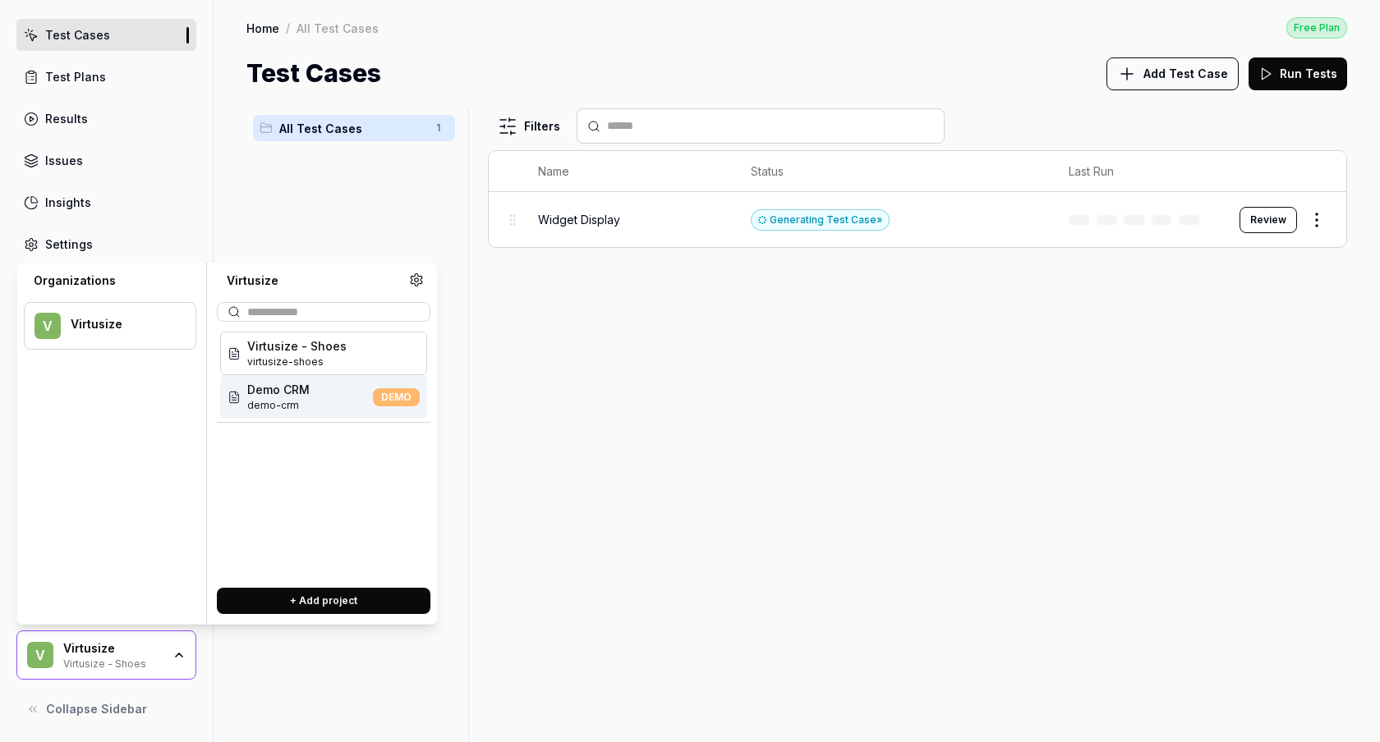
click at [295, 401] on span "demo-crm" at bounding box center [278, 405] width 62 height 15
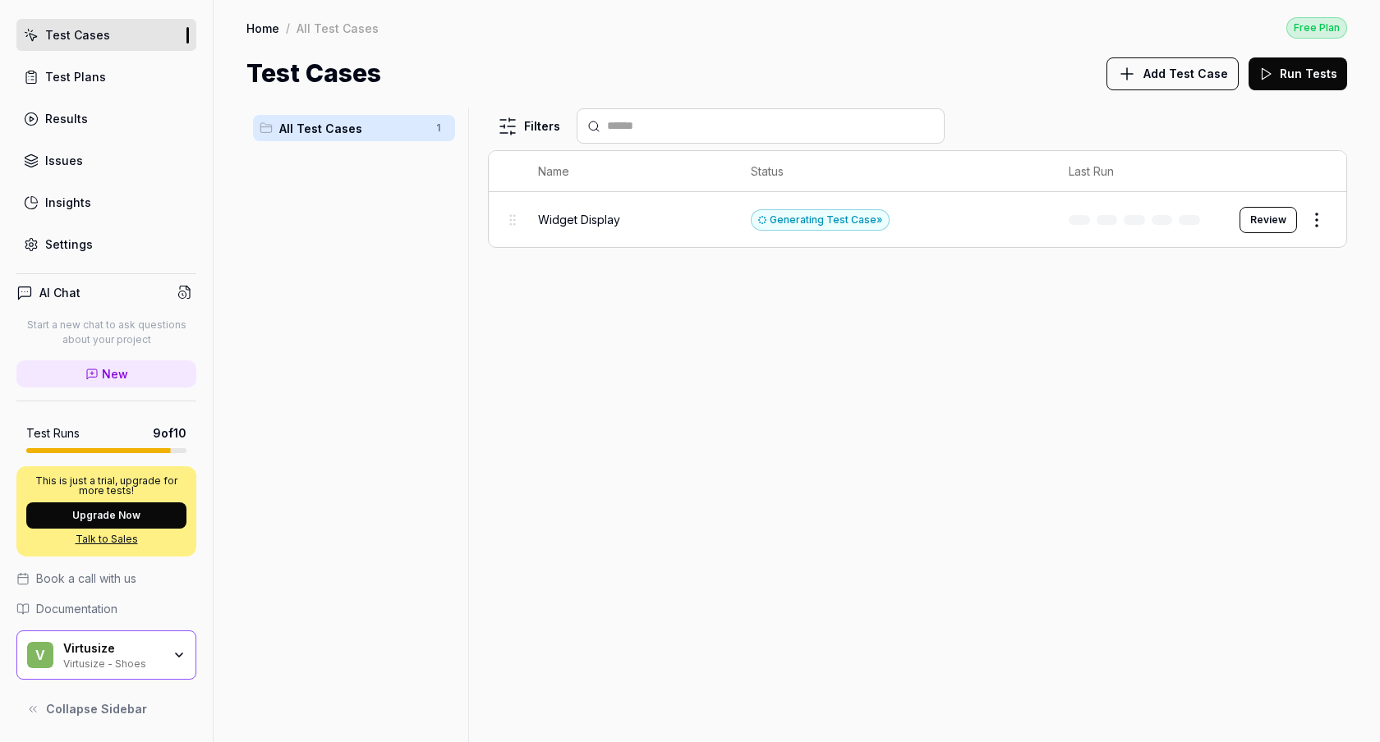
click at [64, 645] on div "V Virtusize Virtusize - Shoes" at bounding box center [106, 655] width 180 height 49
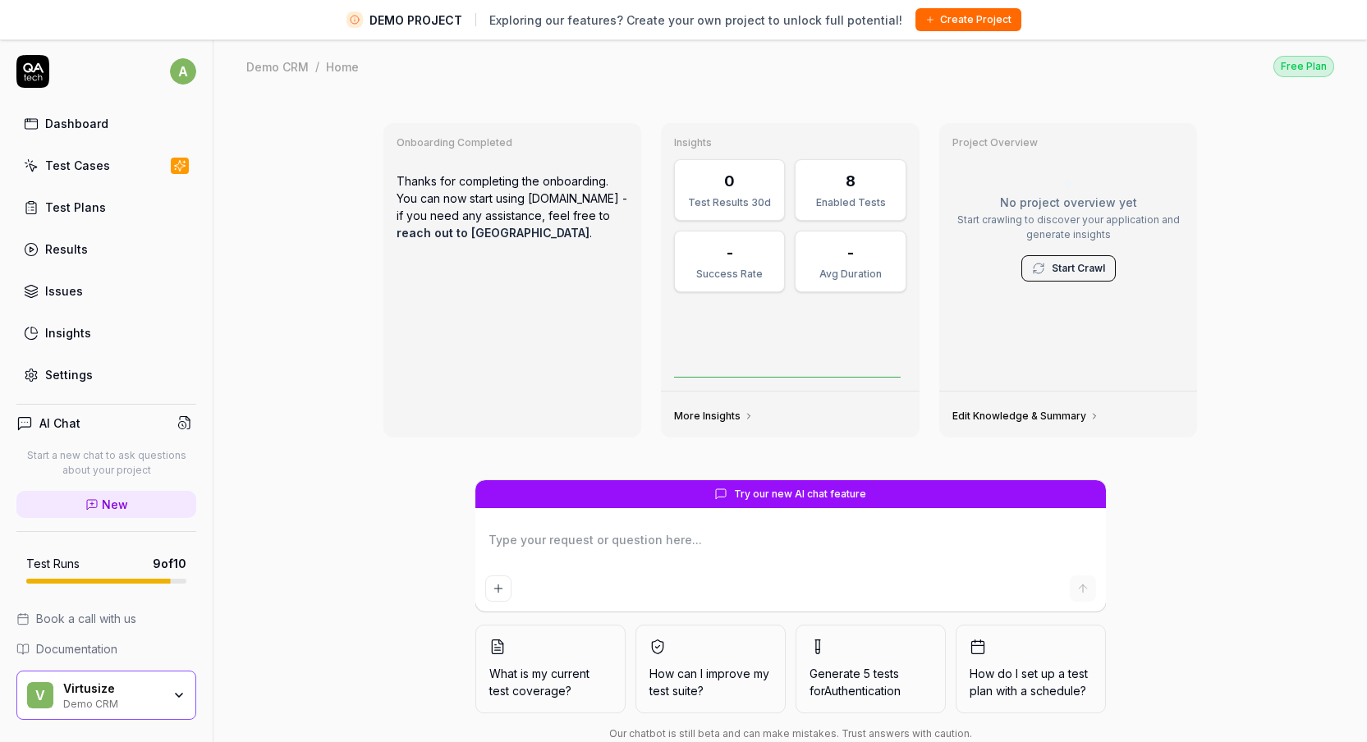
click at [117, 706] on div "Demo CRM" at bounding box center [112, 702] width 99 height 13
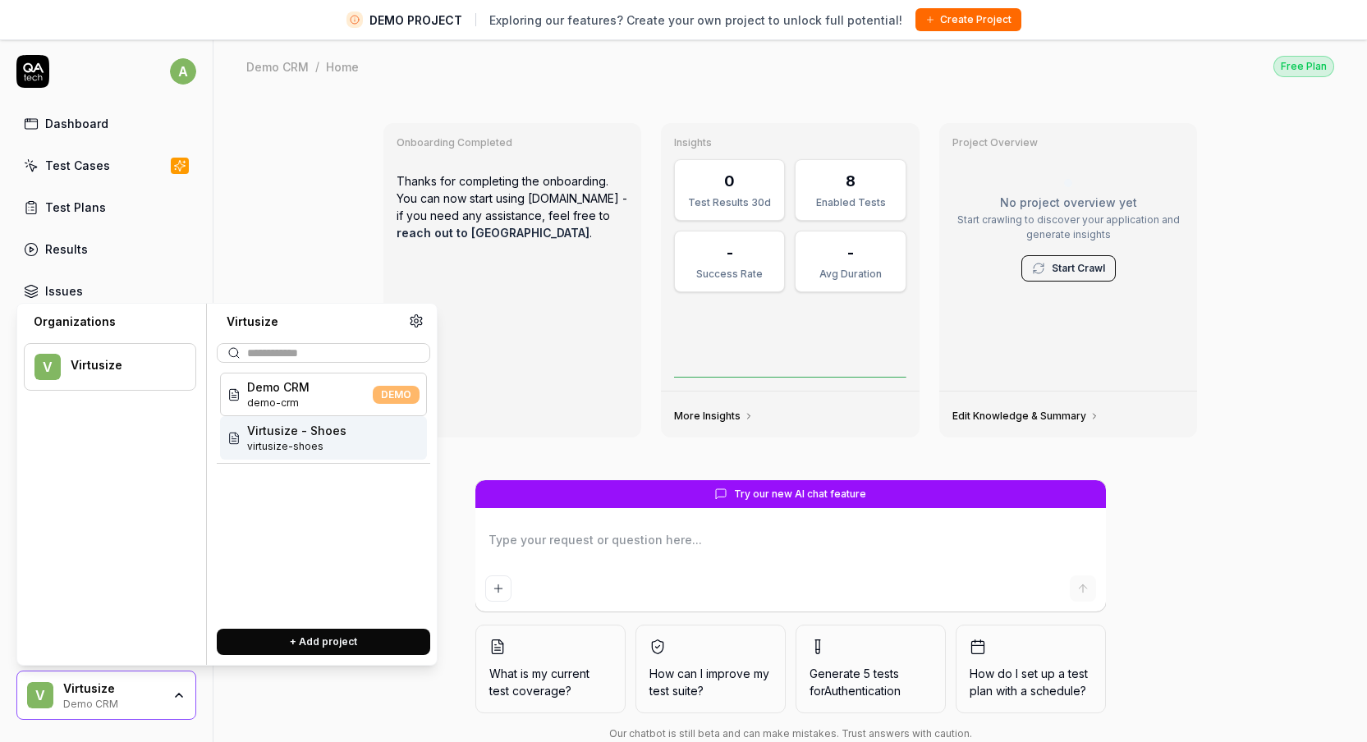
click at [299, 439] on div "Virtusize - Shoes virtusize-shoes" at bounding box center [296, 438] width 99 height 32
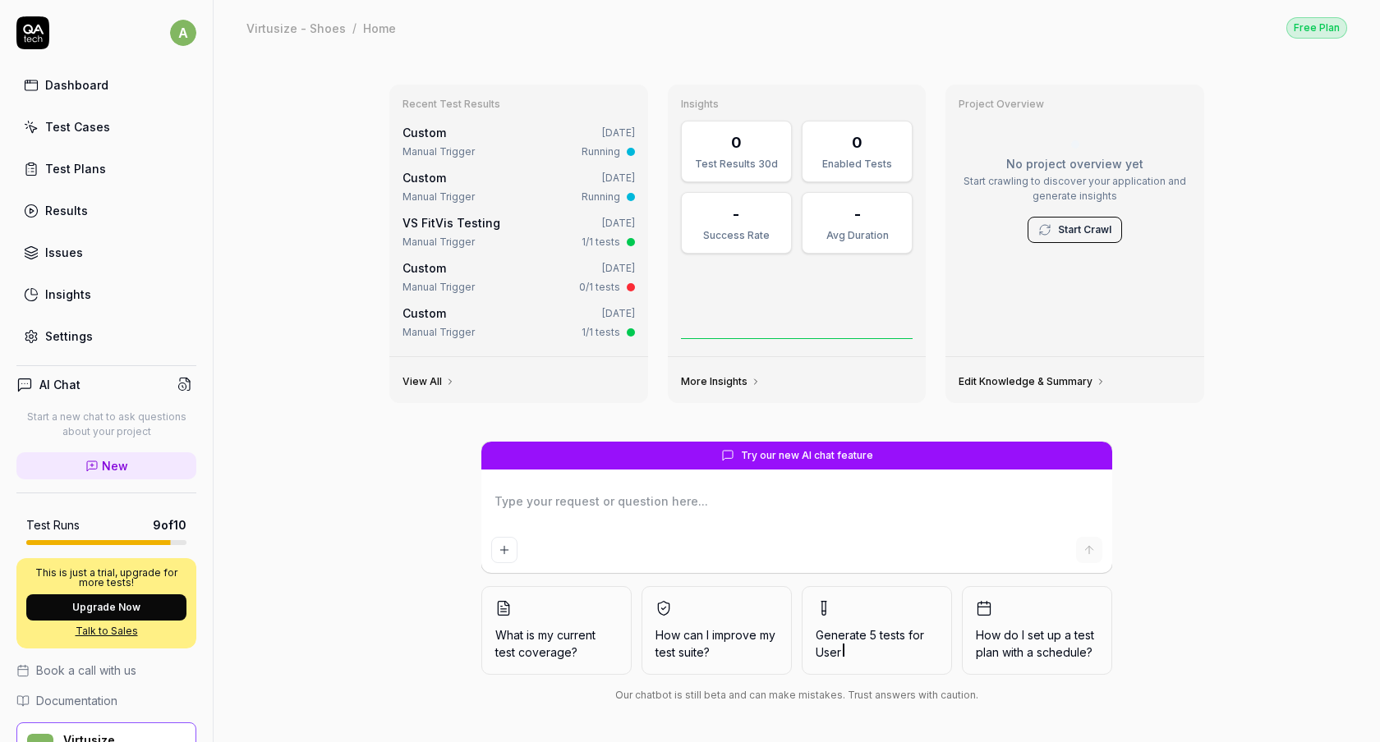
type textarea "*"
